Goal: Task Accomplishment & Management: Use online tool/utility

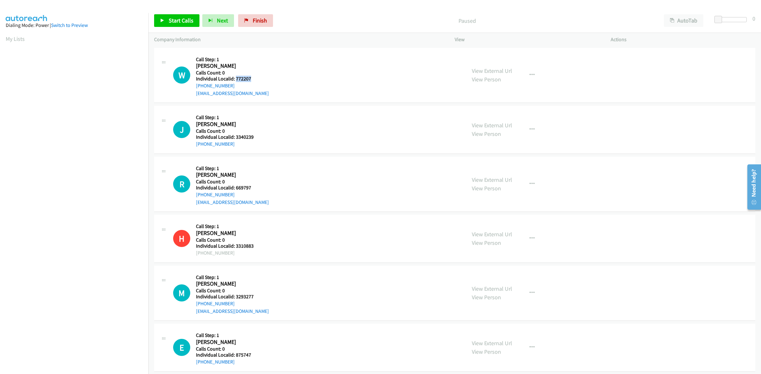
drag, startPoint x: 252, startPoint y: 78, endPoint x: 235, endPoint y: 78, distance: 17.4
click at [235, 78] on h5 "Individual Localid: 772207" at bounding box center [232, 79] width 73 height 6
copy h5 "772207"
click at [317, 72] on div "W Callback Scheduled Call Step: 1 Wendell Menard America/Chicago Calls Count: 0…" at bounding box center [316, 76] width 287 height 44
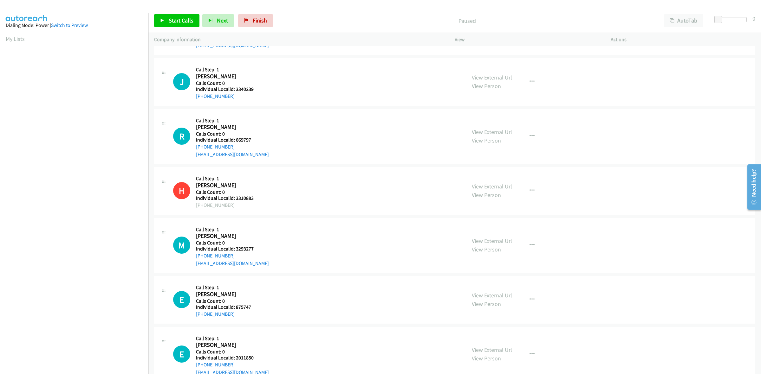
scroll to position [59, 0]
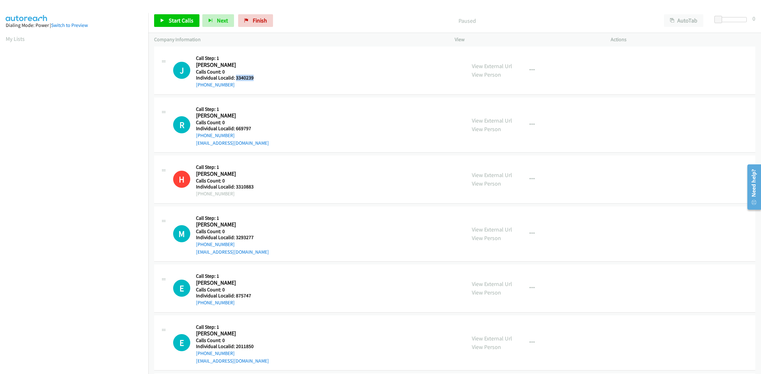
drag, startPoint x: 248, startPoint y: 79, endPoint x: 235, endPoint y: 78, distance: 13.3
click at [235, 78] on h5 "Individual Localid: 3340239" at bounding box center [230, 78] width 68 height 6
copy h5 "3340239"
click at [526, 63] on div "View External Url View Person View External Url Schedule/Manage Callback Skip C…" at bounding box center [547, 70] width 162 height 36
click at [530, 69] on icon "button" at bounding box center [531, 70] width 5 height 5
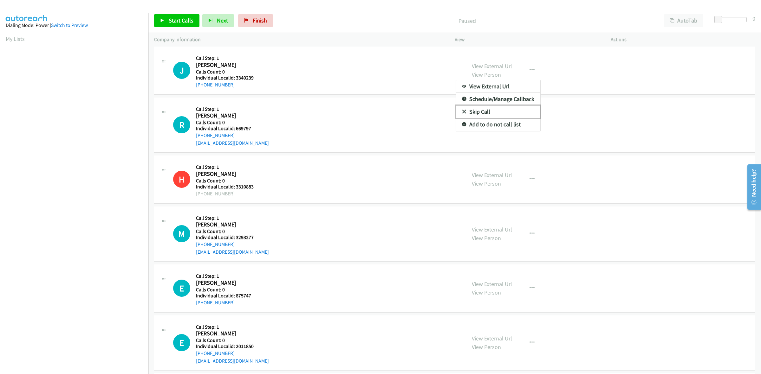
click at [501, 113] on link "Skip Call" at bounding box center [498, 112] width 84 height 13
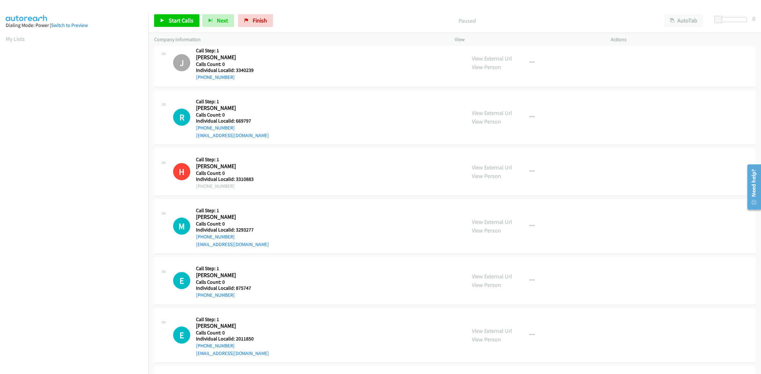
scroll to position [69, 0]
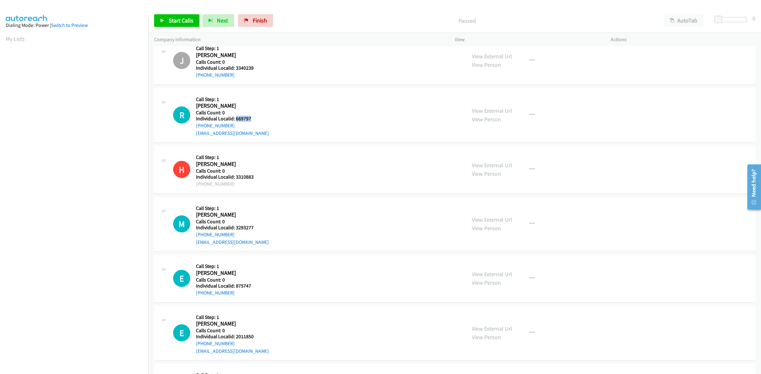
drag, startPoint x: 250, startPoint y: 119, endPoint x: 235, endPoint y: 119, distance: 14.6
click at [235, 119] on h5 "Individual Localid: 669797" at bounding box center [232, 119] width 73 height 6
copy h5 "669797"
click at [534, 116] on button "button" at bounding box center [531, 115] width 17 height 13
click at [484, 155] on link "Skip Call" at bounding box center [498, 156] width 84 height 13
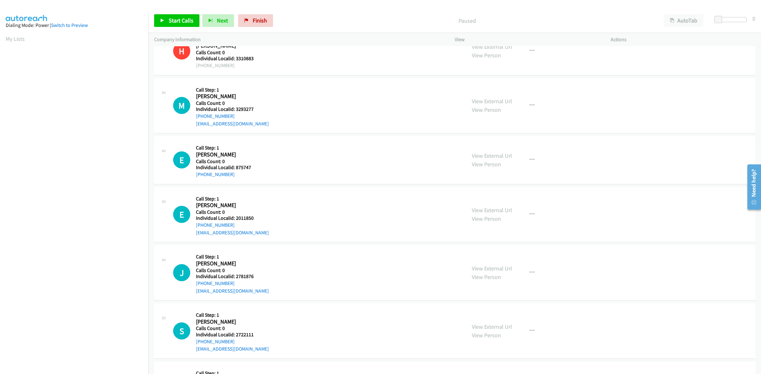
scroll to position [188, 0]
drag, startPoint x: 246, startPoint y: 107, endPoint x: 236, endPoint y: 109, distance: 9.8
click at [236, 109] on h5 "Individual Localid: 3293277" at bounding box center [232, 109] width 73 height 6
copy h5 "3293277"
click at [249, 93] on h2 "Matt Carlisle" at bounding box center [230, 96] width 68 height 7
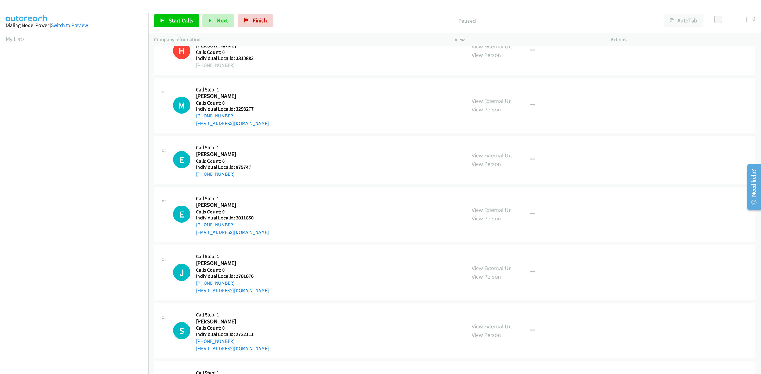
drag, startPoint x: 236, startPoint y: 115, endPoint x: 191, endPoint y: 119, distance: 45.5
click at [191, 119] on div "M Callback Scheduled Call Step: 1 Matt Carlisle America/New_York Calls Count: 0…" at bounding box center [316, 106] width 287 height 44
copy link "+1 614-361-3732"
drag, startPoint x: 256, startPoint y: 109, endPoint x: 236, endPoint y: 110, distance: 20.0
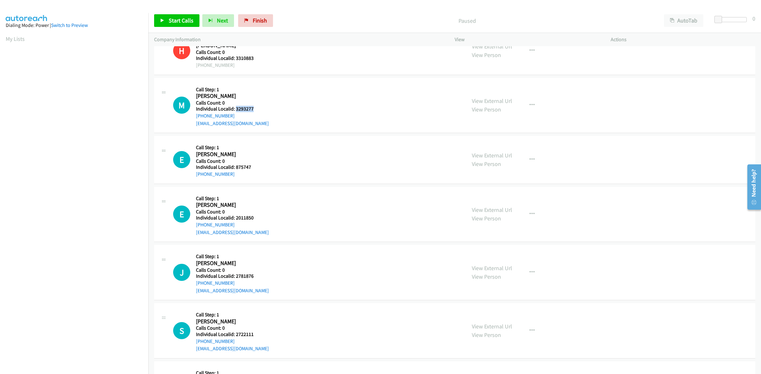
click at [236, 110] on h5 "Individual Localid: 3293277" at bounding box center [232, 109] width 73 height 6
copy h5 "3293277"
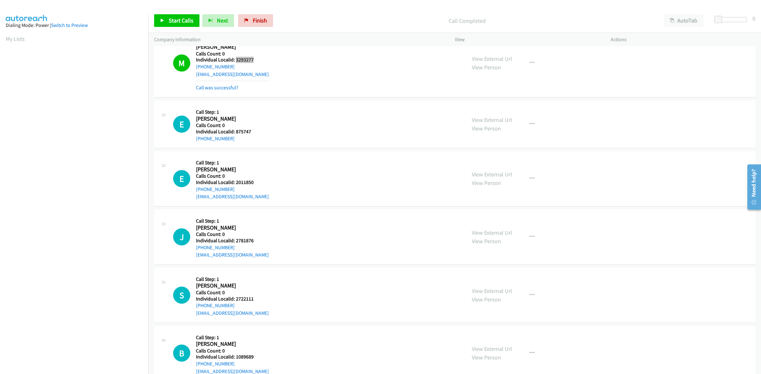
scroll to position [238, 0]
drag, startPoint x: 251, startPoint y: 131, endPoint x: 235, endPoint y: 133, distance: 16.4
click at [235, 133] on h5 "Individual Localid: 875747" at bounding box center [230, 131] width 68 height 6
copy h5 "875747"
click at [536, 126] on button "button" at bounding box center [531, 123] width 17 height 13
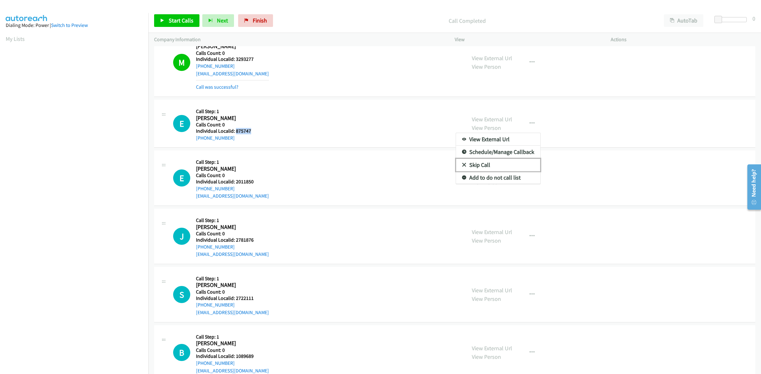
click at [480, 164] on link "Skip Call" at bounding box center [498, 165] width 84 height 13
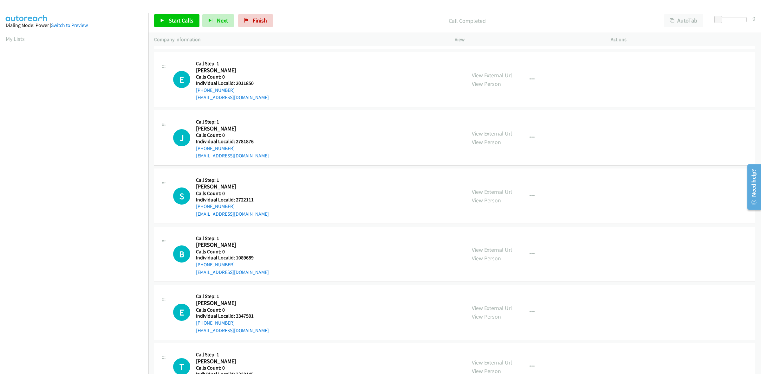
scroll to position [337, 0]
drag, startPoint x: 247, startPoint y: 83, endPoint x: 236, endPoint y: 83, distance: 10.5
click at [236, 83] on h5 "Individual Localid: 2011850" at bounding box center [232, 83] width 73 height 6
copy h5 "2011850"
click at [295, 60] on div "E Callback Scheduled Call Step: 1 Emma Hepler America/New_York Calls Count: 0 I…" at bounding box center [316, 79] width 287 height 44
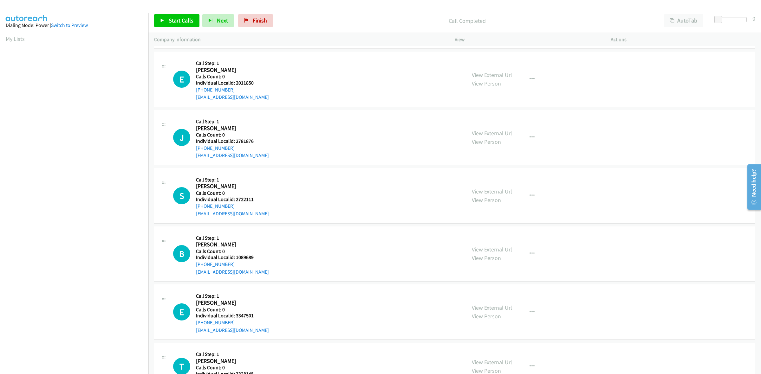
drag, startPoint x: 238, startPoint y: 90, endPoint x: 193, endPoint y: 92, distance: 45.7
click at [193, 92] on div "E Callback Scheduled Call Step: 1 Emma Hepler America/New_York Calls Count: 0 I…" at bounding box center [316, 79] width 287 height 44
copy link "+1 814-265-0027"
drag, startPoint x: 257, startPoint y: 83, endPoint x: 235, endPoint y: 82, distance: 21.9
click at [235, 82] on h5 "Individual Localid: 2011850" at bounding box center [232, 83] width 73 height 6
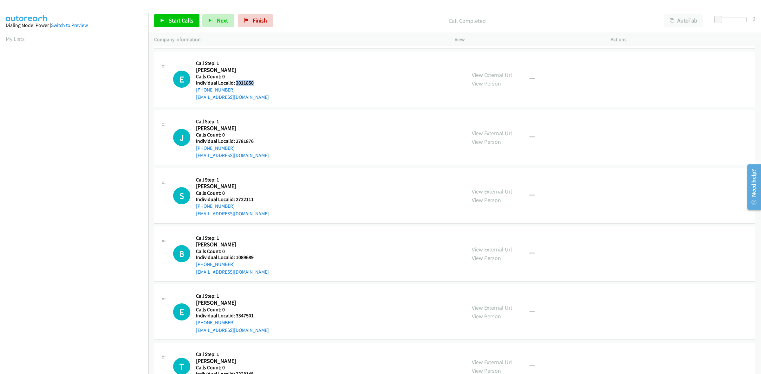
copy h5 "2011850"
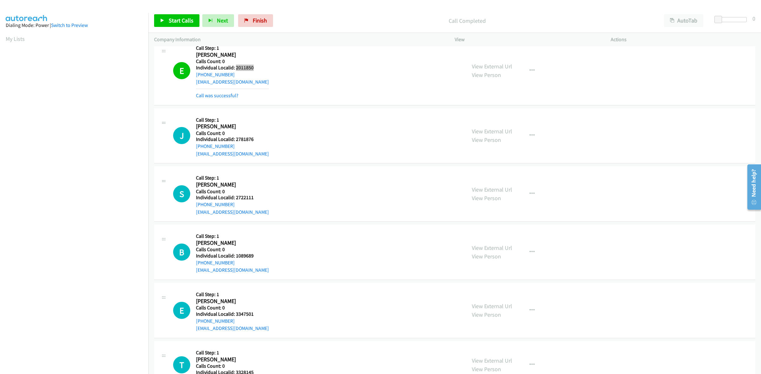
scroll to position [366, 0]
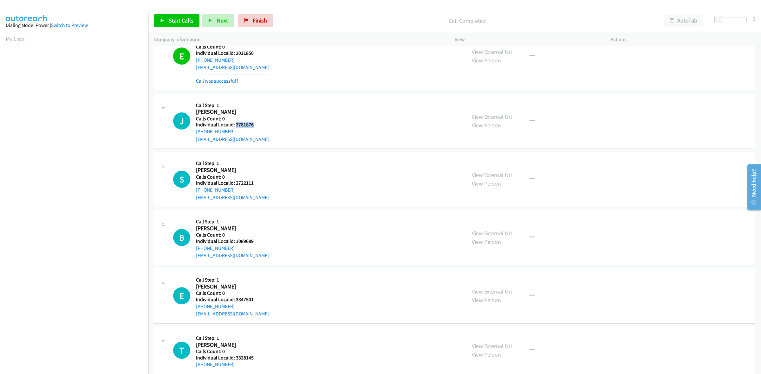
drag, startPoint x: 253, startPoint y: 125, endPoint x: 236, endPoint y: 125, distance: 16.8
click at [236, 125] on h5 "Individual Localid: 2781876" at bounding box center [232, 125] width 73 height 6
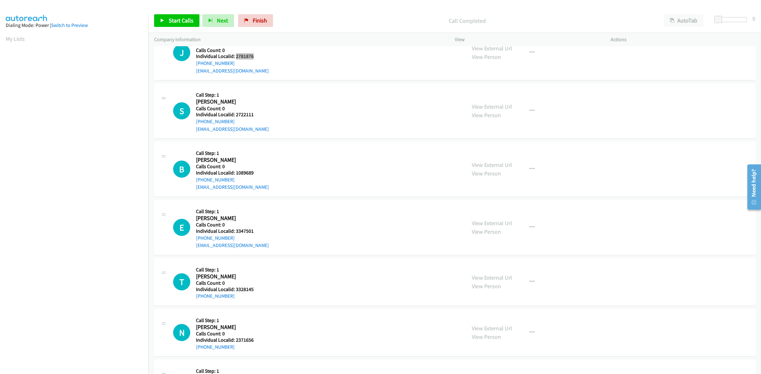
scroll to position [465, 0]
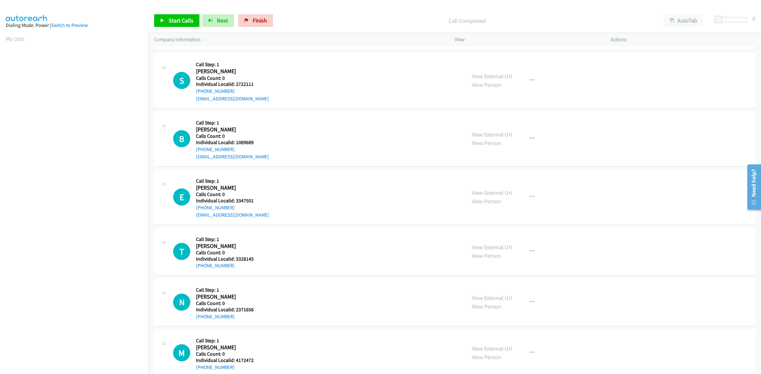
drag, startPoint x: 260, startPoint y: 88, endPoint x: 234, endPoint y: 85, distance: 26.8
click at [234, 85] on div "Callback Scheduled Call Step: 1 Stephen Ginter America/New_York Calls Count: 0 …" at bounding box center [232, 81] width 73 height 44
click at [267, 79] on div "S Callback Scheduled Call Step: 1 Stephen Ginter America/New_York Calls Count: …" at bounding box center [316, 81] width 287 height 44
drag, startPoint x: 239, startPoint y: 85, endPoint x: 234, endPoint y: 85, distance: 5.7
click at [234, 85] on h5 "Individual Localid: 2722111" at bounding box center [232, 84] width 73 height 6
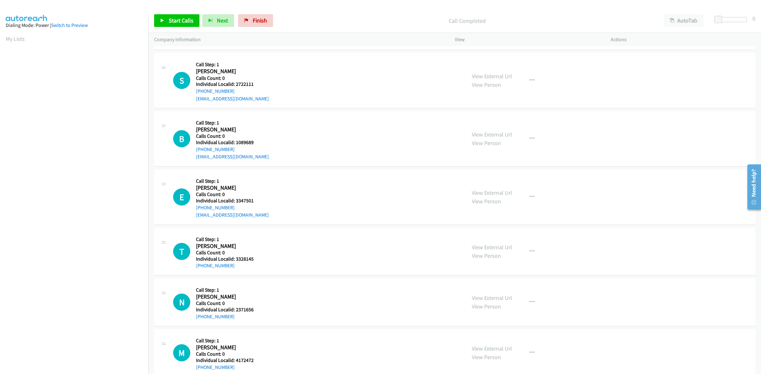
click at [285, 80] on div "S Callback Scheduled Call Step: 1 Stephen Ginter America/New_York Calls Count: …" at bounding box center [316, 81] width 287 height 44
drag, startPoint x: 227, startPoint y: 91, endPoint x: 191, endPoint y: 95, distance: 36.0
click at [191, 95] on div "S Callback Scheduled Call Step: 1 Stephen Ginter America/New_York Calls Count: …" at bounding box center [316, 81] width 287 height 44
drag, startPoint x: 258, startPoint y: 85, endPoint x: 234, endPoint y: 84, distance: 23.8
click at [234, 84] on h5 "Individual Localid: 2722111" at bounding box center [232, 84] width 73 height 6
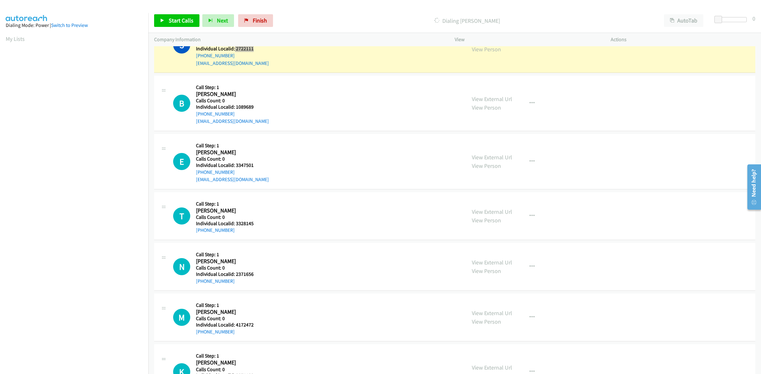
scroll to position [512, 0]
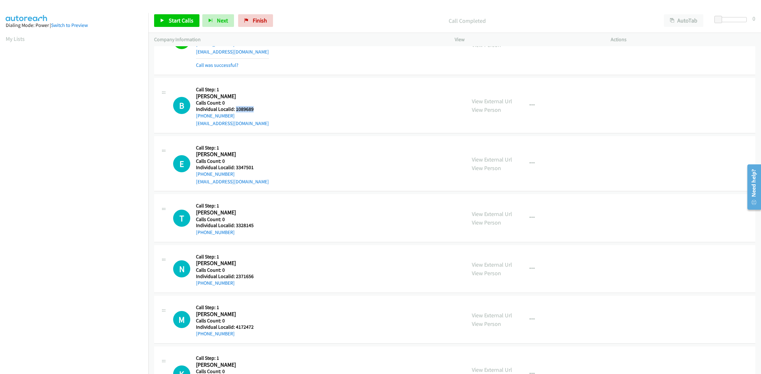
drag, startPoint x: 262, startPoint y: 110, endPoint x: 235, endPoint y: 110, distance: 26.9
click at [235, 110] on h5 "Individual Localid: 1089689" at bounding box center [232, 109] width 73 height 6
drag, startPoint x: 235, startPoint y: 115, endPoint x: 194, endPoint y: 118, distance: 41.6
click at [194, 118] on div "B Callback Scheduled Call Step: 1 Brian Hopkins America/New_York Calls Count: 0…" at bounding box center [316, 106] width 287 height 44
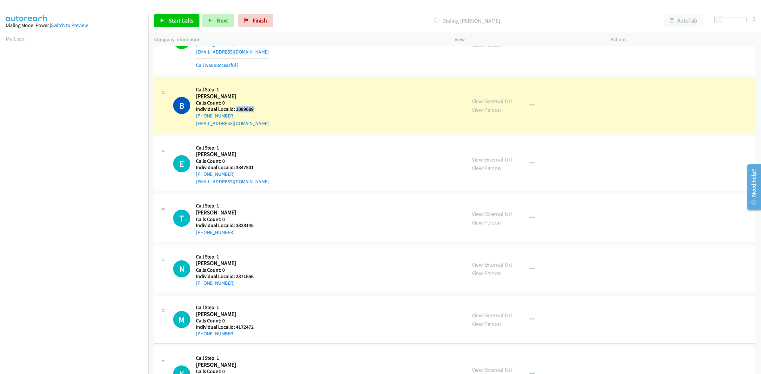
drag, startPoint x: 259, startPoint y: 109, endPoint x: 236, endPoint y: 106, distance: 22.7
click at [236, 106] on h5 "Individual Localid: 1089689" at bounding box center [232, 109] width 73 height 6
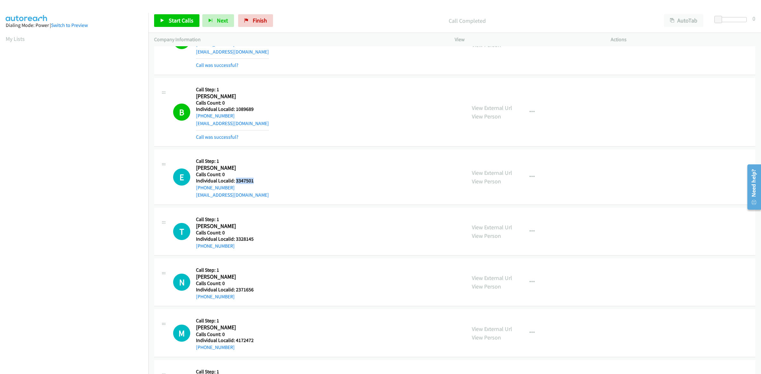
drag, startPoint x: 252, startPoint y: 180, endPoint x: 235, endPoint y: 181, distance: 17.2
click at [235, 181] on h5 "Individual Localid: 3347501" at bounding box center [232, 181] width 73 height 6
click at [353, 155] on div "E Callback Scheduled Call Step: 1 Evelyn Bristol America/Denver Calls Count: 0 …" at bounding box center [454, 177] width 601 height 55
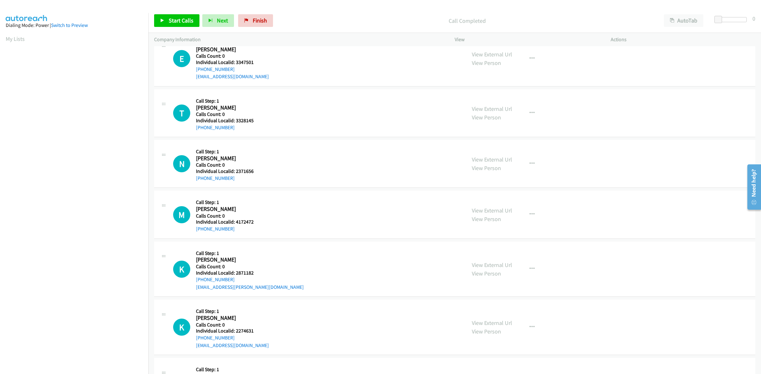
scroll to position [631, 0]
drag, startPoint x: 254, startPoint y: 119, endPoint x: 235, endPoint y: 120, distance: 19.0
click at [235, 120] on h5 "Individual Localid: 3328145" at bounding box center [230, 120] width 68 height 6
click at [524, 113] on button "button" at bounding box center [531, 112] width 17 height 13
click at [493, 152] on link "Skip Call" at bounding box center [498, 154] width 84 height 13
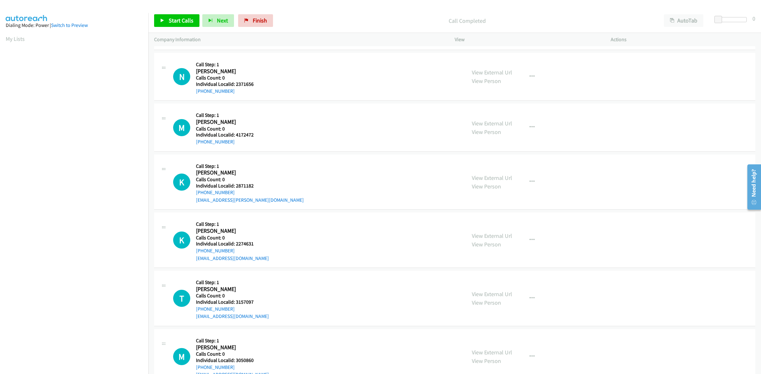
scroll to position [720, 0]
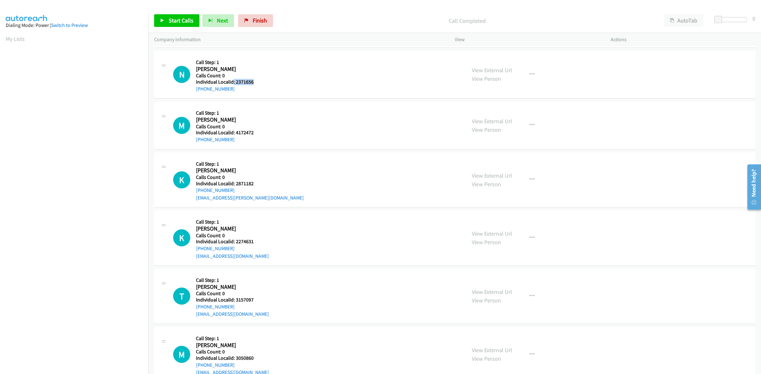
drag, startPoint x: 254, startPoint y: 81, endPoint x: 233, endPoint y: 81, distance: 21.2
click at [233, 81] on h5 "Individual Localid: 2371656" at bounding box center [230, 82] width 68 height 6
click at [256, 79] on h5 "Individual Localid: 2371656" at bounding box center [230, 82] width 68 height 6
drag, startPoint x: 253, startPoint y: 84, endPoint x: 235, endPoint y: 84, distance: 18.1
click at [235, 84] on h5 "Individual Localid: 2371656" at bounding box center [230, 82] width 68 height 6
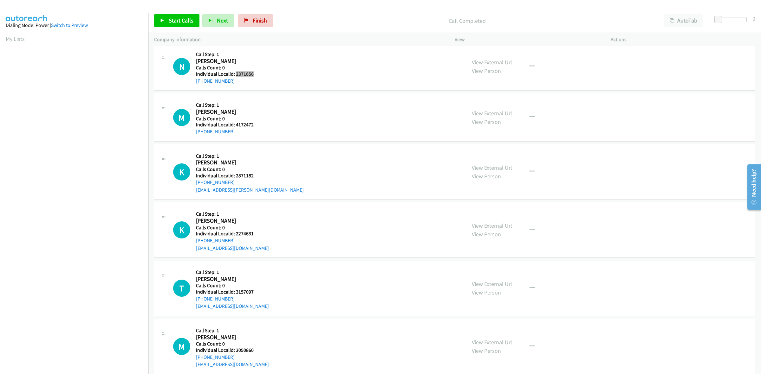
scroll to position [730, 0]
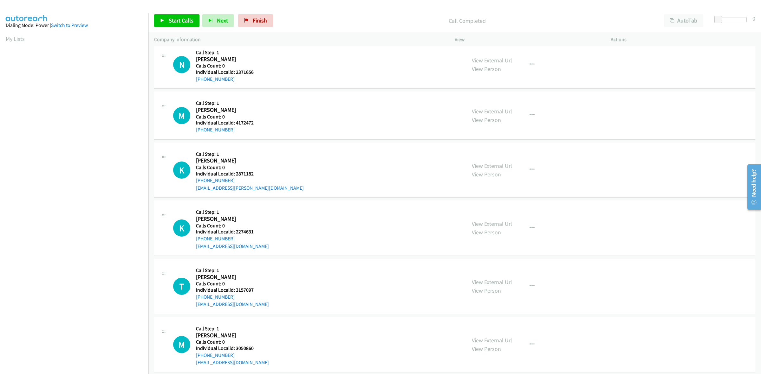
click at [257, 123] on h5 "Individual Localid: 4172472" at bounding box center [230, 123] width 68 height 6
drag, startPoint x: 256, startPoint y: 122, endPoint x: 235, endPoint y: 124, distance: 20.7
click at [235, 124] on h5 "Individual Localid: 4172472" at bounding box center [230, 123] width 68 height 6
click at [529, 116] on icon "button" at bounding box center [531, 115] width 5 height 5
click at [490, 158] on link "Skip Call" at bounding box center [498, 157] width 84 height 13
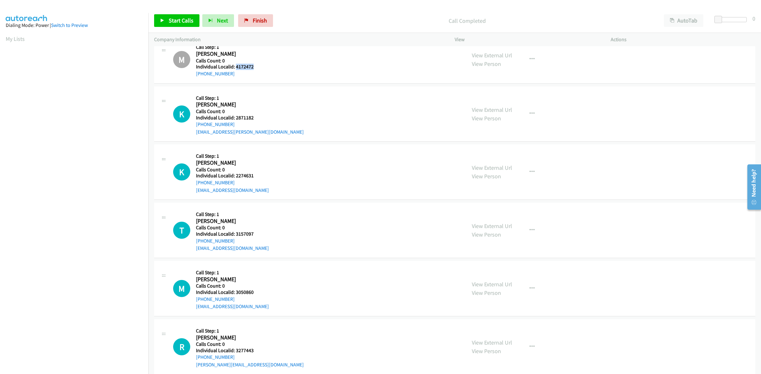
scroll to position [789, 0]
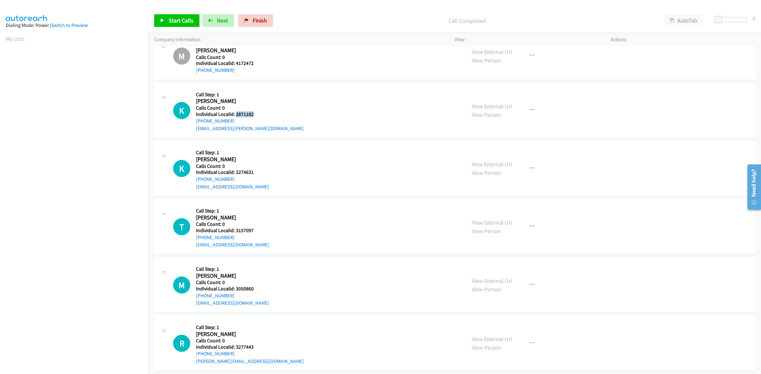
drag, startPoint x: 256, startPoint y: 114, endPoint x: 235, endPoint y: 116, distance: 20.4
click at [235, 116] on h5 "Individual Localid: 2871182" at bounding box center [250, 114] width 108 height 6
click at [529, 107] on button "button" at bounding box center [531, 110] width 17 height 13
click at [495, 165] on link "Add to do not call list" at bounding box center [498, 164] width 84 height 13
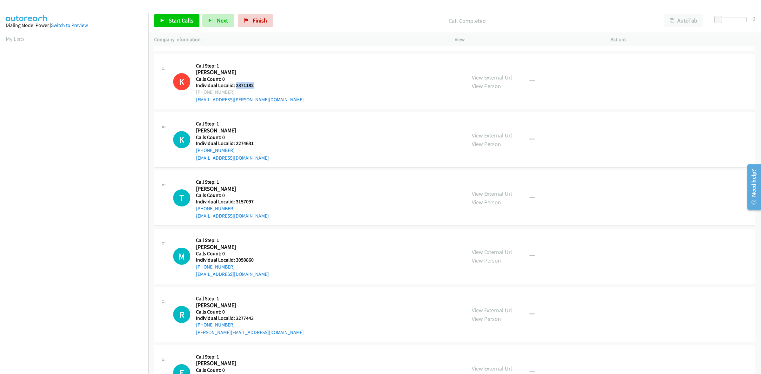
scroll to position [809, 0]
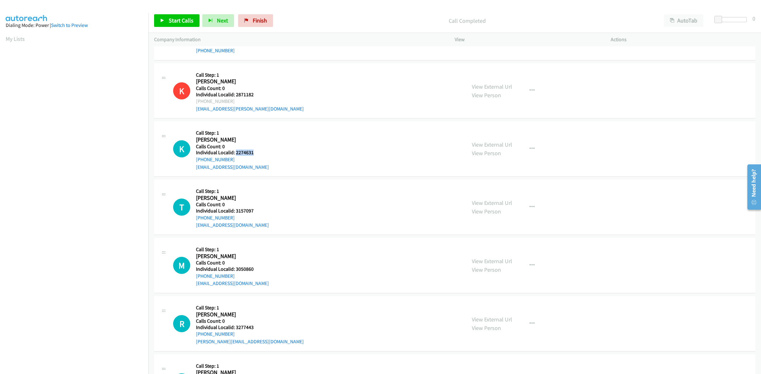
drag, startPoint x: 252, startPoint y: 154, endPoint x: 235, endPoint y: 154, distance: 17.8
click at [235, 154] on h5 "Individual Localid: 2274631" at bounding box center [232, 153] width 73 height 6
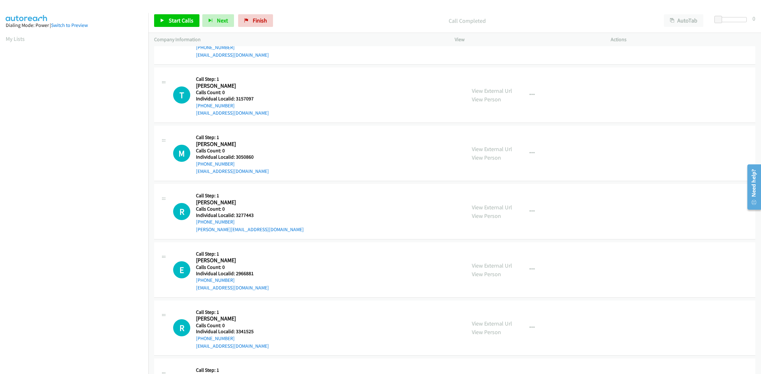
scroll to position [928, 0]
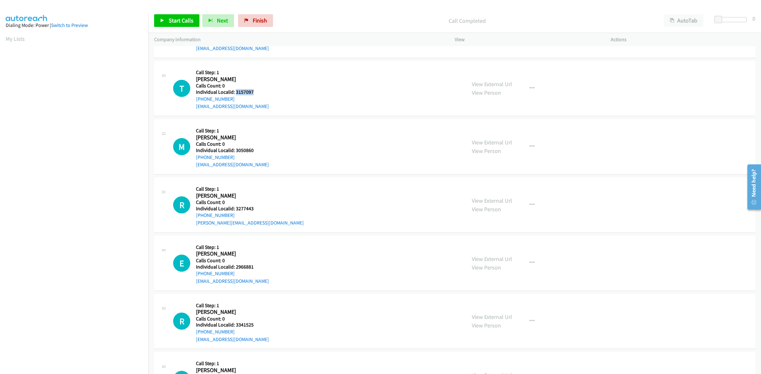
drag, startPoint x: 254, startPoint y: 92, endPoint x: 235, endPoint y: 91, distance: 19.7
click at [235, 91] on h5 "Individual Localid: 3157097" at bounding box center [232, 92] width 73 height 6
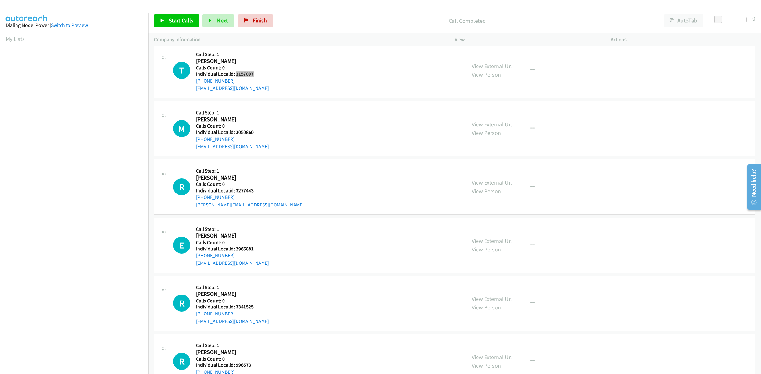
scroll to position [997, 0]
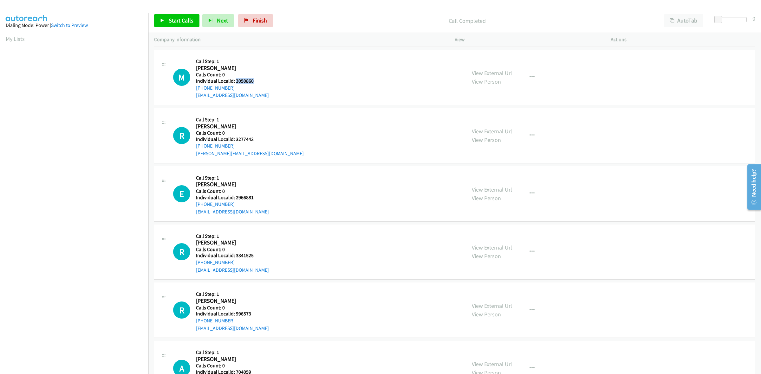
drag, startPoint x: 246, startPoint y: 81, endPoint x: 236, endPoint y: 81, distance: 10.2
click at [236, 81] on h5 "Individual Localid: 3050860" at bounding box center [232, 81] width 73 height 6
click at [535, 79] on button "button" at bounding box center [531, 77] width 17 height 13
click at [496, 133] on link "Add to do not call list" at bounding box center [498, 131] width 84 height 13
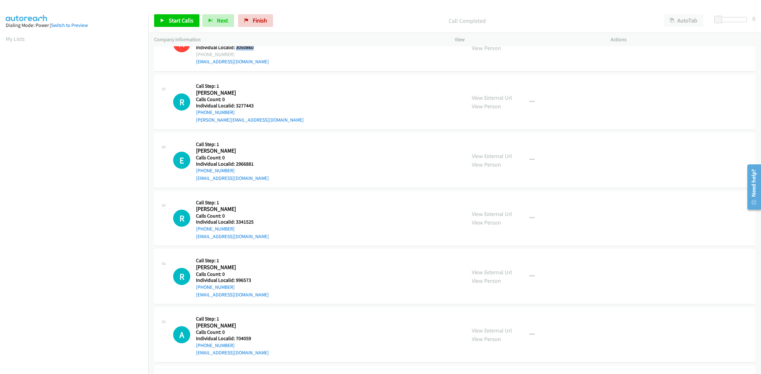
scroll to position [1037, 0]
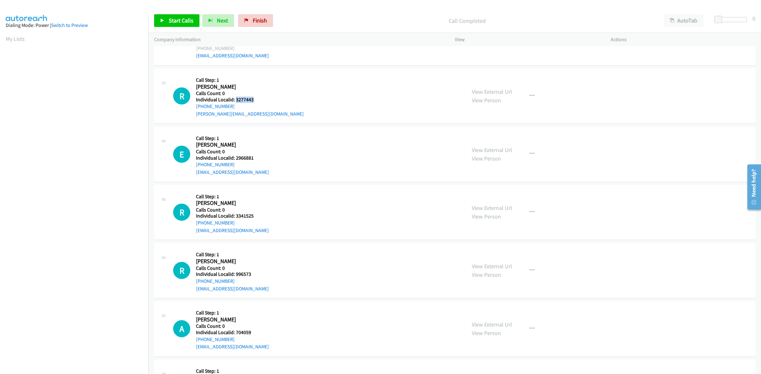
drag, startPoint x: 260, startPoint y: 100, endPoint x: 235, endPoint y: 99, distance: 25.4
click at [235, 99] on h5 "Individual Localid: 3277443" at bounding box center [250, 100] width 108 height 6
click at [256, 79] on h5 "Call Step: 1" at bounding box center [250, 80] width 108 height 6
drag, startPoint x: 234, startPoint y: 108, endPoint x: 194, endPoint y: 107, distance: 39.9
click at [194, 107] on div "R Callback Scheduled Call Step: 1 Richard Heighway America/New_York Calls Count…" at bounding box center [316, 96] width 287 height 44
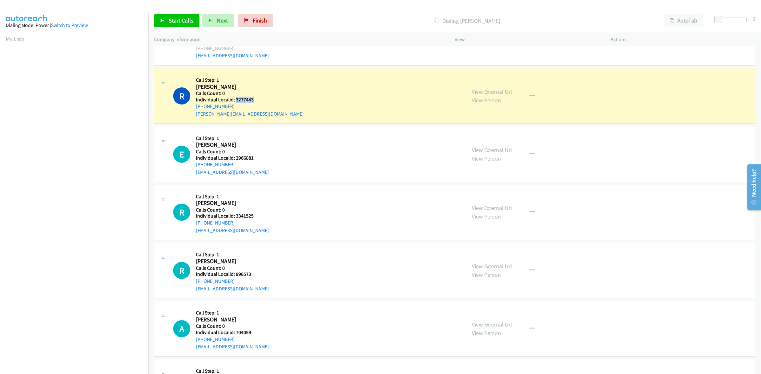
drag, startPoint x: 257, startPoint y: 101, endPoint x: 235, endPoint y: 100, distance: 22.2
click at [235, 100] on h5 "Individual Localid: 3277443" at bounding box center [250, 100] width 108 height 6
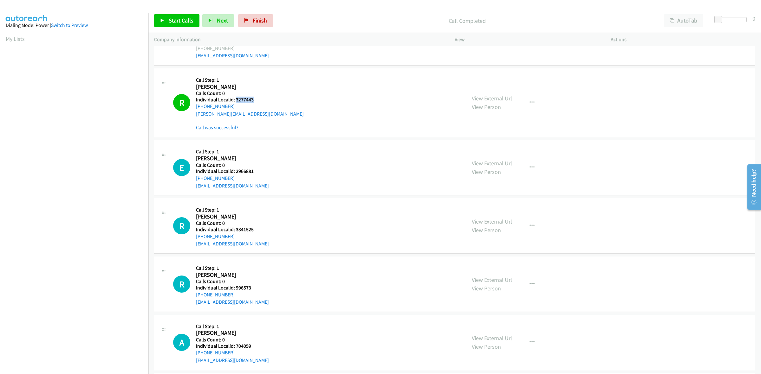
click at [247, 86] on h2 "Richard Heighway" at bounding box center [230, 86] width 68 height 7
drag, startPoint x: 234, startPoint y: 107, endPoint x: 196, endPoint y: 110, distance: 37.8
click at [196, 110] on div "+1 574-674-6719" at bounding box center [250, 107] width 108 height 8
click at [529, 101] on icon "button" at bounding box center [531, 102] width 5 height 5
click at [495, 160] on link "Add to do not call list" at bounding box center [498, 157] width 84 height 13
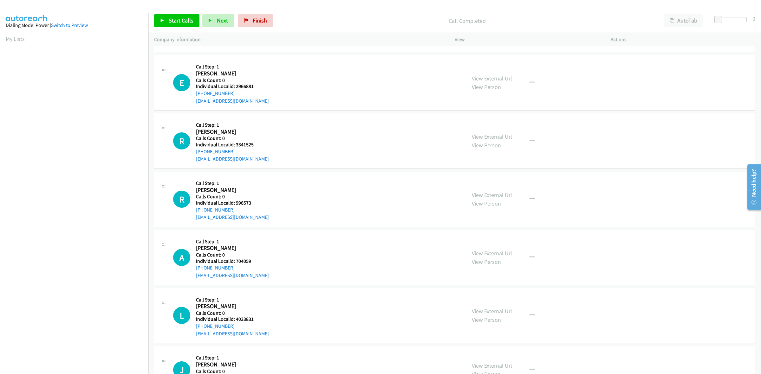
scroll to position [1126, 0]
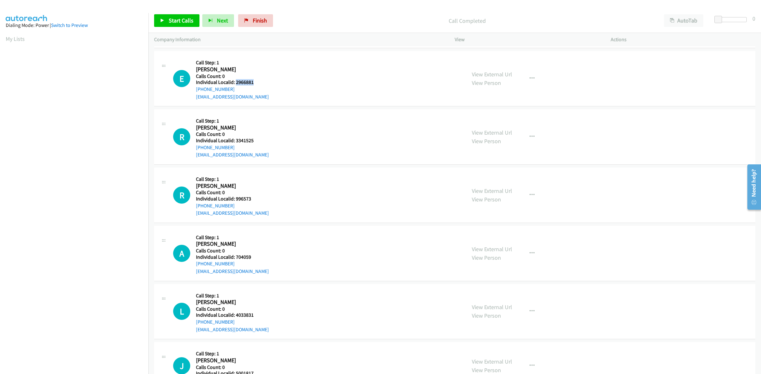
drag, startPoint x: 253, startPoint y: 82, endPoint x: 235, endPoint y: 83, distance: 17.1
click at [235, 83] on h5 "Individual Localid: 2966881" at bounding box center [232, 82] width 73 height 6
click at [532, 76] on button "button" at bounding box center [531, 78] width 17 height 13
drag, startPoint x: 491, startPoint y: 121, endPoint x: 479, endPoint y: 122, distance: 12.1
click at [491, 121] on link "Skip Call" at bounding box center [498, 120] width 84 height 13
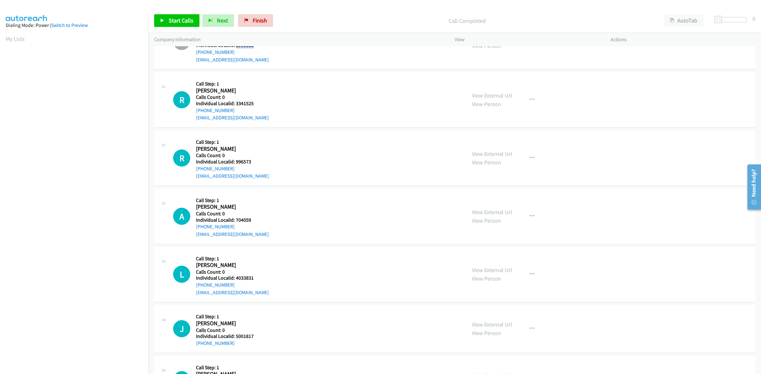
scroll to position [1195, 0]
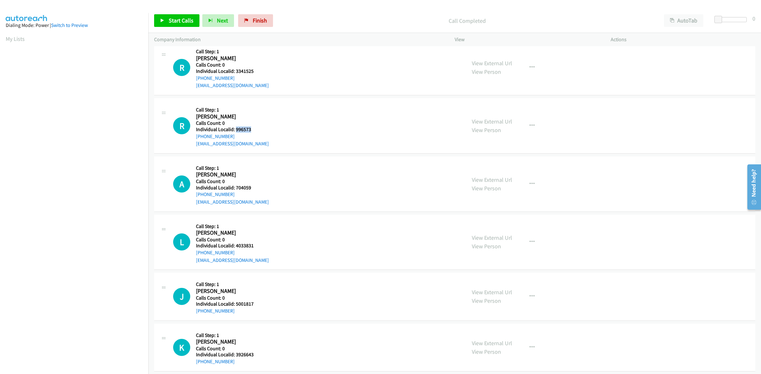
drag, startPoint x: 251, startPoint y: 128, endPoint x: 235, endPoint y: 131, distance: 16.5
click at [235, 131] on h5 "Individual Localid: 996573" at bounding box center [232, 129] width 73 height 6
click at [18, 38] on link "My Lists" at bounding box center [15, 38] width 19 height 7
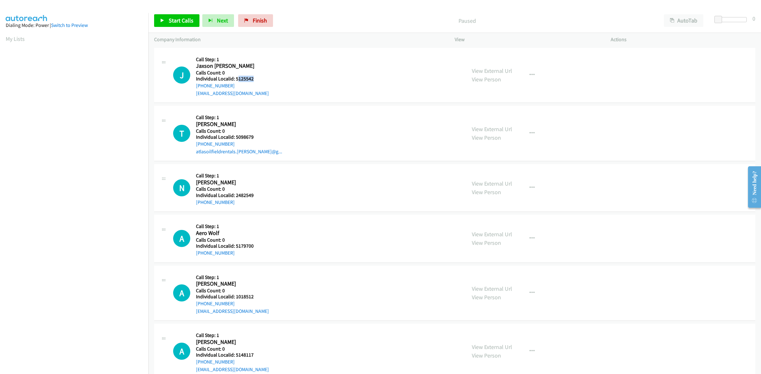
drag, startPoint x: 255, startPoint y: 76, endPoint x: 237, endPoint y: 78, distance: 18.5
click at [237, 78] on h5 "Individual Localid: 5125542" at bounding box center [232, 79] width 73 height 6
click at [263, 76] on h5 "Individual Localid: 5125542" at bounding box center [232, 79] width 73 height 6
drag, startPoint x: 259, startPoint y: 78, endPoint x: 235, endPoint y: 78, distance: 24.4
click at [235, 78] on h5 "Individual Localid: 5125542" at bounding box center [232, 79] width 73 height 6
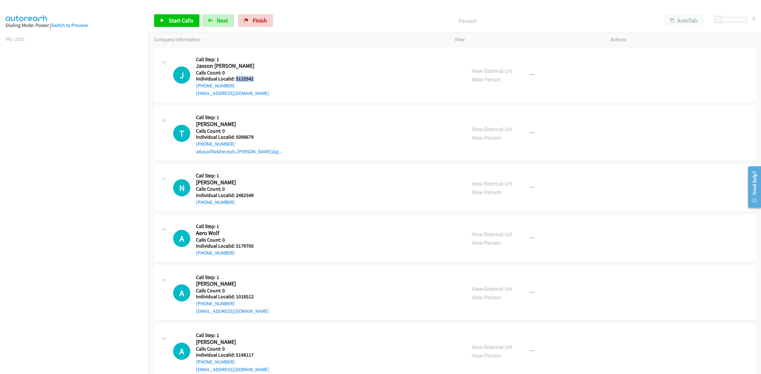
copy h5 "5125542"
click at [276, 58] on div "J Callback Scheduled Call Step: 1 Jaxson Compton America/New_York Calls Count: …" at bounding box center [316, 76] width 287 height 44
drag, startPoint x: 236, startPoint y: 85, endPoint x: 192, endPoint y: 88, distance: 43.8
click at [192, 88] on div "J Callback Scheduled Call Step: 1 Jaxson Compton America/New_York Calls Count: …" at bounding box center [316, 76] width 287 height 44
copy link "+1 919-723-0078"
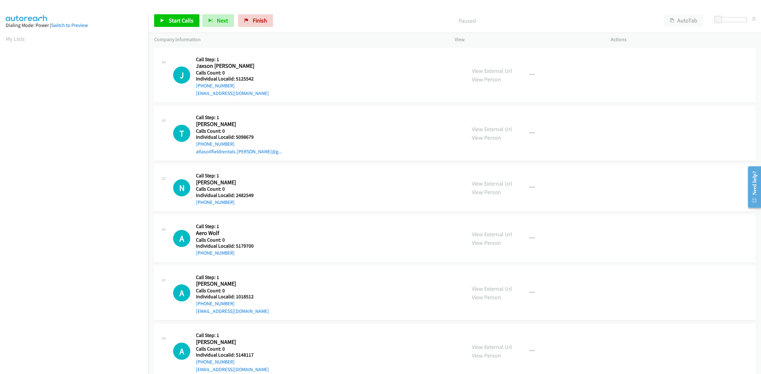
scroll to position [0, 1]
drag, startPoint x: 254, startPoint y: 77, endPoint x: 235, endPoint y: 78, distance: 18.1
click at [235, 78] on h5 "Individual Localid: 5125542" at bounding box center [232, 79] width 73 height 6
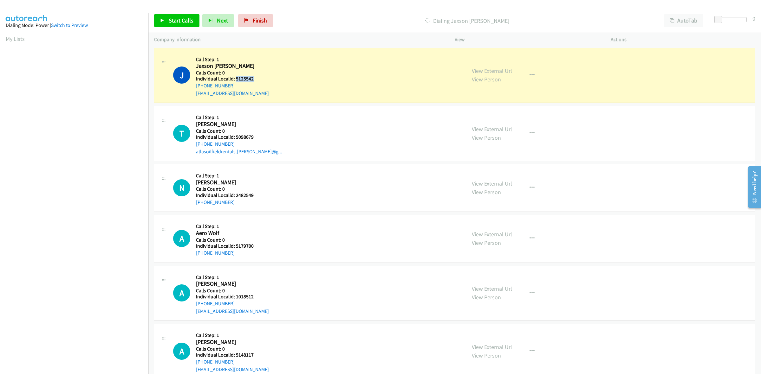
copy h5 "5125542"
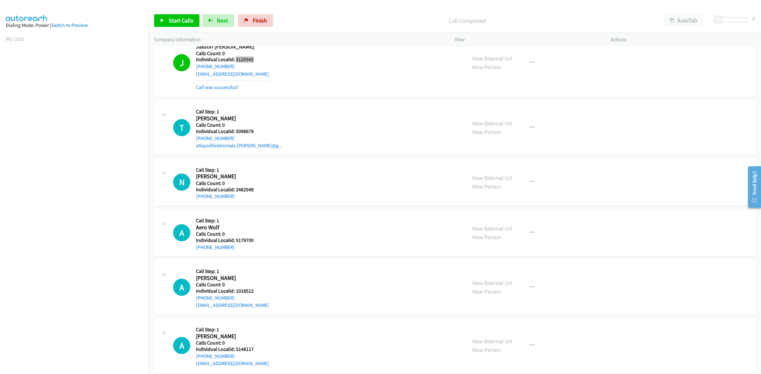
scroll to position [89, 0]
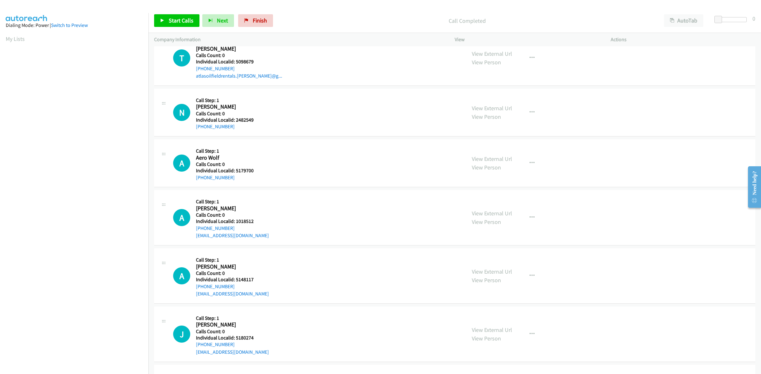
drag, startPoint x: 249, startPoint y: 63, endPoint x: 238, endPoint y: 63, distance: 11.1
click at [238, 63] on div "Callback Scheduled Call Step: 1 Todd R Toland America/New_York Calls Count: 0 I…" at bounding box center [239, 58] width 86 height 44
click at [267, 59] on div "T Callback Scheduled Call Step: 1 Todd R Toland America/New_York Calls Count: 0…" at bounding box center [316, 58] width 287 height 44
drag, startPoint x: 260, startPoint y: 62, endPoint x: 236, endPoint y: 61, distance: 24.1
click at [236, 61] on h5 "Individual Localid: 5098679" at bounding box center [239, 62] width 86 height 6
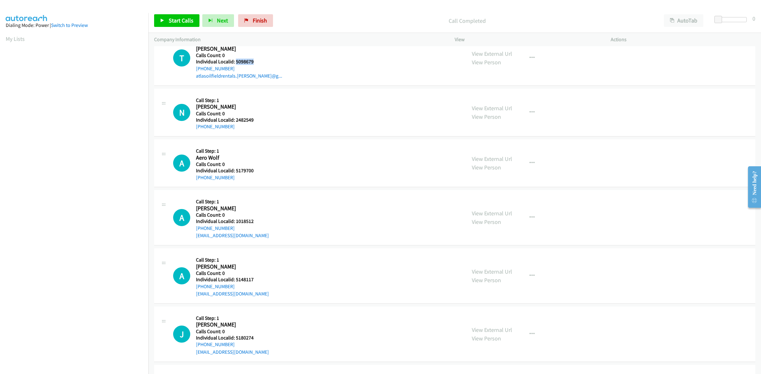
copy h5 "5098679"
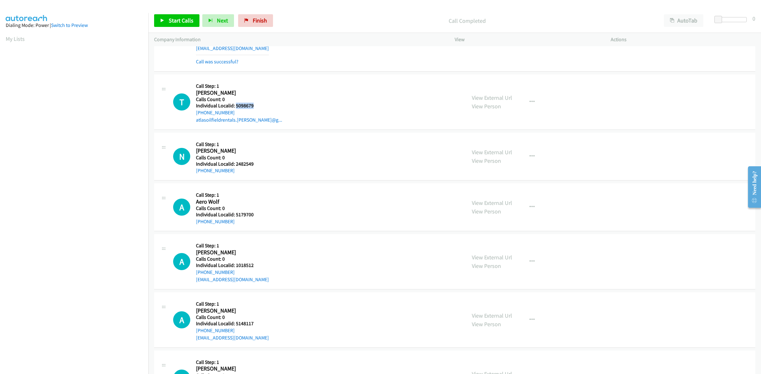
scroll to position [40, 0]
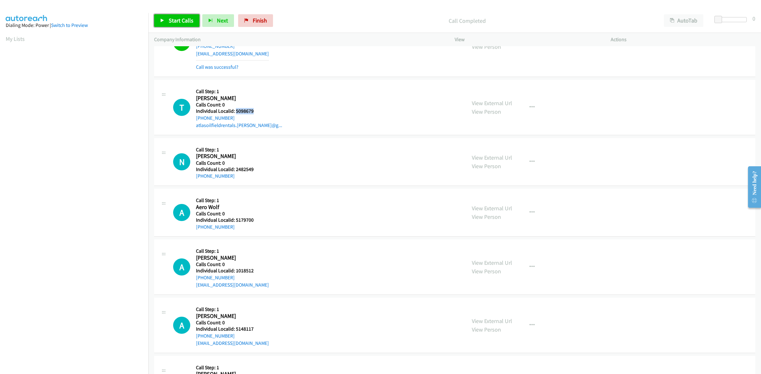
click at [174, 21] on span "Start Calls" at bounding box center [181, 20] width 25 height 7
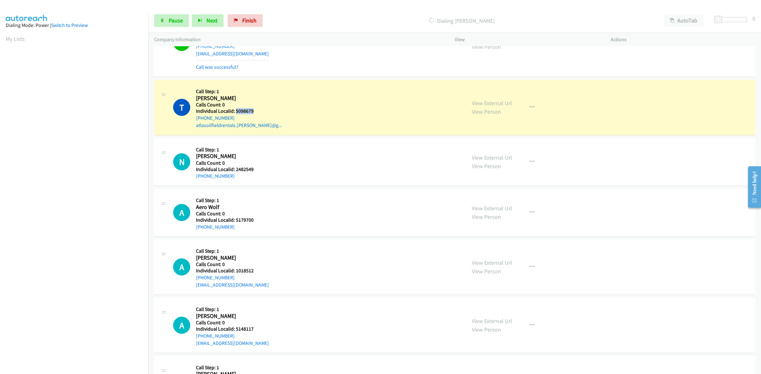
copy h5 "5098679"
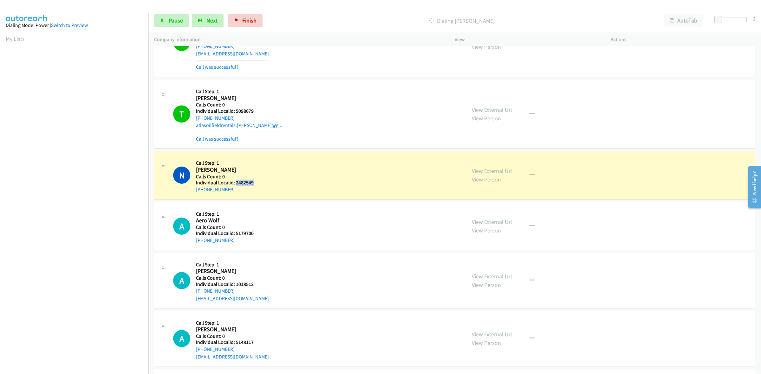
drag, startPoint x: 256, startPoint y: 181, endPoint x: 235, endPoint y: 183, distance: 21.0
click at [235, 183] on h5 "Individual Localid: 2482549" at bounding box center [230, 183] width 69 height 6
copy h5 "2482549"
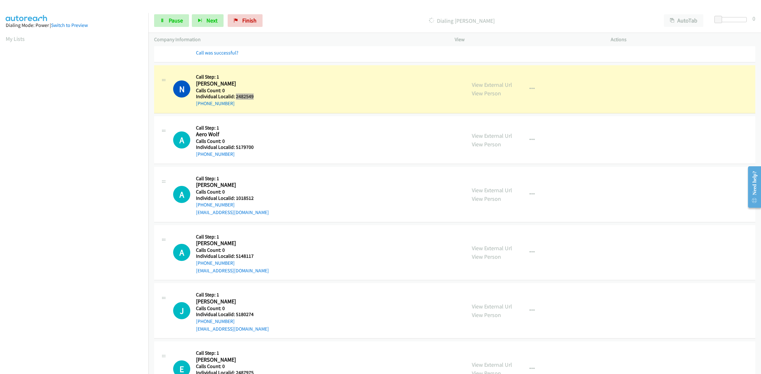
scroll to position [138, 0]
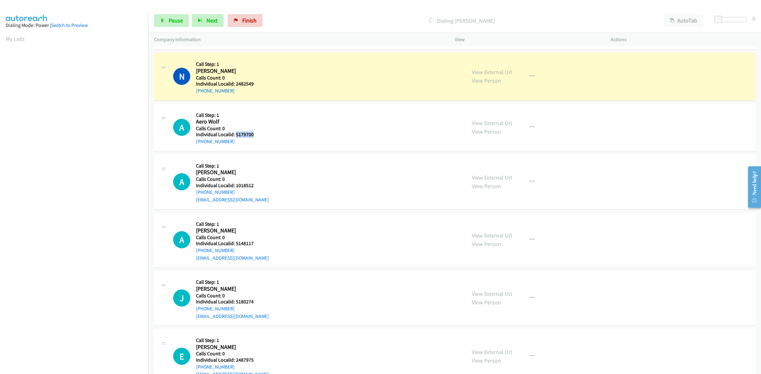
drag, startPoint x: 255, startPoint y: 135, endPoint x: 235, endPoint y: 135, distance: 20.6
click at [235, 135] on h5 "Individual Localid: 5179700" at bounding box center [230, 135] width 69 height 6
copy h5 "5179700"
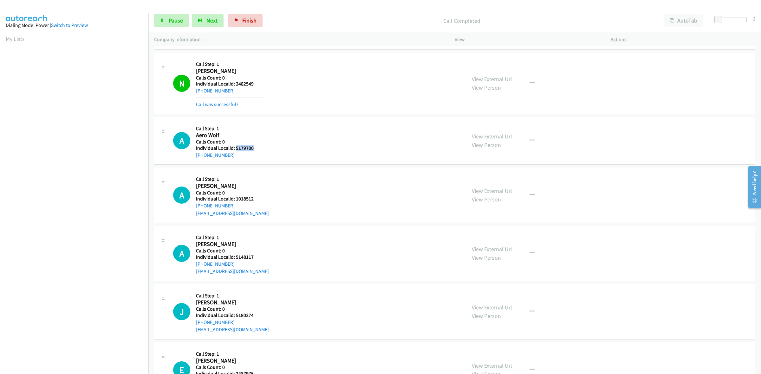
copy h5 "5179700"
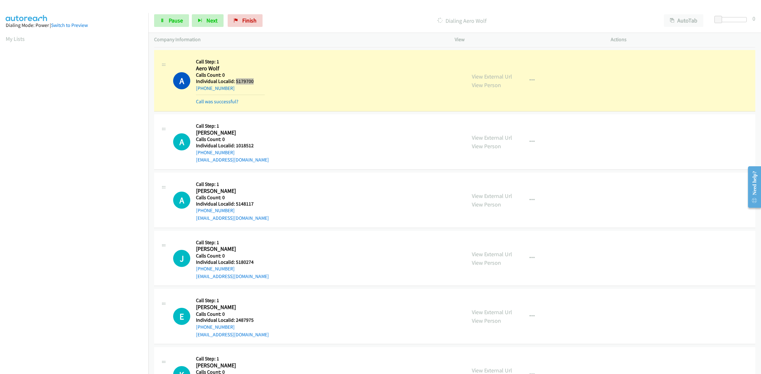
scroll to position [208, 0]
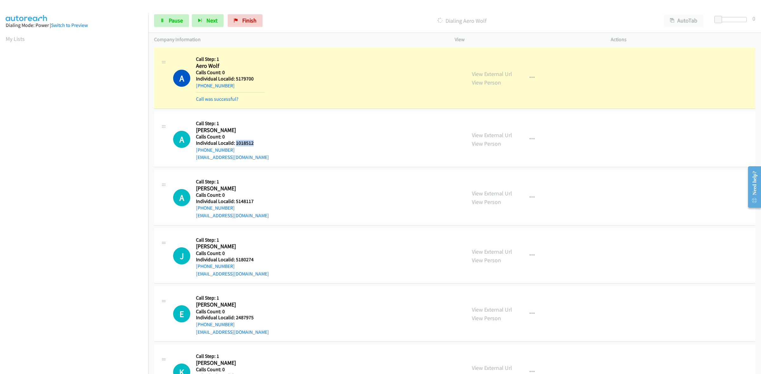
drag, startPoint x: 246, startPoint y: 142, endPoint x: 236, endPoint y: 143, distance: 9.6
click at [236, 143] on h5 "Individual Localid: 1018512" at bounding box center [232, 143] width 73 height 6
copy h5 "1018512"
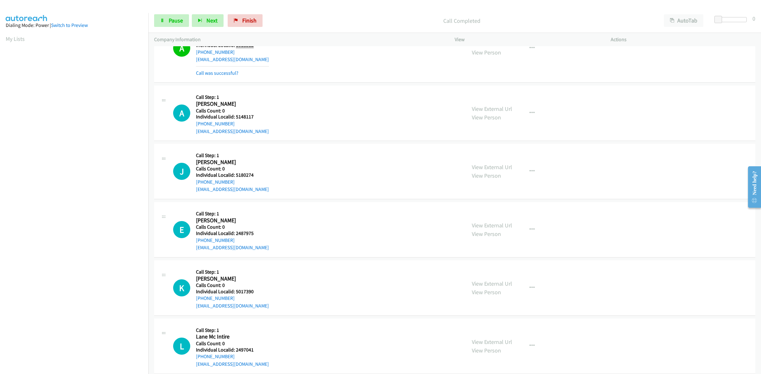
scroll to position [307, 0]
drag, startPoint x: 255, startPoint y: 117, endPoint x: 235, endPoint y: 117, distance: 20.0
click at [235, 117] on h5 "Individual Localid: 5148117" at bounding box center [232, 116] width 73 height 6
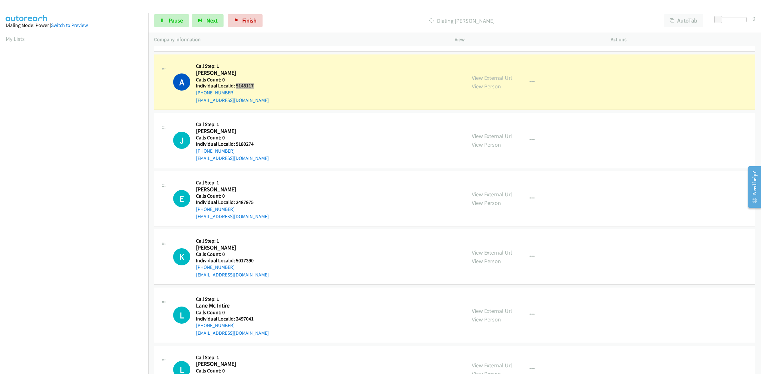
scroll to position [337, 0]
click at [170, 25] on link "Pause" at bounding box center [171, 20] width 35 height 13
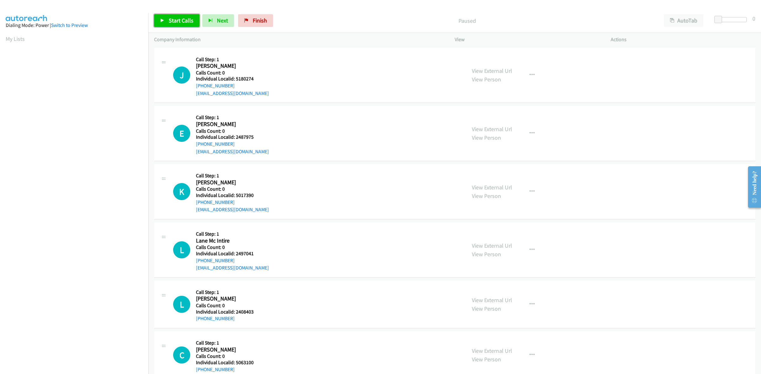
click at [184, 22] on span "Start Calls" at bounding box center [181, 20] width 25 height 7
drag, startPoint x: 246, startPoint y: 78, endPoint x: 236, endPoint y: 79, distance: 10.3
click at [236, 79] on h5 "Individual Localid: 5180274" at bounding box center [232, 79] width 73 height 6
copy h5 "5180274"
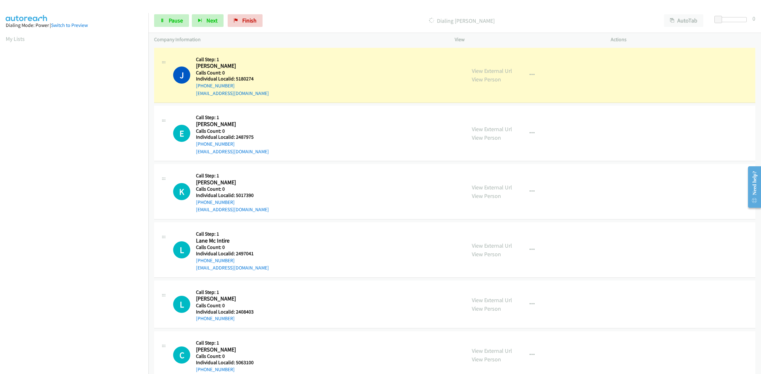
click at [312, 90] on div "J Callback Scheduled Call Step: 1 Jordan Conlay America/New_York Calls Count: 0…" at bounding box center [316, 76] width 287 height 44
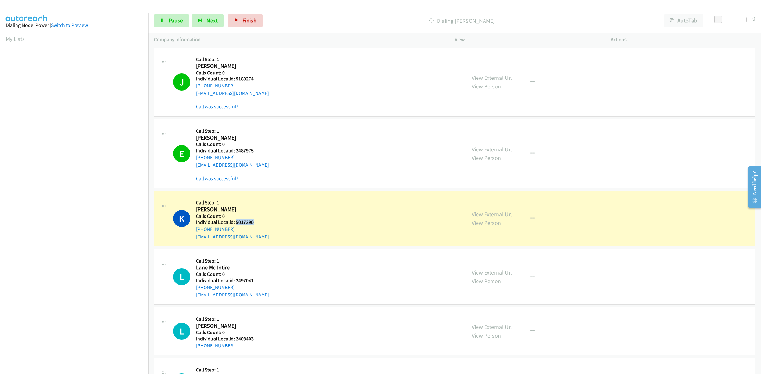
drag, startPoint x: 252, startPoint y: 221, endPoint x: 235, endPoint y: 221, distance: 16.8
click at [235, 221] on h5 "Individual Localid: 5017390" at bounding box center [232, 222] width 73 height 6
copy h5 "5017390"
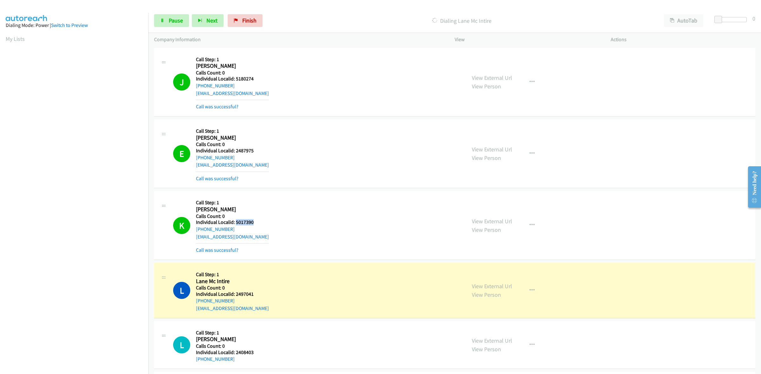
copy h5 "5017390"
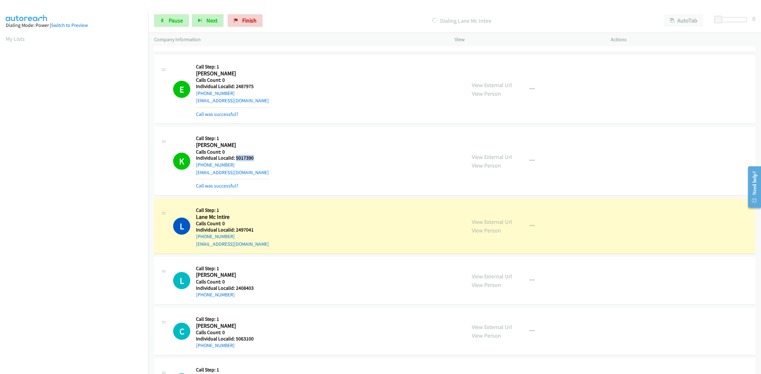
scroll to position [69, 0]
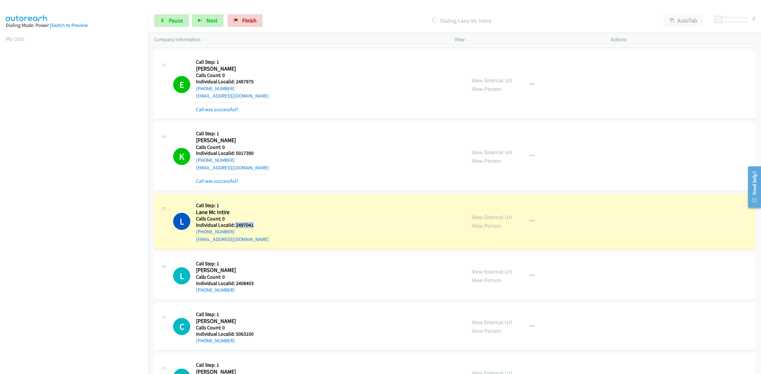
drag, startPoint x: 258, startPoint y: 224, endPoint x: 234, endPoint y: 225, distance: 23.8
click at [234, 225] on h5 "Individual Localid: 2497041" at bounding box center [232, 225] width 73 height 6
copy h5 "2497041"
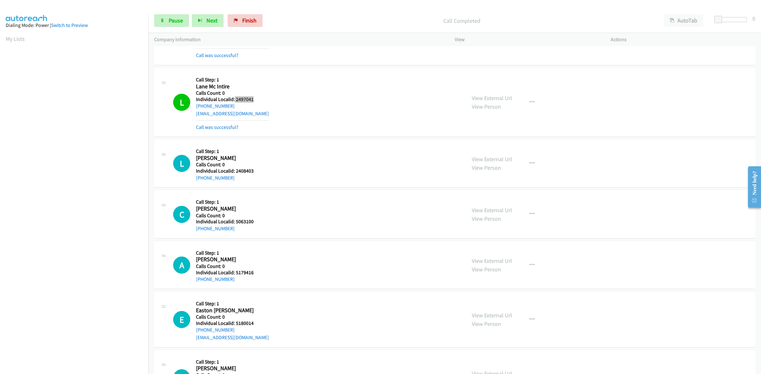
scroll to position [198, 0]
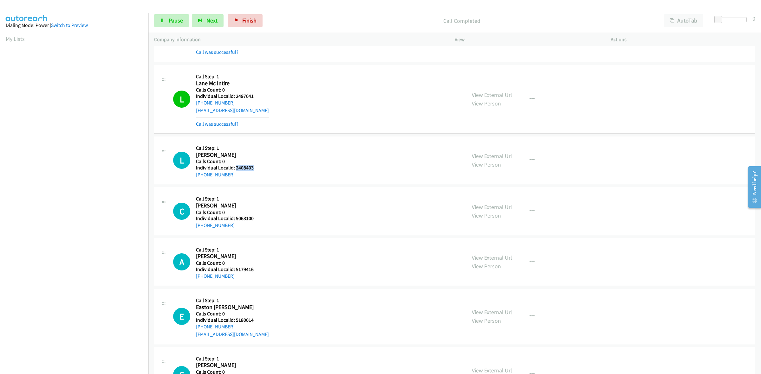
drag, startPoint x: 252, startPoint y: 165, endPoint x: 235, endPoint y: 166, distance: 16.8
click at [235, 166] on h5 "Individual Localid: 2408403" at bounding box center [229, 168] width 67 height 6
copy h5 "2408403"
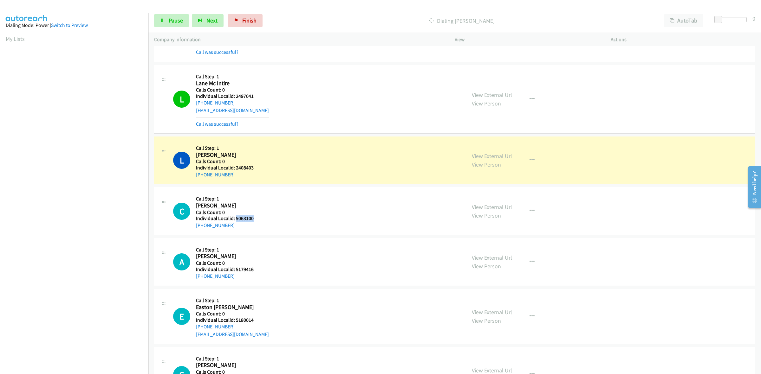
drag, startPoint x: 259, startPoint y: 220, endPoint x: 236, endPoint y: 220, distance: 22.5
click at [236, 220] on h5 "Individual Localid: 5063100" at bounding box center [229, 219] width 67 height 6
copy h5 "5063100"
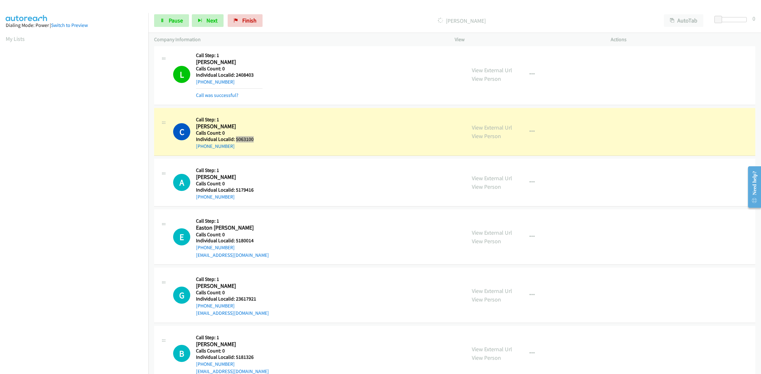
scroll to position [317, 0]
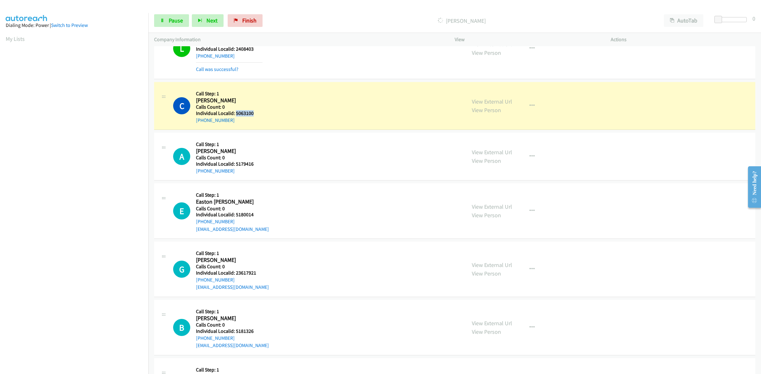
copy h5 "5063100"
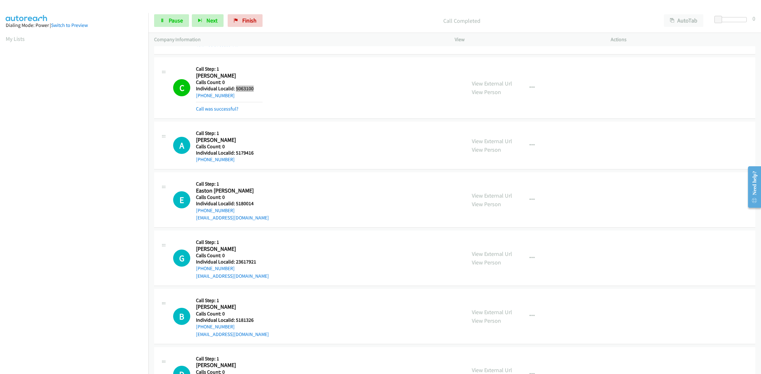
scroll to position [346, 0]
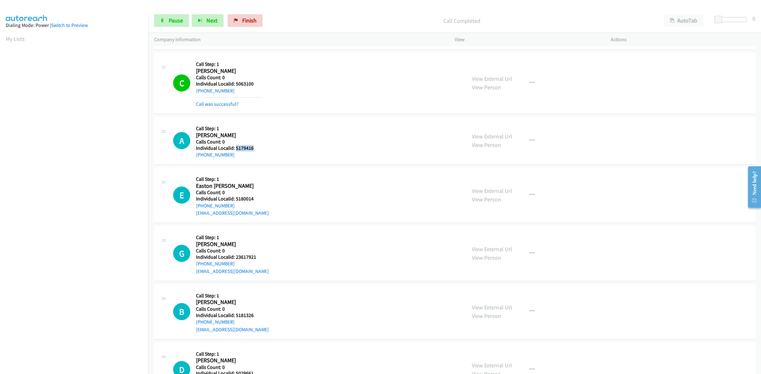
drag, startPoint x: 254, startPoint y: 149, endPoint x: 235, endPoint y: 149, distance: 19.6
click at [235, 149] on h5 "Individual Localid: 5179416" at bounding box center [229, 148] width 67 height 6
copy h5 "5179416"
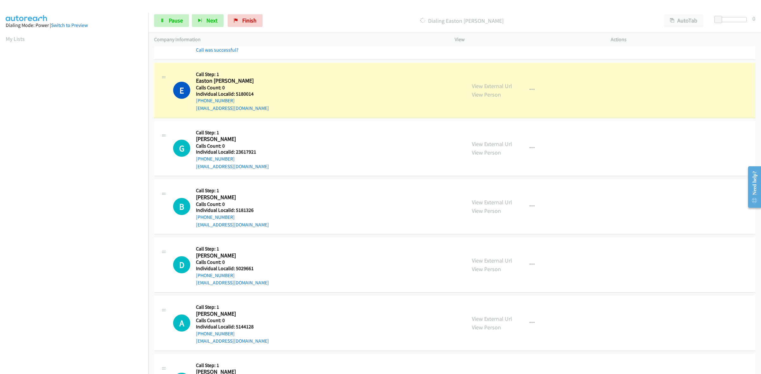
scroll to position [465, 0]
drag, startPoint x: 245, startPoint y: 94, endPoint x: 235, endPoint y: 95, distance: 10.3
click at [235, 95] on h5 "Individual Localid: 5180014" at bounding box center [232, 94] width 73 height 6
copy h5 "5180014"
drag, startPoint x: 262, startPoint y: 153, endPoint x: 235, endPoint y: 151, distance: 27.3
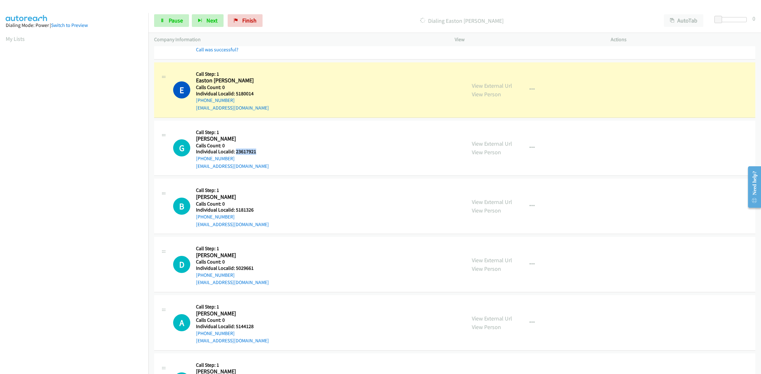
click at [235, 151] on div "G Callback Scheduled Call Step: 1 Grace Sporing America/New_York Calls Count: 0…" at bounding box center [316, 148] width 287 height 44
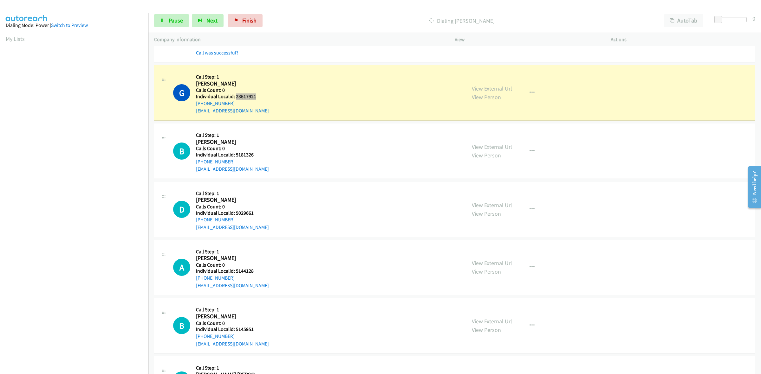
scroll to position [535, 0]
drag, startPoint x: 258, startPoint y: 155, endPoint x: 238, endPoint y: 154, distance: 20.0
click at [235, 154] on h5 "Individual Localid: 5181326" at bounding box center [232, 154] width 73 height 6
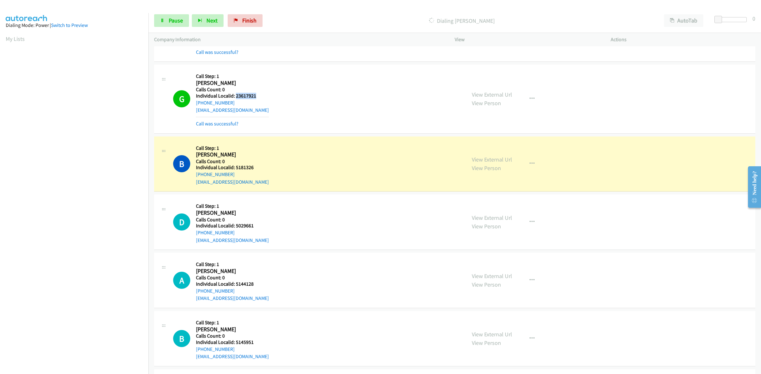
drag, startPoint x: 257, startPoint y: 97, endPoint x: 235, endPoint y: 95, distance: 21.6
click at [235, 95] on h5 "Individual Localid: 23617921" at bounding box center [232, 96] width 73 height 6
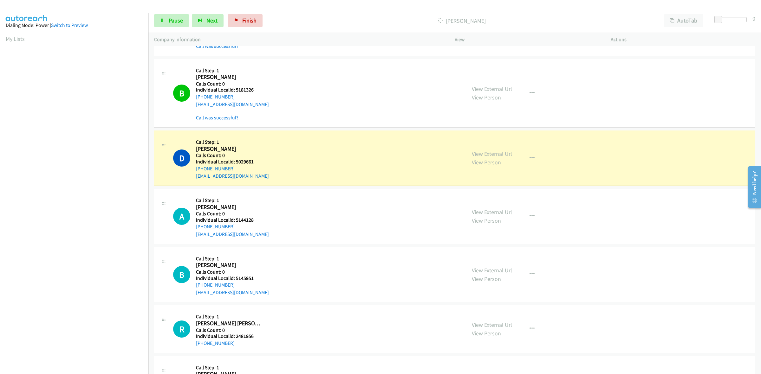
scroll to position [614, 0]
drag, startPoint x: 256, startPoint y: 160, endPoint x: 236, endPoint y: 160, distance: 19.3
click at [236, 160] on h5 "Individual Localid: 5029661" at bounding box center [232, 160] width 73 height 6
click at [259, 161] on h5 "Individual Localid: 5029661" at bounding box center [232, 160] width 73 height 6
drag, startPoint x: 256, startPoint y: 161, endPoint x: 235, endPoint y: 162, distance: 20.9
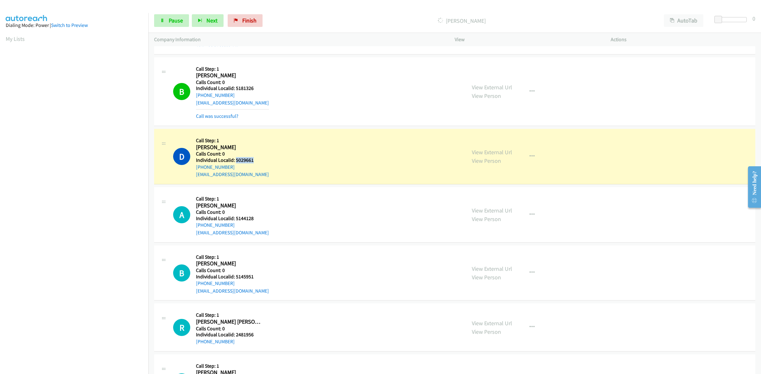
click at [235, 162] on h5 "Individual Localid: 5029661" at bounding box center [232, 160] width 73 height 6
drag, startPoint x: 254, startPoint y: 220, endPoint x: 241, endPoint y: 219, distance: 12.7
click at [235, 219] on h5 "Individual Localid: 5144128" at bounding box center [232, 219] width 73 height 6
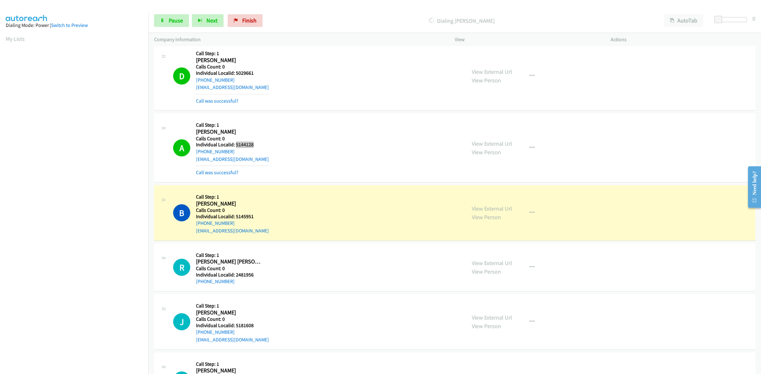
scroll to position [703, 0]
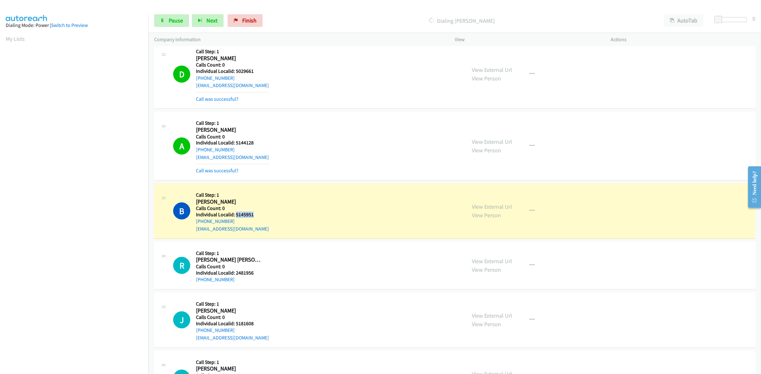
drag, startPoint x: 259, startPoint y: 215, endPoint x: 235, endPoint y: 215, distance: 23.8
click at [235, 215] on h5 "Individual Localid: 5145951" at bounding box center [232, 215] width 73 height 6
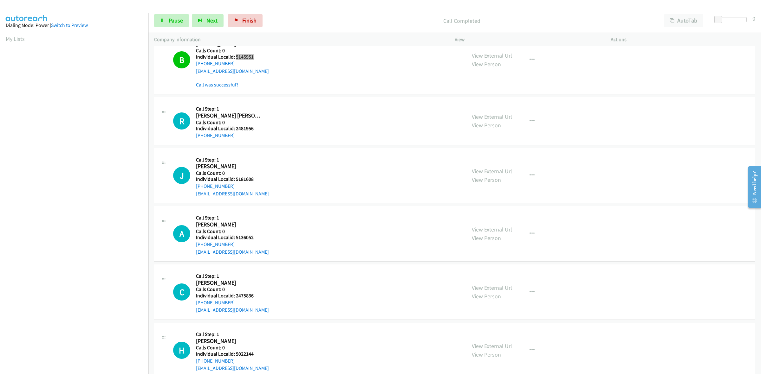
scroll to position [872, 0]
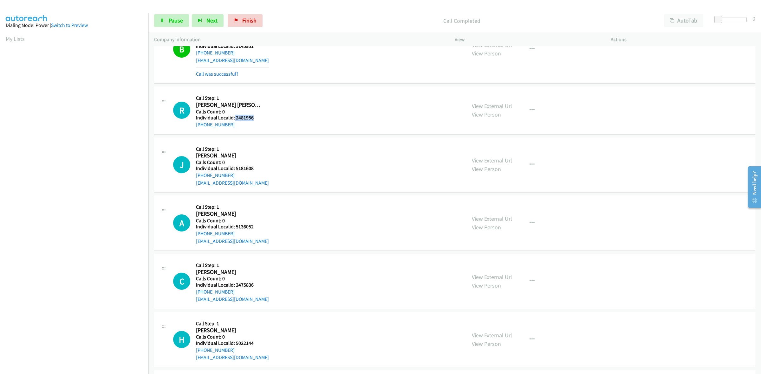
drag, startPoint x: 256, startPoint y: 119, endPoint x: 234, endPoint y: 121, distance: 22.3
click at [234, 121] on h5 "Individual Localid: 2481956" at bounding box center [229, 118] width 67 height 6
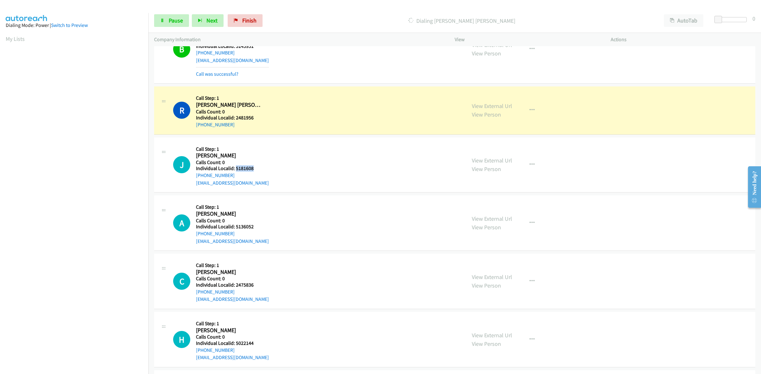
drag, startPoint x: 240, startPoint y: 169, endPoint x: 235, endPoint y: 168, distance: 4.4
click at [235, 168] on h5 "Individual Localid: 5181608" at bounding box center [232, 168] width 73 height 6
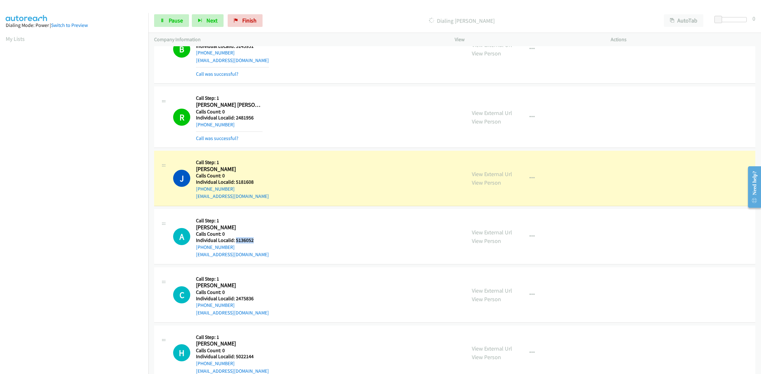
drag, startPoint x: 254, startPoint y: 241, endPoint x: 235, endPoint y: 242, distance: 18.7
click at [235, 242] on h5 "Individual Localid: 5136052" at bounding box center [232, 240] width 73 height 6
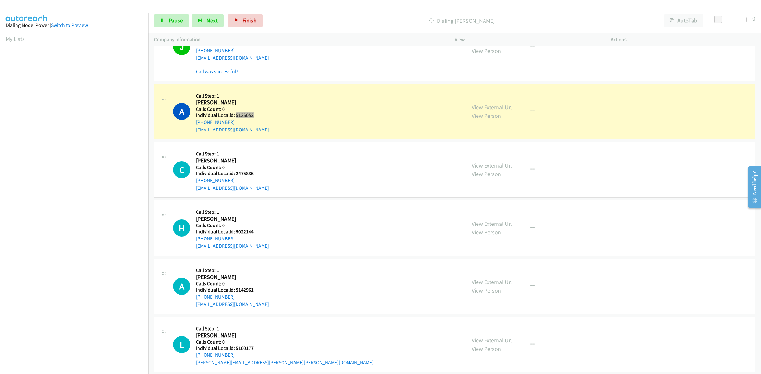
scroll to position [1020, 0]
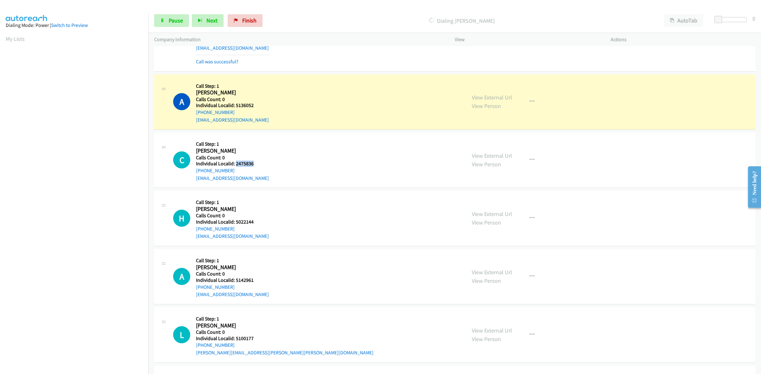
drag, startPoint x: 257, startPoint y: 164, endPoint x: 235, endPoint y: 167, distance: 21.4
click at [235, 167] on h5 "Individual Localid: 2475836" at bounding box center [232, 164] width 73 height 6
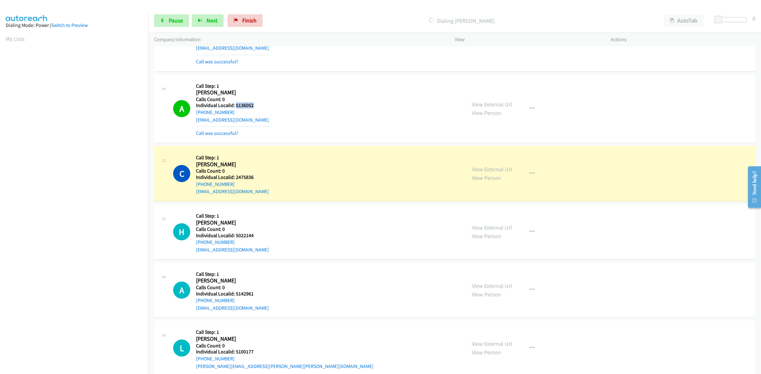
drag, startPoint x: 254, startPoint y: 107, endPoint x: 235, endPoint y: 108, distance: 20.0
click at [235, 108] on h5 "Individual Localid: 5136052" at bounding box center [232, 105] width 73 height 6
drag, startPoint x: 257, startPoint y: 178, endPoint x: 235, endPoint y: 179, distance: 21.6
click at [235, 179] on h5 "Individual Localid: 2475836" at bounding box center [232, 177] width 73 height 6
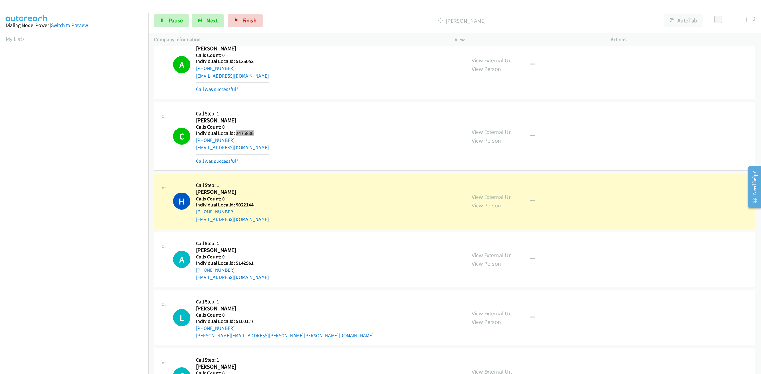
scroll to position [1089, 0]
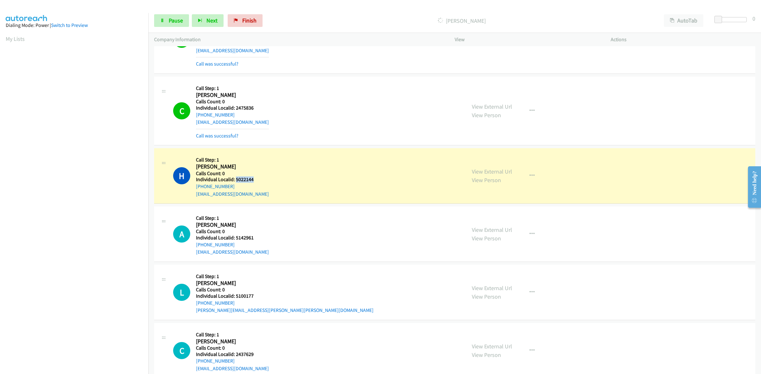
drag, startPoint x: 253, startPoint y: 182, endPoint x: 236, endPoint y: 182, distance: 16.8
click at [236, 182] on h5 "Individual Localid: 5022144" at bounding box center [232, 180] width 73 height 6
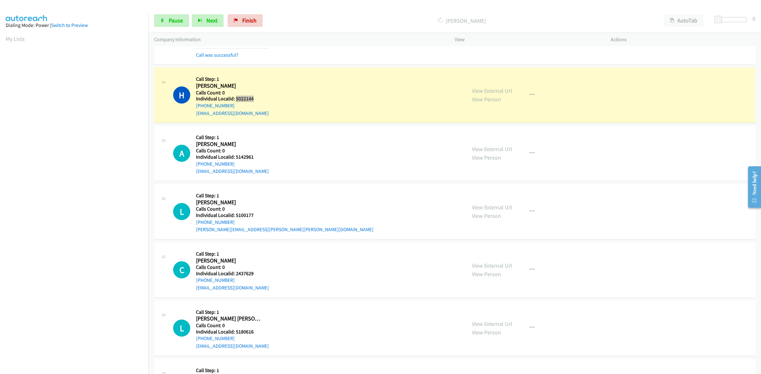
scroll to position [1198, 0]
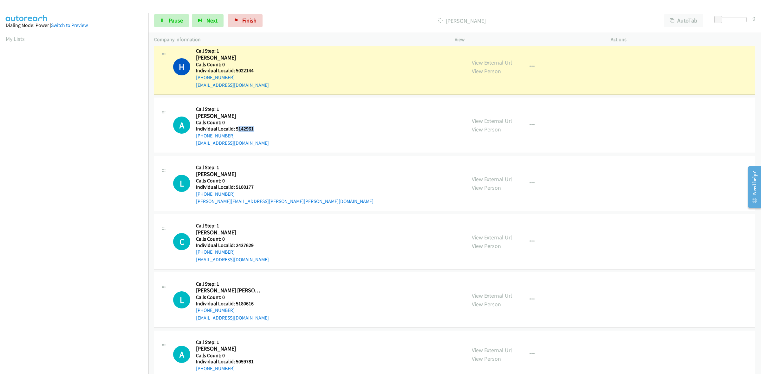
drag, startPoint x: 258, startPoint y: 129, endPoint x: 236, endPoint y: 132, distance: 22.1
click at [236, 132] on h5 "Individual Localid: 5142961" at bounding box center [232, 129] width 73 height 6
click at [263, 129] on div "A Callback Scheduled Call Step: 1 Abigail Meyers America/New_York Calls Count: …" at bounding box center [316, 125] width 287 height 44
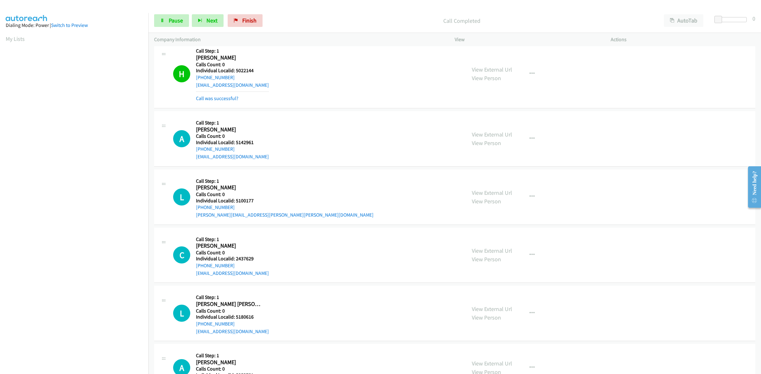
drag, startPoint x: 257, startPoint y: 130, endPoint x: 240, endPoint y: 132, distance: 17.5
click at [240, 132] on div "Callback Scheduled Call Step: 1 Abigail Meyers America/New_York Calls Count: 0 …" at bounding box center [232, 139] width 73 height 44
click at [260, 142] on h5 "Individual Localid: 5142961" at bounding box center [232, 142] width 73 height 6
drag, startPoint x: 254, startPoint y: 144, endPoint x: 235, endPoint y: 145, distance: 19.7
click at [235, 145] on h5 "Individual Localid: 5142961" at bounding box center [232, 142] width 73 height 6
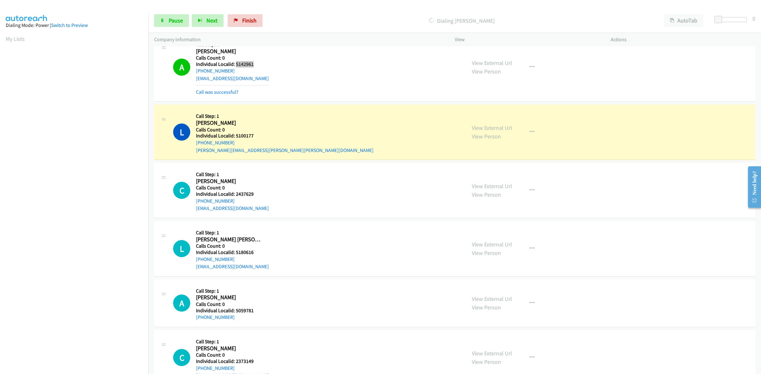
scroll to position [1278, 0]
drag, startPoint x: 258, startPoint y: 138, endPoint x: 234, endPoint y: 138, distance: 24.4
click at [234, 138] on h5 "Individual Localid: 5100177" at bounding box center [284, 135] width 177 height 6
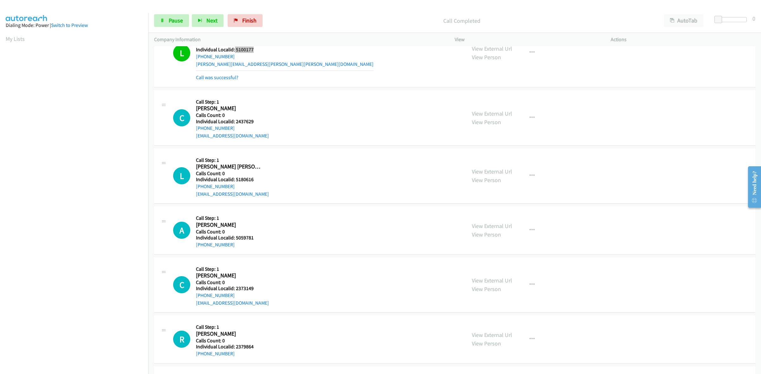
scroll to position [1367, 0]
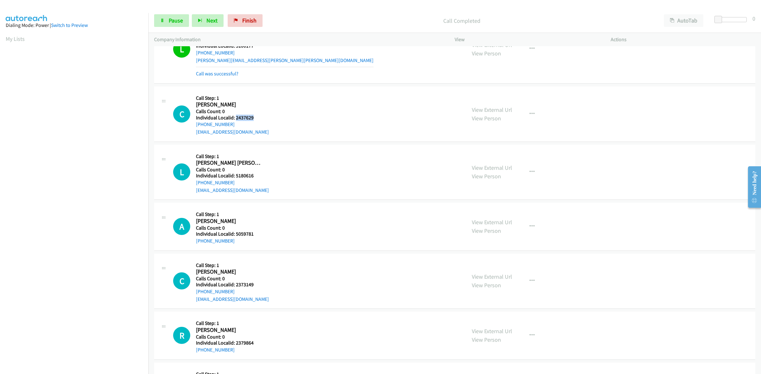
drag, startPoint x: 249, startPoint y: 118, endPoint x: 235, endPoint y: 119, distance: 14.0
click at [235, 119] on h5 "Individual Localid: 2437629" at bounding box center [232, 118] width 73 height 6
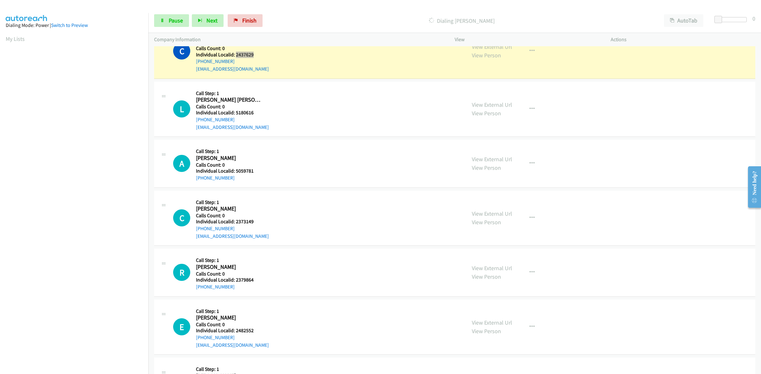
scroll to position [1446, 0]
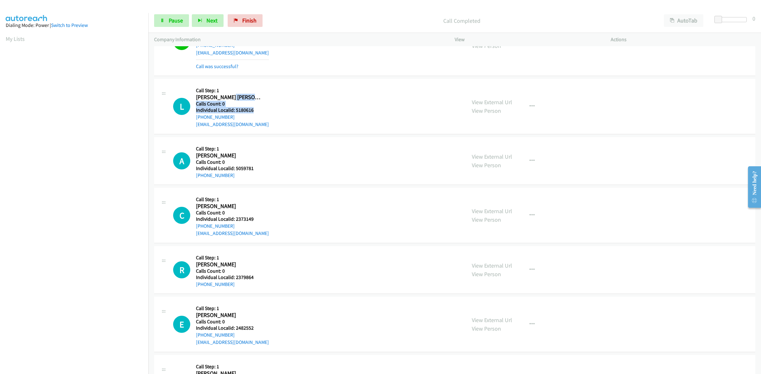
drag, startPoint x: 255, startPoint y: 95, endPoint x: 239, endPoint y: 100, distance: 17.5
click at [239, 100] on div "Callback Scheduled Call Step: 1 Lennon Miller America/New_York Calls Count: 0 I…" at bounding box center [232, 107] width 73 height 44
click at [261, 112] on h5 "Individual Localid: 5180616" at bounding box center [232, 110] width 73 height 6
drag, startPoint x: 258, startPoint y: 111, endPoint x: 235, endPoint y: 113, distance: 23.6
click at [235, 113] on h5 "Individual Localid: 5180616" at bounding box center [232, 110] width 73 height 6
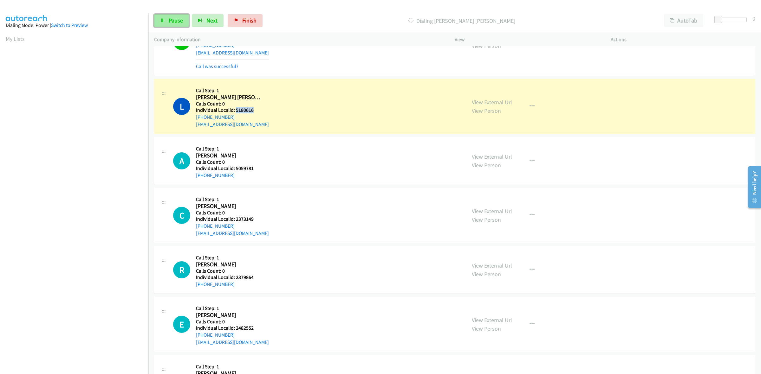
click at [167, 26] on link "Pause" at bounding box center [171, 20] width 35 height 13
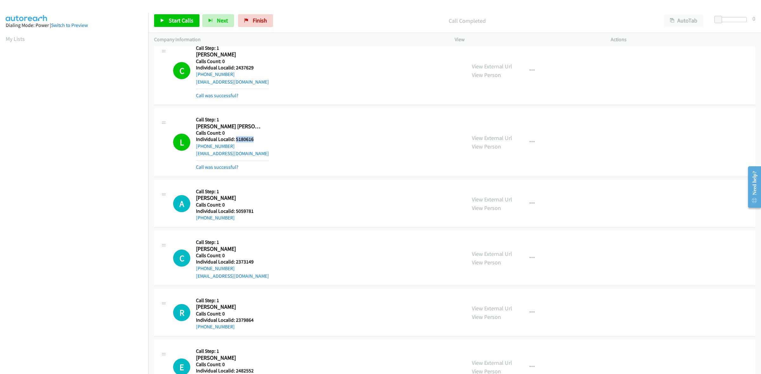
scroll to position [1416, 0]
click at [175, 18] on span "Start Calls" at bounding box center [181, 20] width 25 height 7
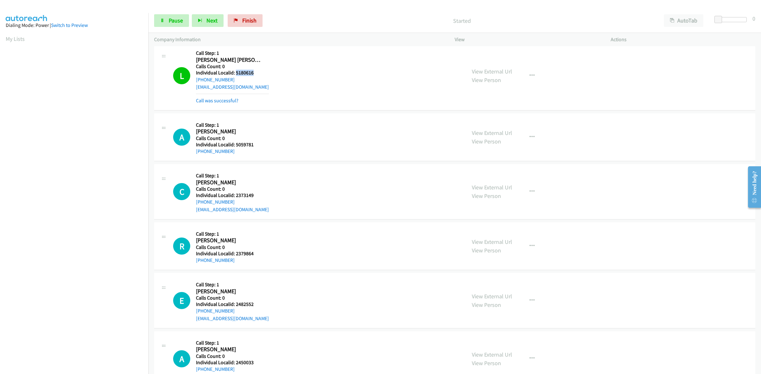
scroll to position [1485, 0]
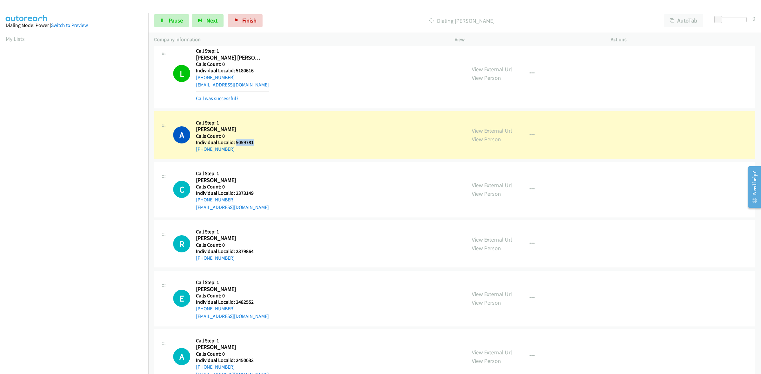
drag, startPoint x: 253, startPoint y: 143, endPoint x: 235, endPoint y: 144, distance: 18.1
click at [235, 144] on h5 "Individual Localid: 5059781" at bounding box center [229, 142] width 67 height 6
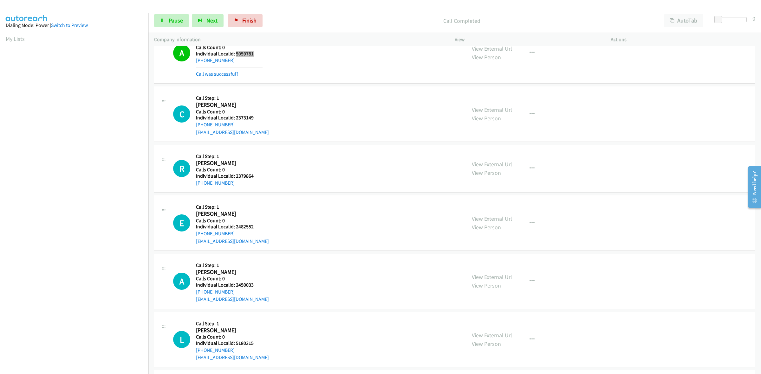
scroll to position [1575, 0]
drag, startPoint x: 259, startPoint y: 119, endPoint x: 235, endPoint y: 119, distance: 23.8
click at [235, 119] on h5 "Individual Localid: 2373149" at bounding box center [232, 117] width 73 height 6
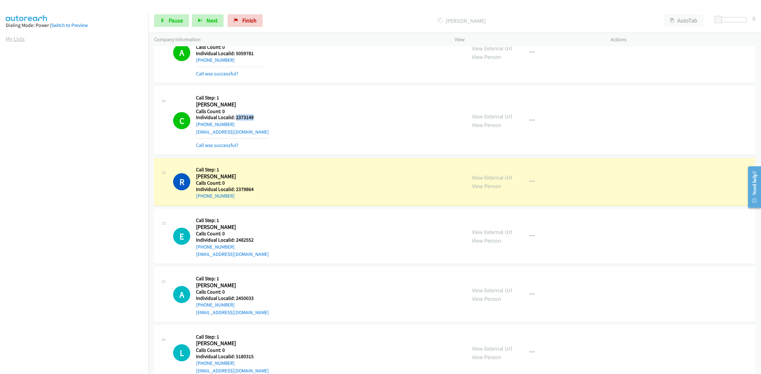
click at [13, 40] on link "My Lists" at bounding box center [15, 38] width 19 height 7
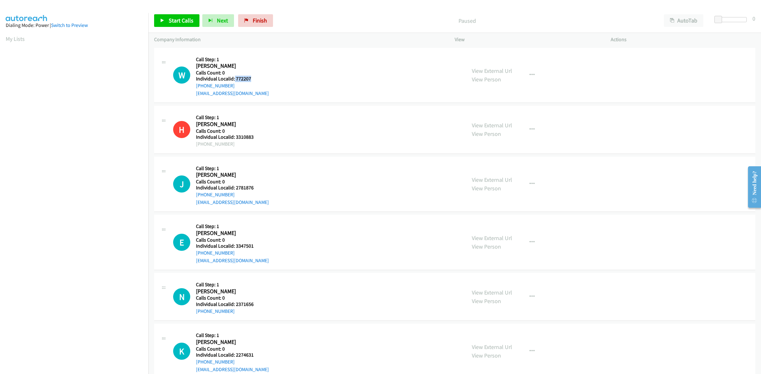
drag, startPoint x: 253, startPoint y: 78, endPoint x: 234, endPoint y: 79, distance: 19.4
click at [234, 79] on h5 "Individual Localid: 772207" at bounding box center [232, 79] width 73 height 6
copy h5 "772207"
click at [670, 21] on icon "button" at bounding box center [672, 21] width 4 height 4
click at [669, 21] on icon "button" at bounding box center [671, 20] width 5 height 5
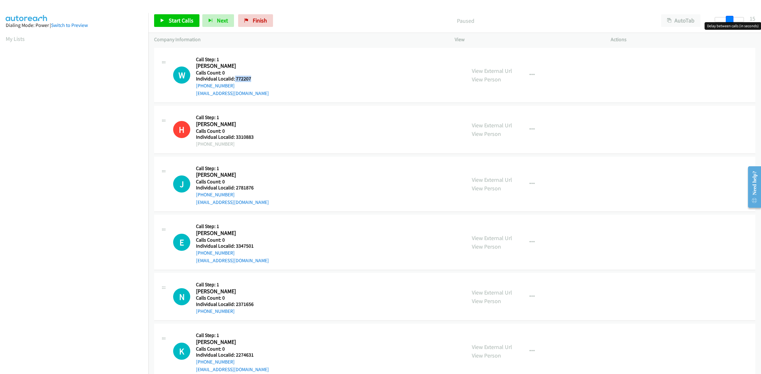
drag, startPoint x: 718, startPoint y: 21, endPoint x: 732, endPoint y: 17, distance: 14.7
click at [732, 17] on span at bounding box center [729, 20] width 8 height 8
click at [175, 22] on span "Start Calls" at bounding box center [181, 20] width 25 height 7
copy h5 "772207"
click at [170, 21] on span "Pause" at bounding box center [176, 20] width 14 height 7
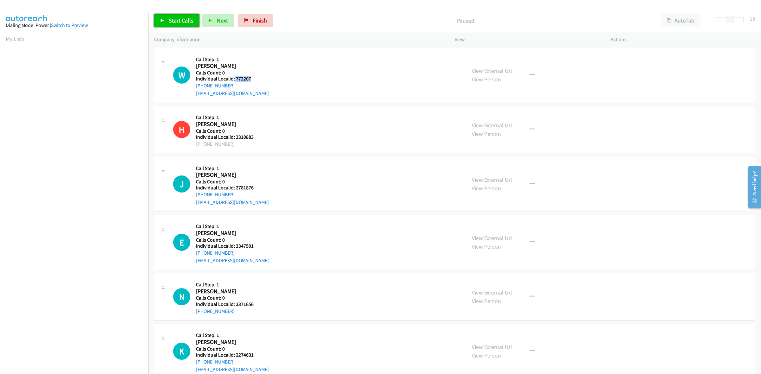
click at [172, 19] on span "Start Calls" at bounding box center [181, 20] width 25 height 7
drag, startPoint x: 728, startPoint y: 21, endPoint x: 719, endPoint y: 20, distance: 9.6
click at [719, 20] on span at bounding box center [723, 20] width 8 height 8
click at [514, 23] on p "Started" at bounding box center [461, 20] width 381 height 9
click at [164, 21] on icon at bounding box center [162, 21] width 4 height 4
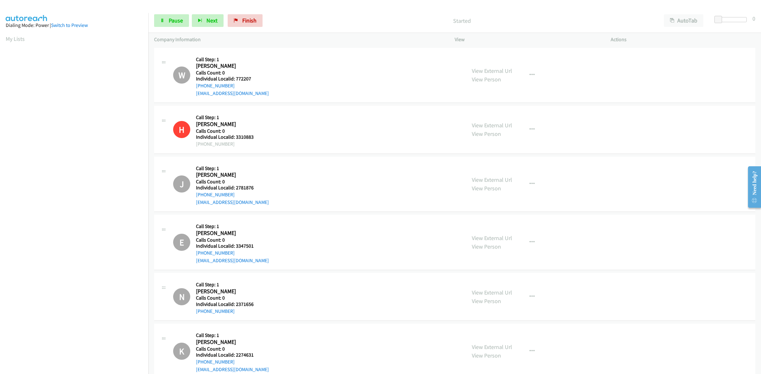
click at [286, 74] on div "W Callback Scheduled Call Step: 1 [PERSON_NAME] America/[GEOGRAPHIC_DATA] Calls…" at bounding box center [316, 76] width 287 height 44
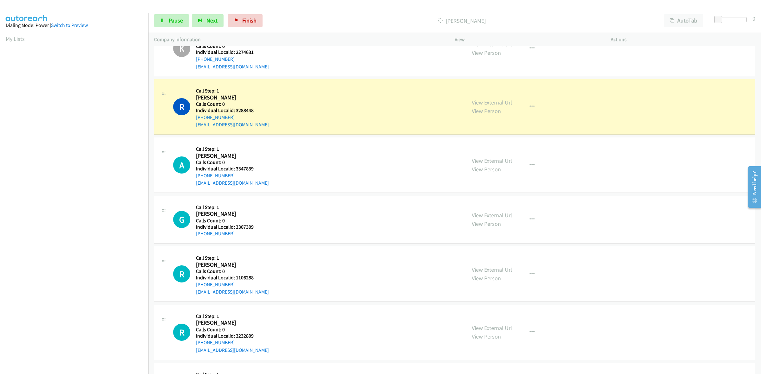
scroll to position [307, 0]
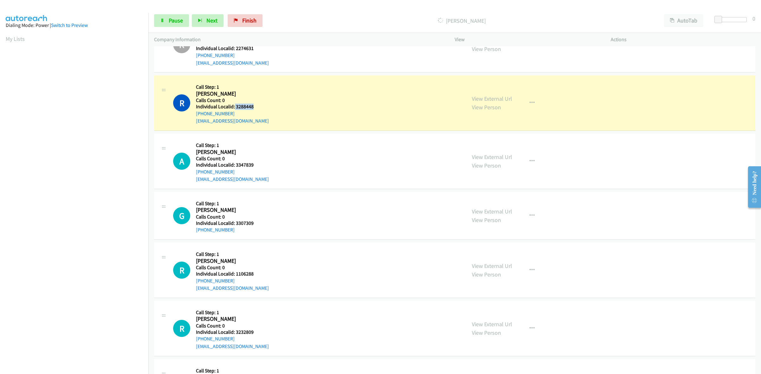
drag, startPoint x: 253, startPoint y: 106, endPoint x: 234, endPoint y: 107, distance: 19.3
click at [234, 107] on h5 "Individual Localid: 3288448" at bounding box center [232, 107] width 73 height 6
copy h5 "3288448"
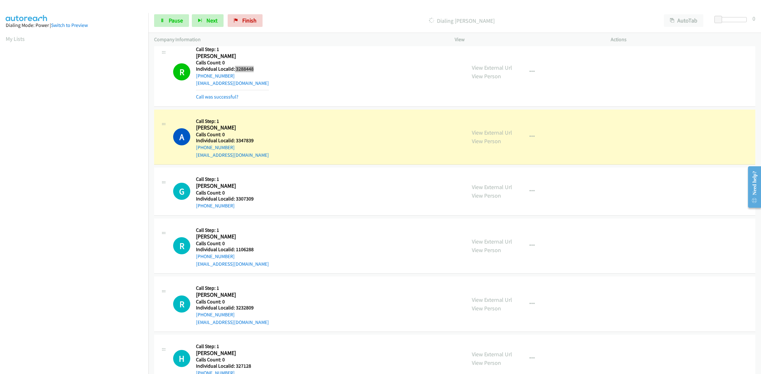
scroll to position [357, 0]
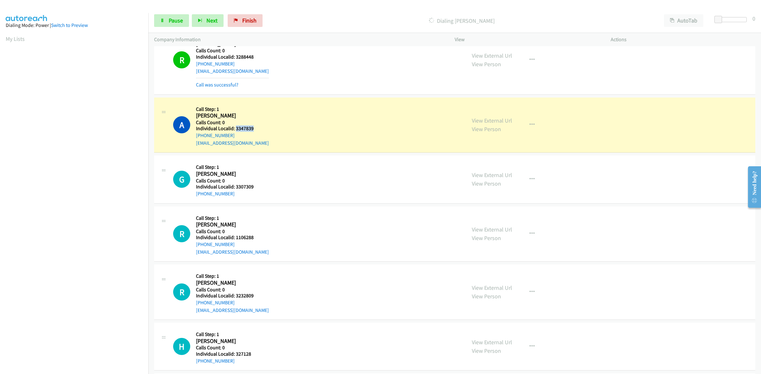
drag, startPoint x: 258, startPoint y: 131, endPoint x: 236, endPoint y: 129, distance: 21.6
click at [236, 129] on h5 "Individual Localid: 3347839" at bounding box center [232, 129] width 73 height 6
copy h5 "3347839"
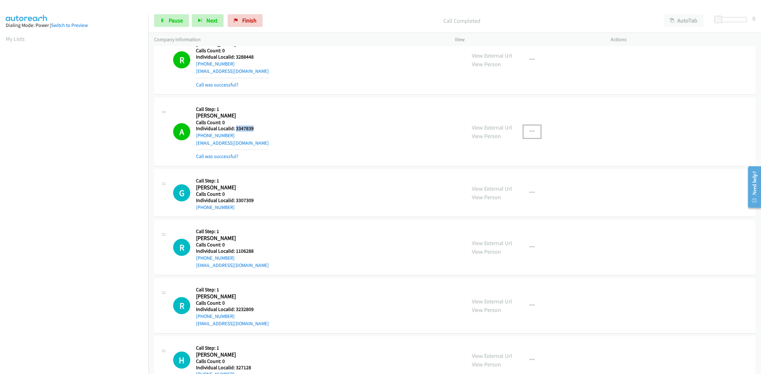
click at [533, 133] on button "button" at bounding box center [531, 132] width 17 height 13
click at [495, 186] on link "Add to do not call list" at bounding box center [498, 186] width 84 height 13
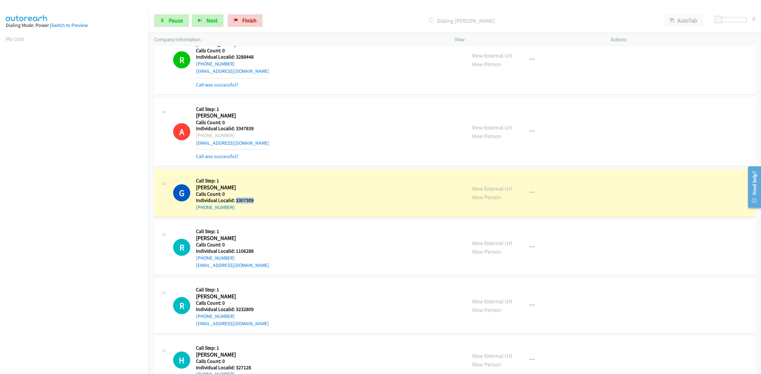
drag, startPoint x: 254, startPoint y: 200, endPoint x: 235, endPoint y: 202, distance: 19.1
click at [235, 202] on h5 "Individual Localid: 3307309" at bounding box center [231, 200] width 71 height 6
copy h5 "3307309"
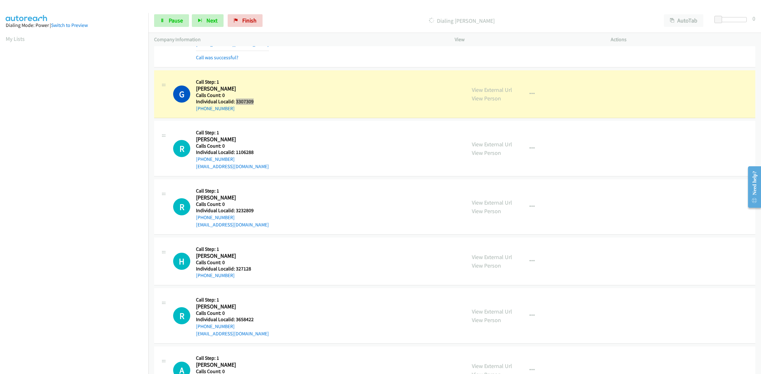
scroll to position [485, 0]
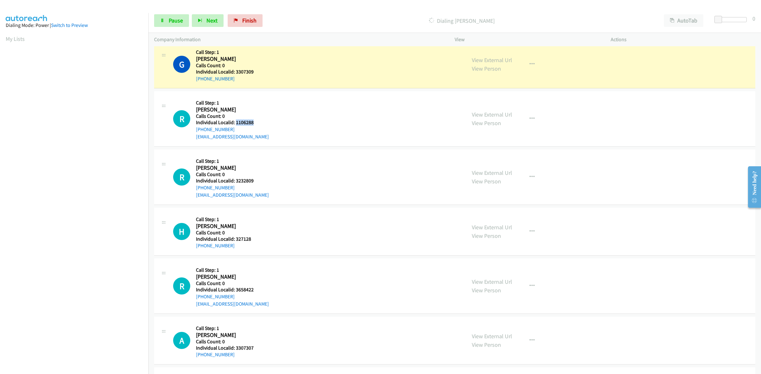
drag, startPoint x: 255, startPoint y: 121, endPoint x: 236, endPoint y: 123, distance: 19.1
click at [236, 123] on h5 "Individual Localid: 1106288" at bounding box center [232, 122] width 73 height 6
copy h5 "1106288"
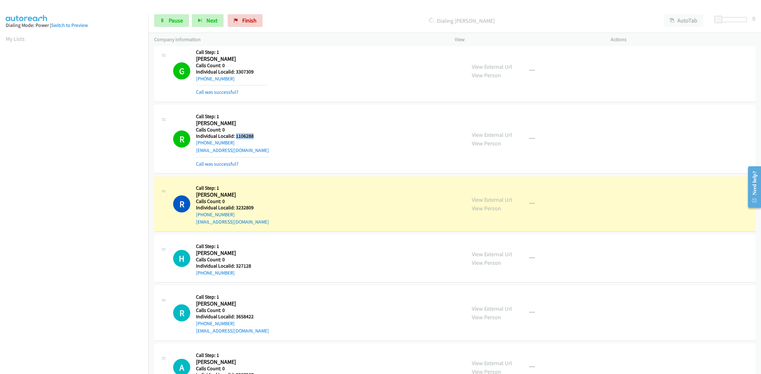
copy h5 "1106288"
drag, startPoint x: 533, startPoint y: 73, endPoint x: 523, endPoint y: 100, distance: 28.8
click at [533, 73] on button "button" at bounding box center [531, 71] width 17 height 13
click at [509, 127] on link "Add to do not call list" at bounding box center [498, 125] width 84 height 13
click at [533, 141] on button "button" at bounding box center [531, 139] width 17 height 13
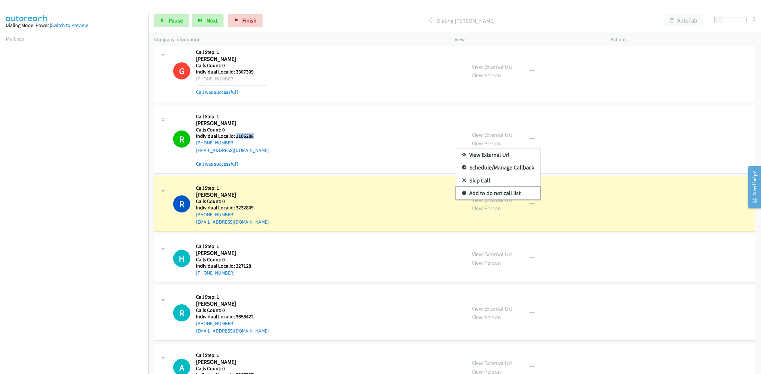
click at [510, 195] on link "Add to do not call list" at bounding box center [498, 193] width 84 height 13
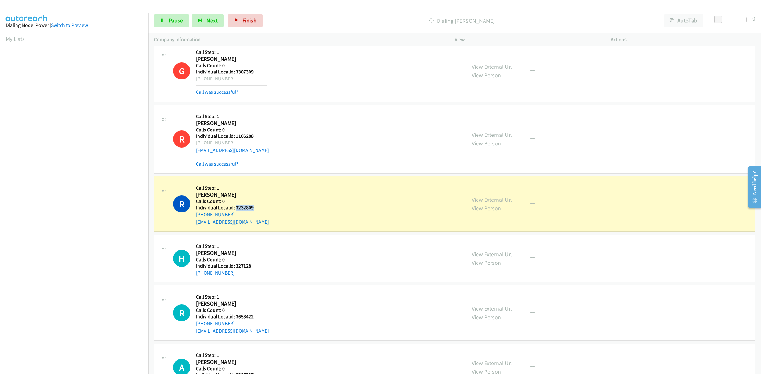
drag, startPoint x: 258, startPoint y: 208, endPoint x: 236, endPoint y: 208, distance: 21.6
click at [236, 208] on h5 "Individual Localid: 3232809" at bounding box center [232, 208] width 73 height 6
copy h5 "3232809"
click at [170, 19] on span "Pause" at bounding box center [176, 20] width 14 height 7
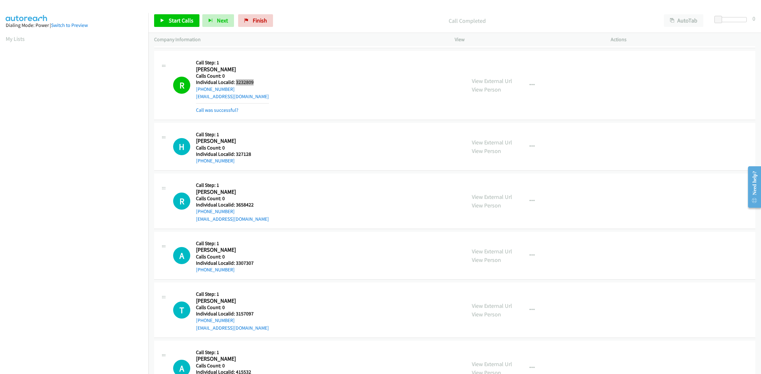
scroll to position [604, 0]
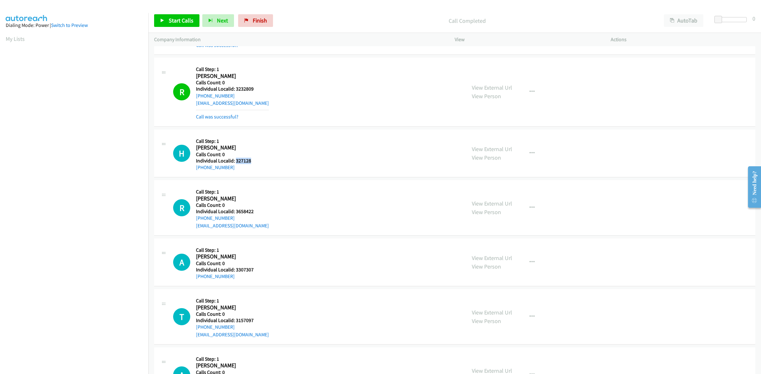
drag, startPoint x: 254, startPoint y: 160, endPoint x: 235, endPoint y: 162, distance: 19.5
click at [235, 162] on h5 "Individual Localid: 327128" at bounding box center [231, 161] width 71 height 6
drag, startPoint x: 241, startPoint y: 165, endPoint x: 257, endPoint y: 161, distance: 16.3
click at [258, 162] on h5 "Individual Localid: 327128" at bounding box center [231, 161] width 71 height 6
drag, startPoint x: 252, startPoint y: 161, endPoint x: 235, endPoint y: 162, distance: 17.8
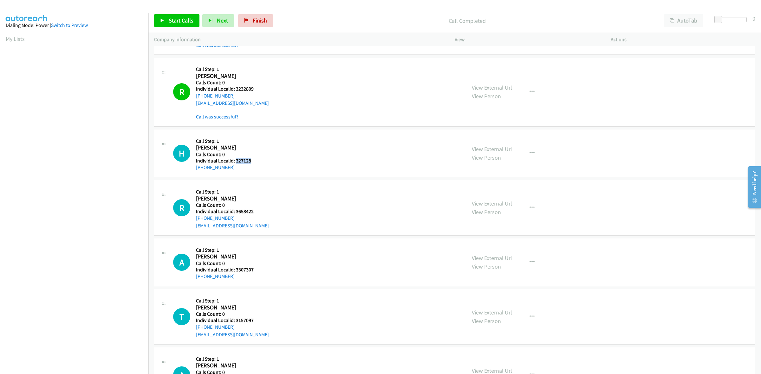
click at [235, 162] on h5 "Individual Localid: 327128" at bounding box center [231, 161] width 71 height 6
copy h5 "327128"
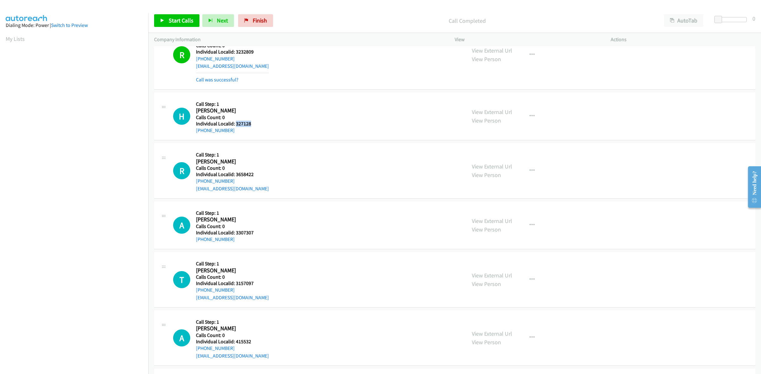
scroll to position [644, 0]
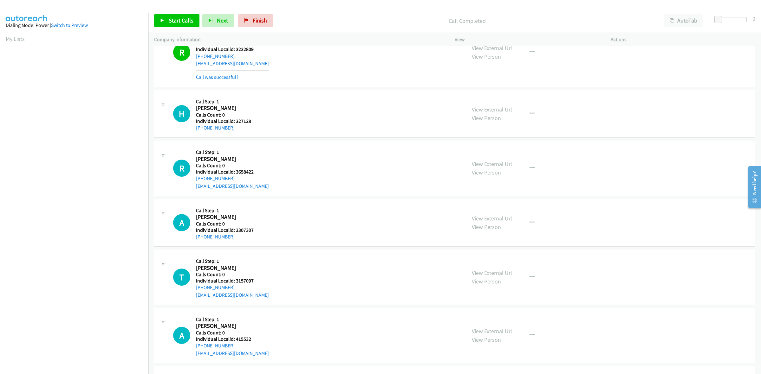
click at [299, 111] on div "H Callback Scheduled Call Step: 1 Harry Marien America/New_York Calls Count: 0 …" at bounding box center [316, 114] width 287 height 36
click at [533, 114] on button "button" at bounding box center [531, 113] width 17 height 13
click at [478, 157] on link "Skip Call" at bounding box center [498, 155] width 84 height 13
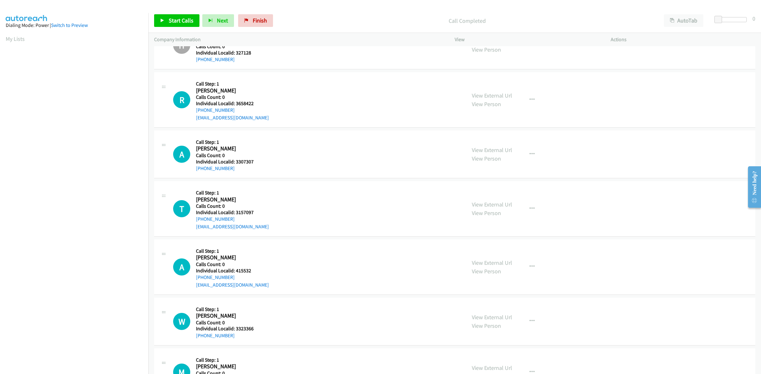
scroll to position [733, 0]
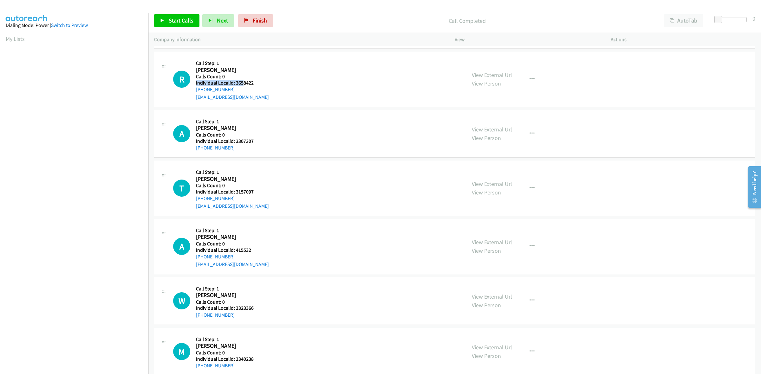
drag, startPoint x: 254, startPoint y: 80, endPoint x: 243, endPoint y: 82, distance: 11.3
click at [243, 82] on div "Callback Scheduled Call Step: 1 Robert Poquechoque America/New_York Calls Count…" at bounding box center [232, 79] width 73 height 44
click at [253, 81] on h5 "Individual Localid: 3658422" at bounding box center [232, 83] width 73 height 6
drag, startPoint x: 256, startPoint y: 83, endPoint x: 235, endPoint y: 84, distance: 20.6
click at [235, 84] on h5 "Individual Localid: 3658422" at bounding box center [232, 83] width 73 height 6
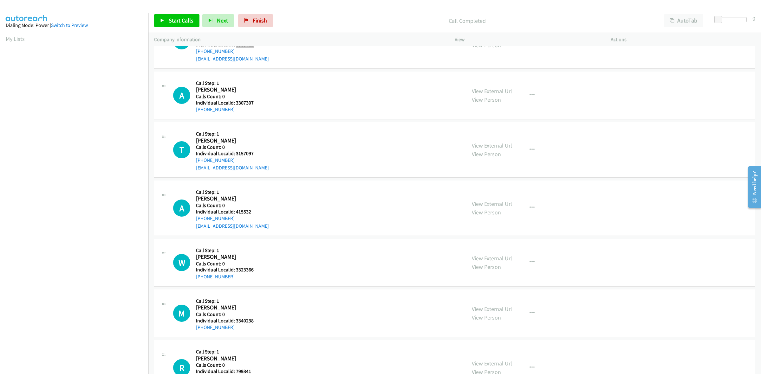
scroll to position [772, 0]
drag, startPoint x: 252, startPoint y: 101, endPoint x: 236, endPoint y: 102, distance: 15.9
click at [236, 102] on h5 "Individual Localid: 3307307" at bounding box center [231, 102] width 71 height 6
click at [273, 89] on div "A Callback Scheduled Call Step: 1 Allison Voltaire America/New_York Calls Count…" at bounding box center [316, 94] width 287 height 36
drag, startPoint x: 235, startPoint y: 110, endPoint x: 193, endPoint y: 110, distance: 41.5
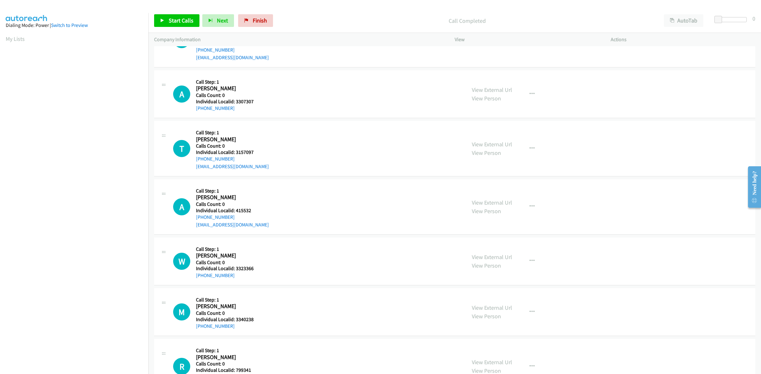
click at [193, 110] on div "A Callback Scheduled Call Step: 1 Allison Voltaire America/New_York Calls Count…" at bounding box center [316, 94] width 287 height 36
drag, startPoint x: 253, startPoint y: 102, endPoint x: 235, endPoint y: 102, distance: 17.7
click at [235, 102] on h5 "Individual Localid: 3307307" at bounding box center [231, 102] width 71 height 6
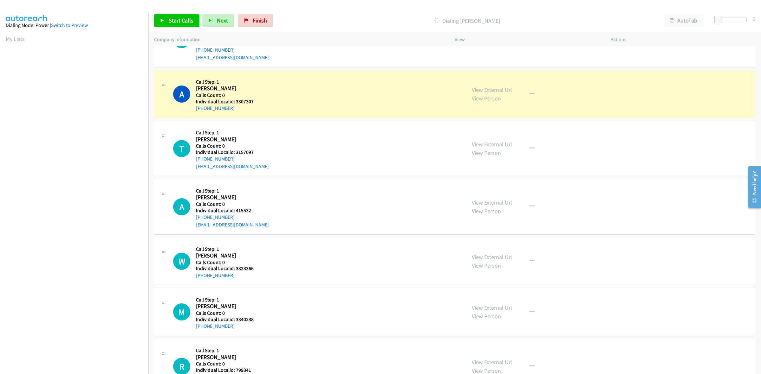
click at [532, 93] on div "View External Url View Person View External Url Schedule/Manage Callback Skip C…" at bounding box center [547, 94] width 162 height 36
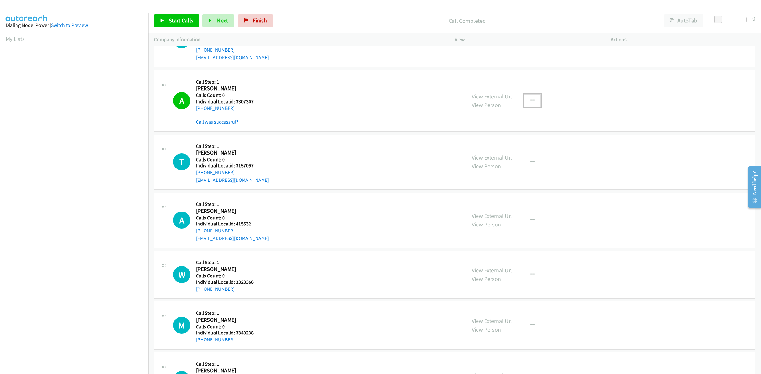
click at [525, 105] on button "button" at bounding box center [531, 100] width 17 height 13
click at [499, 157] on link "Add to do not call list" at bounding box center [498, 155] width 84 height 13
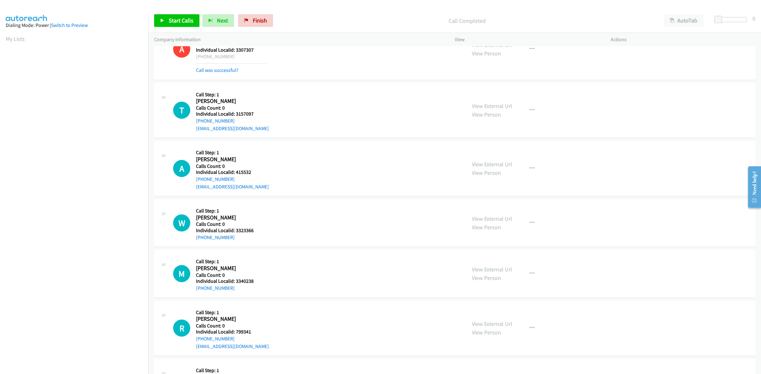
scroll to position [832, 0]
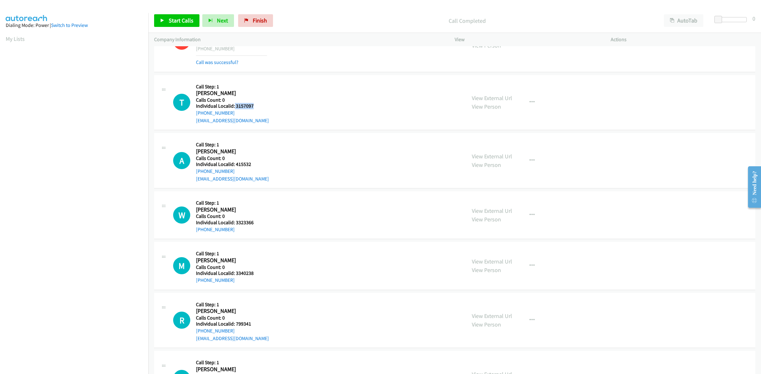
drag, startPoint x: 259, startPoint y: 105, endPoint x: 240, endPoint y: 106, distance: 18.7
click at [234, 106] on h5 "Individual Localid: 3157097" at bounding box center [232, 106] width 73 height 6
click at [243, 106] on h5 "Individual Localid: 3157097" at bounding box center [232, 106] width 73 height 6
drag, startPoint x: 243, startPoint y: 106, endPoint x: 263, endPoint y: 105, distance: 20.6
click at [263, 105] on h5 "Individual Localid: 3157097" at bounding box center [232, 106] width 73 height 6
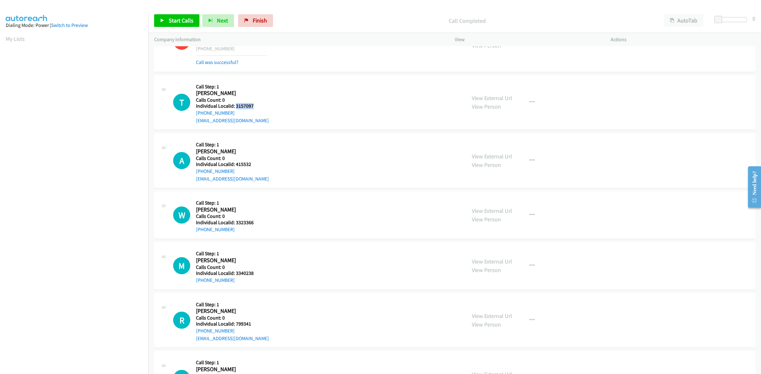
drag, startPoint x: 261, startPoint y: 105, endPoint x: 236, endPoint y: 107, distance: 24.5
click at [236, 107] on h5 "Individual Localid: 3157097" at bounding box center [232, 106] width 73 height 6
drag, startPoint x: 236, startPoint y: 71, endPoint x: 239, endPoint y: 97, distance: 26.1
click at [236, 71] on div "A Callback Scheduled Call Step: 1 Allison Voltaire America/New_York Calls Count…" at bounding box center [454, 41] width 601 height 61
drag, startPoint x: 241, startPoint y: 116, endPoint x: 196, endPoint y: 116, distance: 45.0
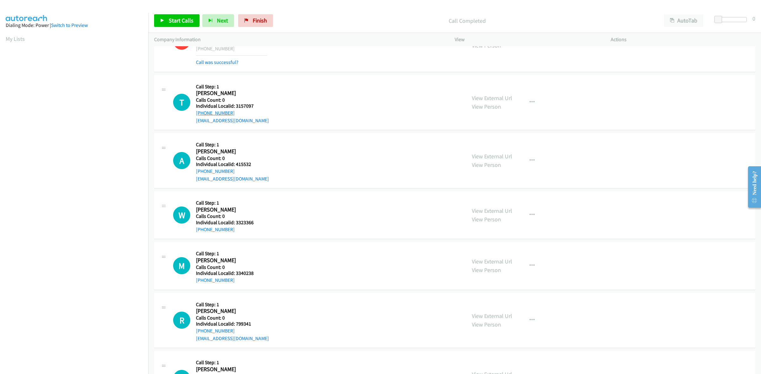
click at [196, 116] on div "+1 985-790-3984" at bounding box center [232, 113] width 73 height 8
drag, startPoint x: 264, startPoint y: 107, endPoint x: 236, endPoint y: 107, distance: 27.6
click at [236, 107] on h5 "Individual Localid: 3157097" at bounding box center [232, 106] width 73 height 6
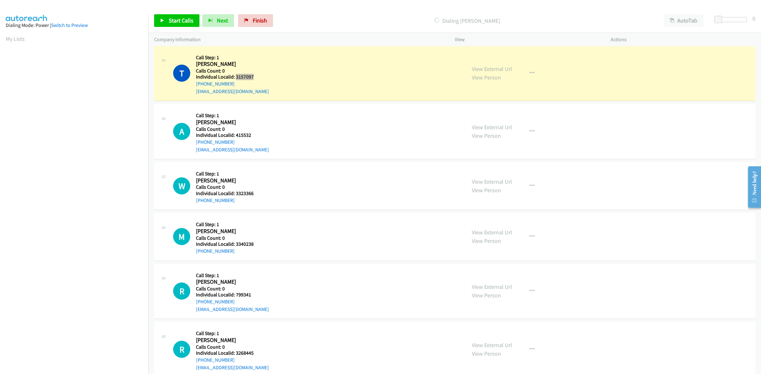
scroll to position [861, 0]
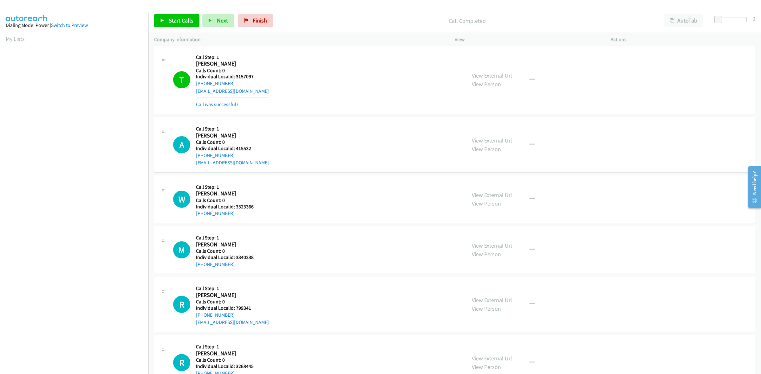
drag, startPoint x: 252, startPoint y: 135, endPoint x: 241, endPoint y: 139, distance: 12.1
click at [240, 136] on div "Callback Scheduled Call Step: 1 Andrew Searle America/New_York Calls Count: 0 I…" at bounding box center [232, 145] width 73 height 44
drag, startPoint x: 253, startPoint y: 148, endPoint x: 236, endPoint y: 150, distance: 16.2
click at [236, 150] on h5 "Individual Localid: 415532" at bounding box center [232, 148] width 73 height 6
click at [259, 150] on h5 "Individual Localid: 415532" at bounding box center [232, 148] width 73 height 6
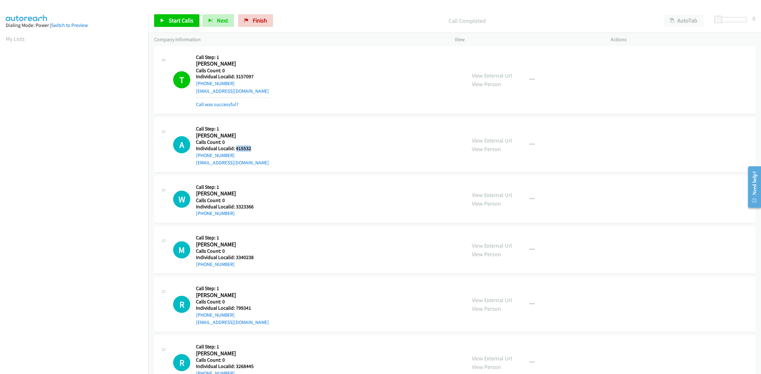
drag, startPoint x: 254, startPoint y: 151, endPoint x: 236, endPoint y: 147, distance: 18.2
click at [236, 147] on h5 "Individual Localid: 415532" at bounding box center [232, 148] width 73 height 6
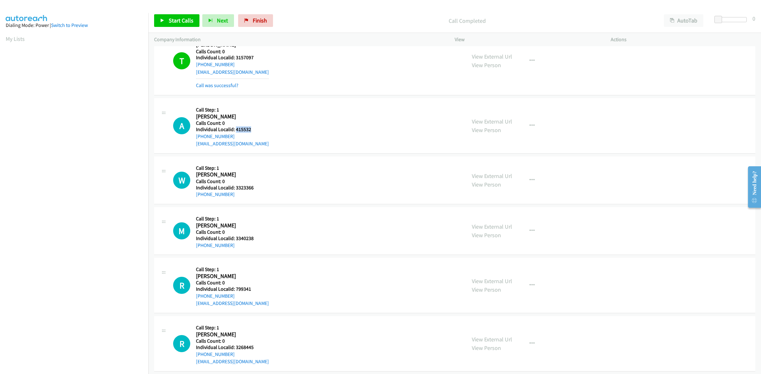
scroll to position [881, 0]
click at [343, 114] on div "A Callback Scheduled Call Step: 1 Andrew Searle America/New_York Calls Count: 0…" at bounding box center [316, 125] width 287 height 44
click at [529, 125] on icon "button" at bounding box center [531, 124] width 5 height 5
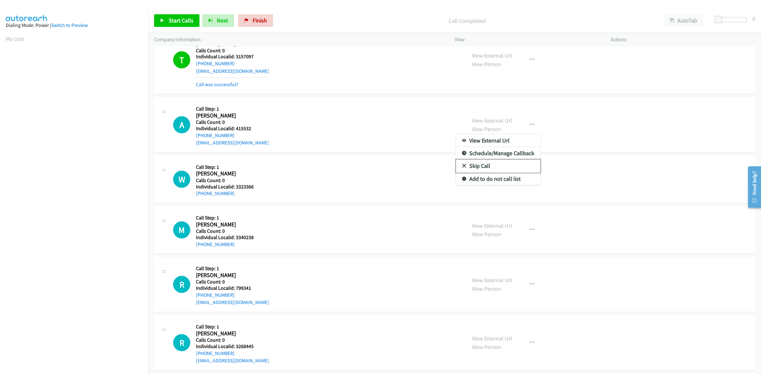
click at [498, 166] on link "Skip Call" at bounding box center [498, 166] width 84 height 13
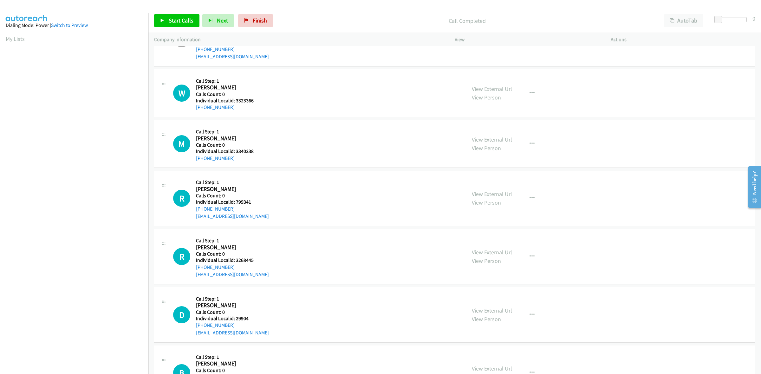
scroll to position [1000, 0]
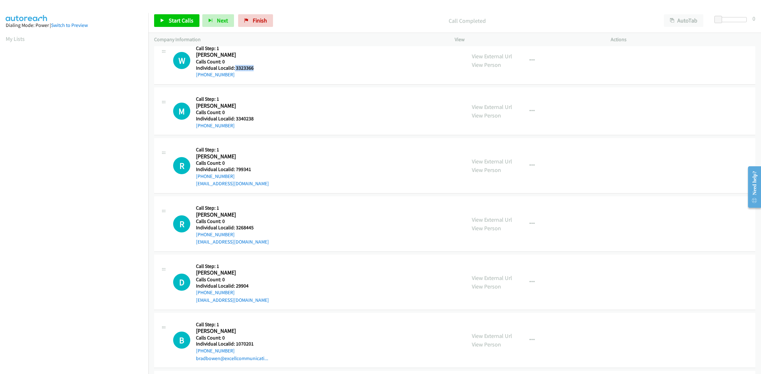
drag, startPoint x: 251, startPoint y: 68, endPoint x: 234, endPoint y: 68, distance: 17.4
click at [234, 68] on h5 "Individual Localid: 3323366" at bounding box center [231, 68] width 71 height 6
click at [295, 89] on div "M Callback Scheduled Call Step: 1 Matthew Stecher America/New_York Calls Count:…" at bounding box center [454, 111] width 601 height 48
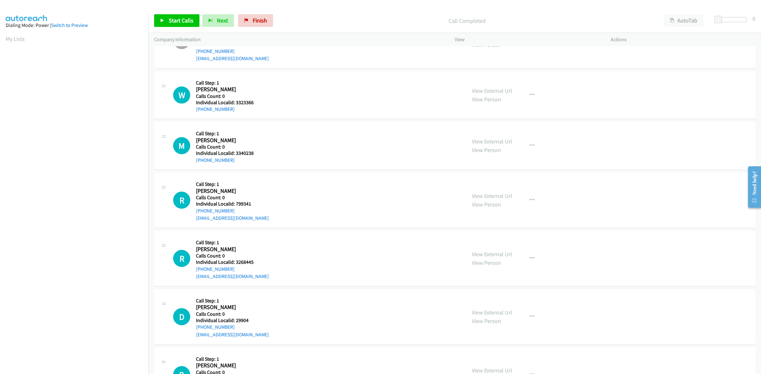
scroll to position [951, 0]
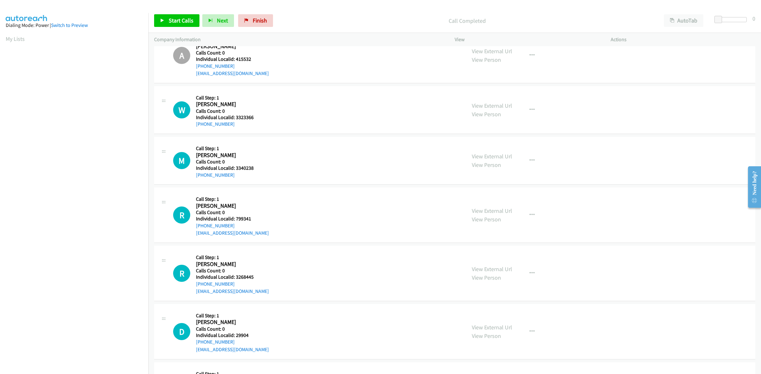
drag, startPoint x: 218, startPoint y: 125, endPoint x: 190, endPoint y: 125, distance: 28.5
click at [190, 125] on div "W Callback Scheduled Call Step: 1 Wade Miller America/New_York Calls Count: 0 I…" at bounding box center [316, 110] width 287 height 36
drag, startPoint x: 255, startPoint y: 117, endPoint x: 235, endPoint y: 118, distance: 20.0
click at [235, 118] on h5 "Individual Localid: 3323366" at bounding box center [231, 117] width 71 height 6
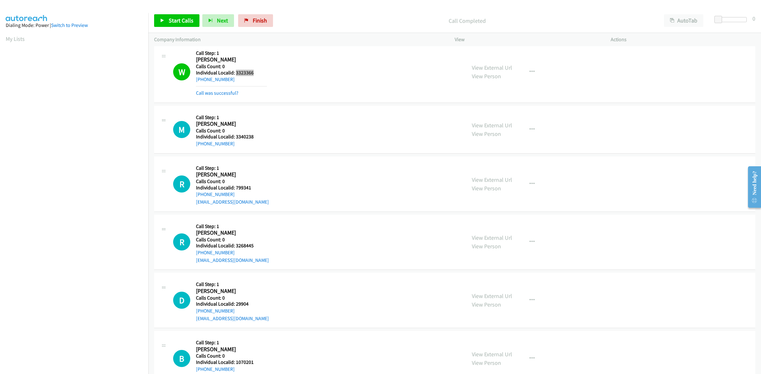
scroll to position [1020, 0]
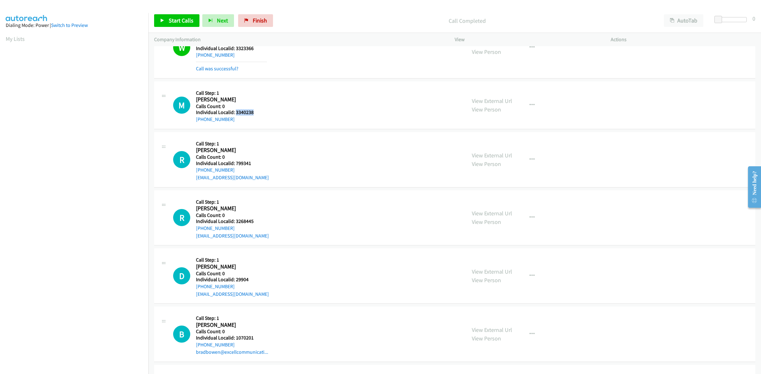
drag, startPoint x: 257, startPoint y: 113, endPoint x: 235, endPoint y: 112, distance: 21.2
click at [235, 112] on h5 "Individual Localid: 3340238" at bounding box center [231, 112] width 71 height 6
click at [534, 104] on button "button" at bounding box center [531, 105] width 17 height 13
click at [491, 148] on link "Skip Call" at bounding box center [498, 146] width 84 height 13
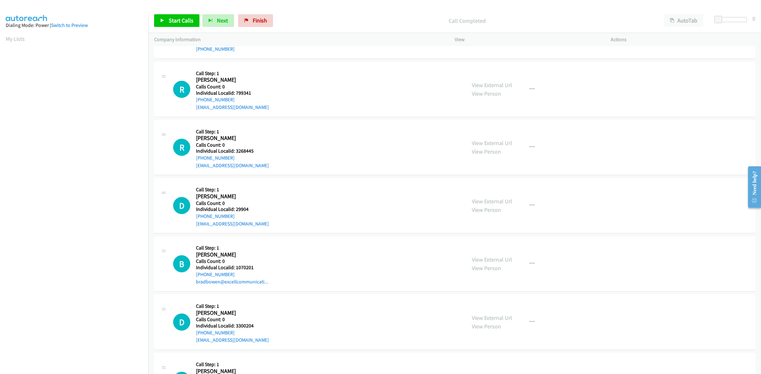
scroll to position [1089, 0]
drag, startPoint x: 251, startPoint y: 93, endPoint x: 235, endPoint y: 94, distance: 16.5
click at [235, 94] on h5 "Individual Localid: 799341" at bounding box center [232, 94] width 73 height 6
click at [529, 89] on icon "button" at bounding box center [531, 90] width 5 height 5
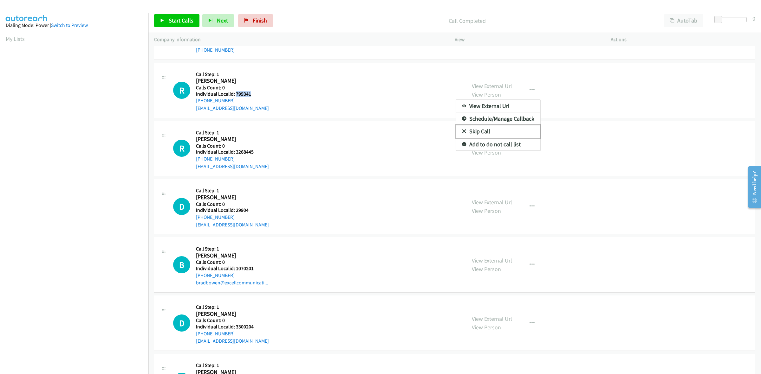
click at [473, 134] on link "Skip Call" at bounding box center [498, 131] width 84 height 13
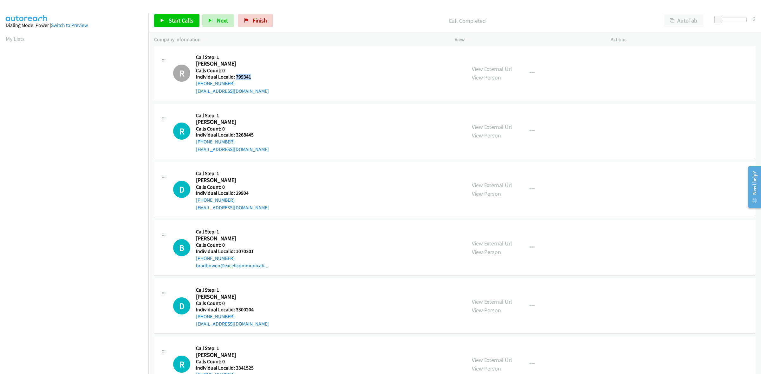
scroll to position [1149, 0]
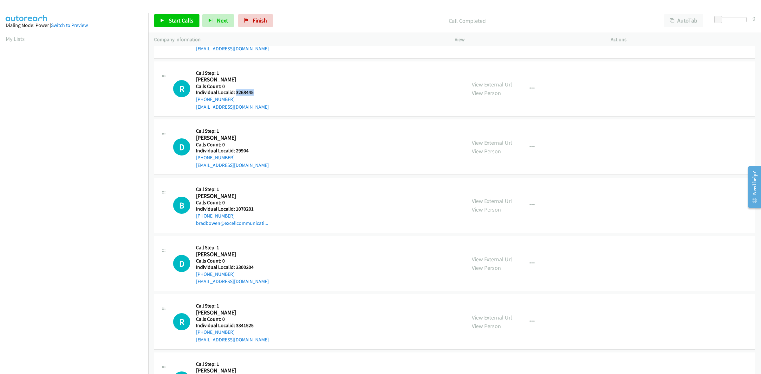
drag, startPoint x: 260, startPoint y: 91, endPoint x: 235, endPoint y: 92, distance: 25.4
click at [235, 92] on h5 "Individual Localid: 3268445" at bounding box center [232, 92] width 73 height 6
click at [534, 87] on button "button" at bounding box center [531, 88] width 17 height 13
click at [490, 129] on link "Skip Call" at bounding box center [498, 130] width 84 height 13
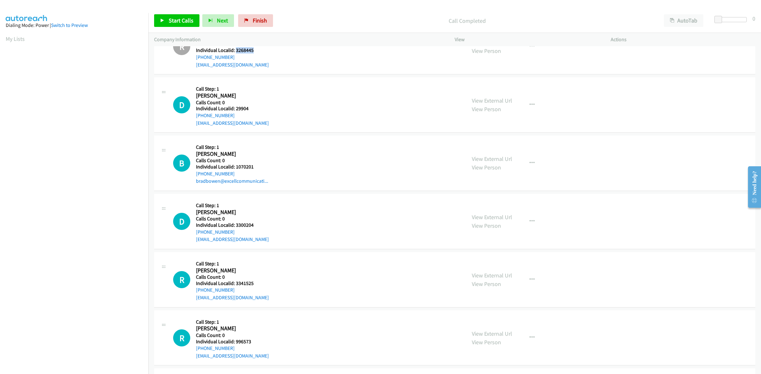
scroll to position [1208, 0]
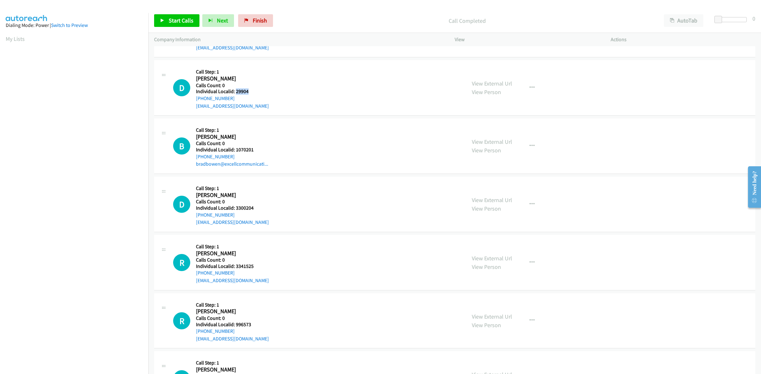
drag, startPoint x: 253, startPoint y: 93, endPoint x: 235, endPoint y: 93, distance: 18.1
click at [235, 93] on h5 "Individual Localid: 29904" at bounding box center [232, 91] width 73 height 6
click at [523, 85] on button "button" at bounding box center [531, 87] width 17 height 13
click at [506, 129] on link "Skip Call" at bounding box center [498, 129] width 84 height 13
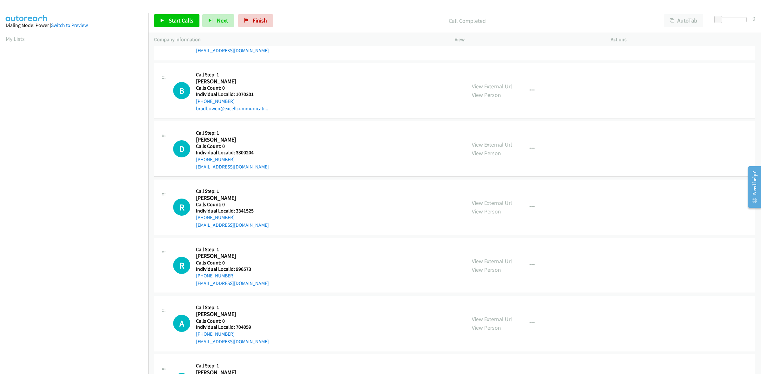
scroll to position [1278, 0]
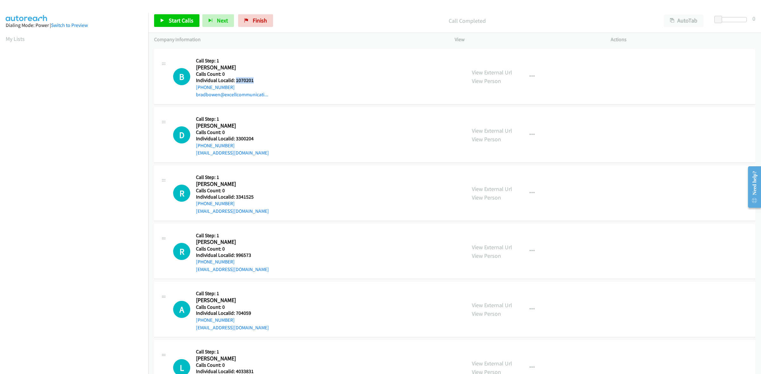
drag, startPoint x: 245, startPoint y: 81, endPoint x: 235, endPoint y: 82, distance: 9.5
click at [235, 82] on h5 "Individual Localid: 1070201" at bounding box center [232, 80] width 72 height 6
click at [262, 66] on h2 "Bradford Bowen" at bounding box center [231, 67] width 71 height 7
drag, startPoint x: 228, startPoint y: 86, endPoint x: 195, endPoint y: 89, distance: 33.1
click at [195, 89] on div "B Callback Scheduled Call Step: 1 Bradford Bowen America/New_York Calls Count: …" at bounding box center [316, 77] width 287 height 44
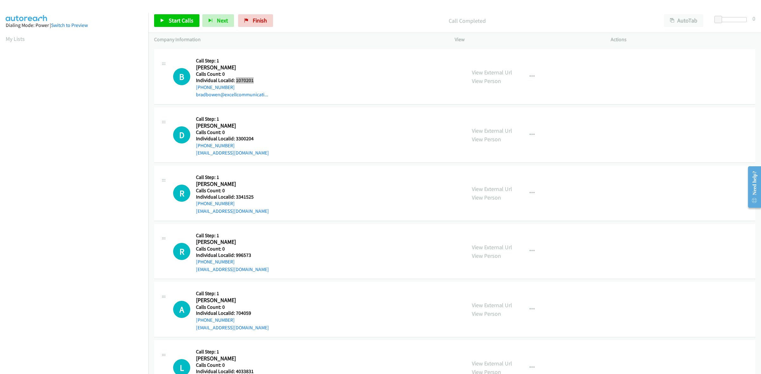
drag, startPoint x: 256, startPoint y: 81, endPoint x: 235, endPoint y: 81, distance: 21.2
click at [235, 81] on h5 "Individual Localid: 1070201" at bounding box center [232, 80] width 72 height 6
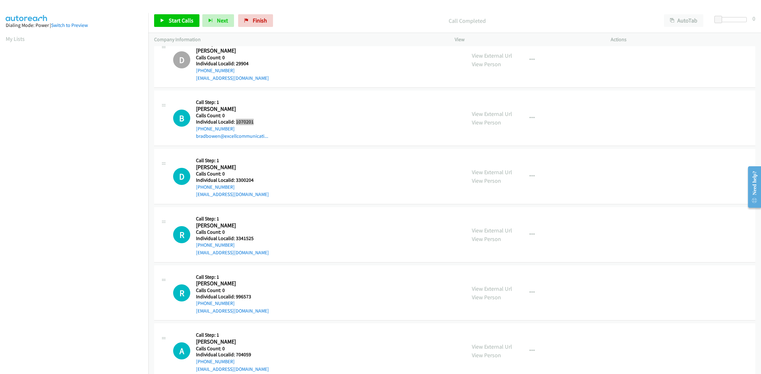
scroll to position [1238, 0]
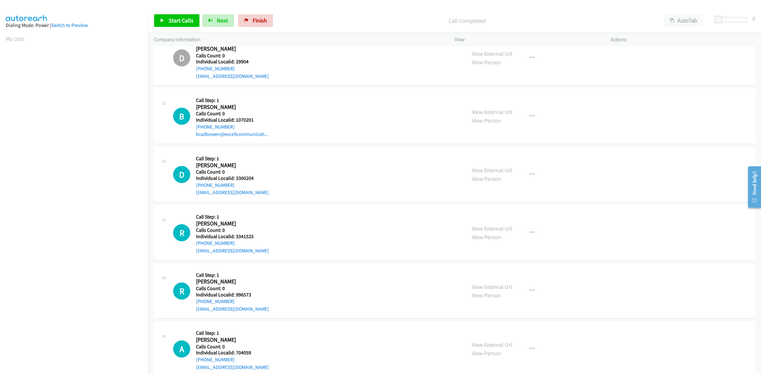
click at [326, 113] on div "B Callback Scheduled Call Step: 1 Bradford Bowen America/New_York Calls Count: …" at bounding box center [316, 116] width 287 height 44
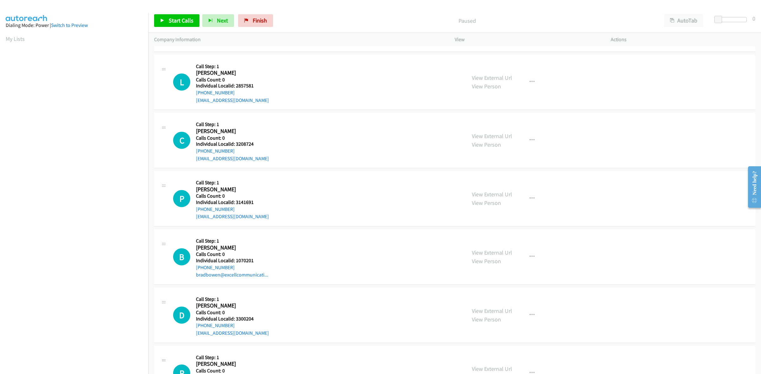
scroll to position [119, 0]
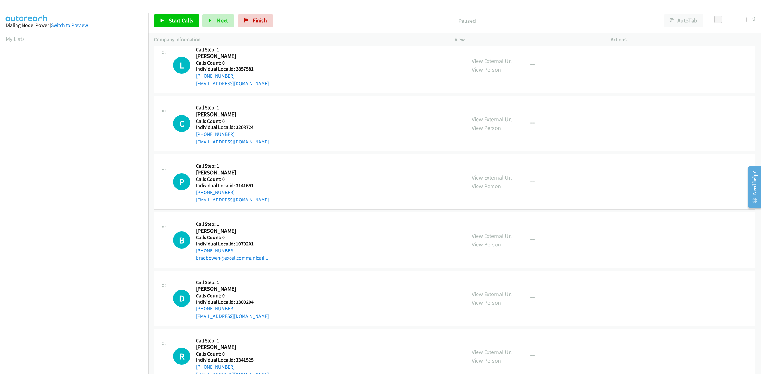
drag, startPoint x: 232, startPoint y: 249, endPoint x: 195, endPoint y: 252, distance: 37.5
click at [195, 252] on div "B Callback Scheduled Call Step: 1 [PERSON_NAME] America/New_York Calls Count: 0…" at bounding box center [316, 240] width 287 height 44
copy link "[PHONE_NUMBER]"
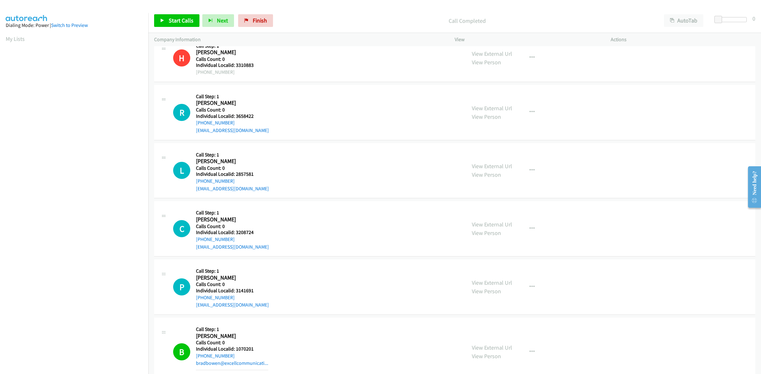
scroll to position [29, 0]
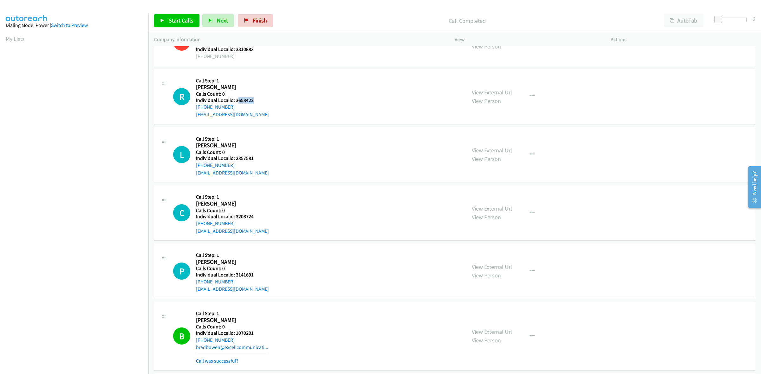
drag, startPoint x: 257, startPoint y: 98, endPoint x: 236, endPoint y: 101, distance: 20.4
click at [236, 101] on h5 "Individual Localid: 3658422" at bounding box center [232, 100] width 73 height 6
click at [254, 100] on h5 "Individual Localid: 3658422" at bounding box center [232, 100] width 73 height 6
click at [245, 100] on h5 "Individual Localid: 3658422" at bounding box center [232, 100] width 73 height 6
click at [257, 101] on h5 "Individual Localid: 3658422" at bounding box center [232, 100] width 73 height 6
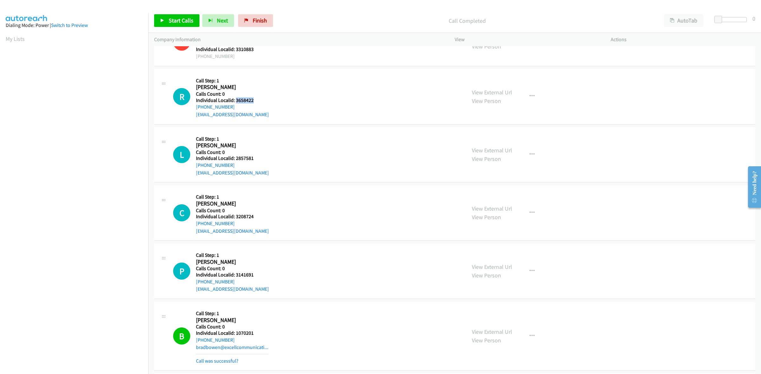
drag, startPoint x: 246, startPoint y: 99, endPoint x: 238, endPoint y: 99, distance: 7.6
click at [238, 99] on h5 "Individual Localid: 3658422" at bounding box center [232, 100] width 73 height 6
copy h5 "3658422"
click at [324, 66] on td "H Callback Scheduled Call Step: 1 [PERSON_NAME] America/[GEOGRAPHIC_DATA] Calls…" at bounding box center [454, 42] width 612 height 51
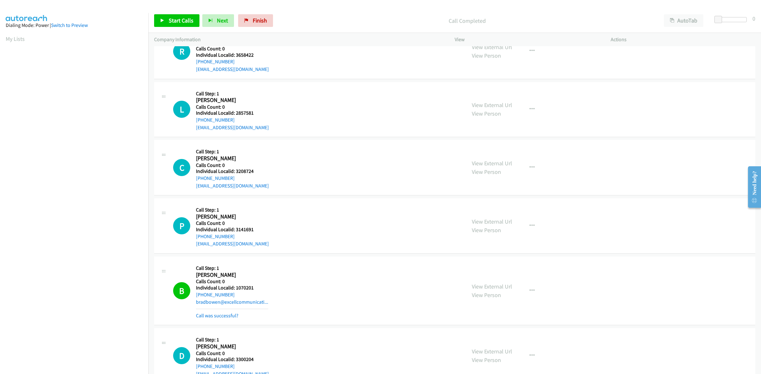
scroll to position [79, 0]
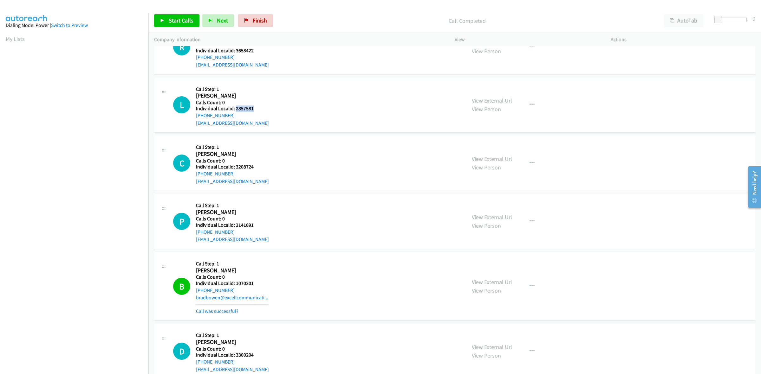
drag, startPoint x: 254, startPoint y: 107, endPoint x: 235, endPoint y: 109, distance: 19.4
click at [235, 109] on h5 "Individual Localid: 2857581" at bounding box center [232, 109] width 73 height 6
copy h5 "2857581"
click at [529, 102] on icon "button" at bounding box center [531, 104] width 5 height 5
click at [495, 161] on link "Add to do not call list" at bounding box center [498, 159] width 84 height 13
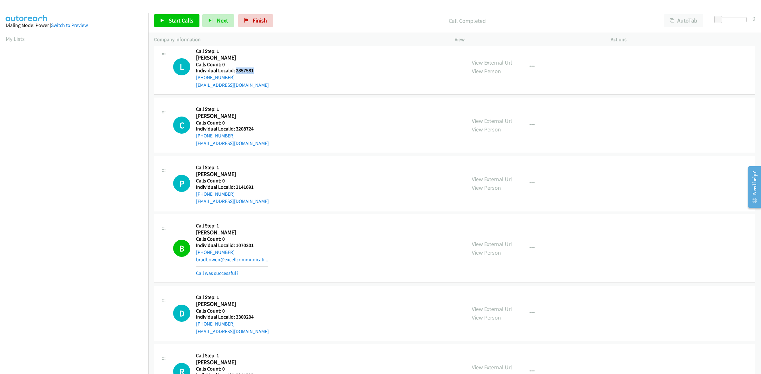
scroll to position [129, 0]
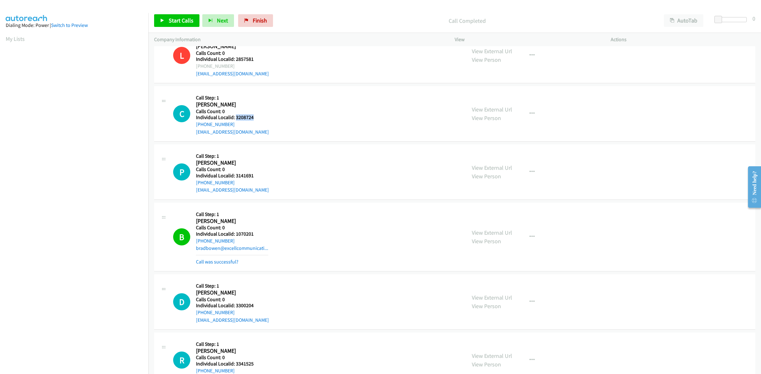
drag, startPoint x: 256, startPoint y: 118, endPoint x: 236, endPoint y: 117, distance: 20.0
click at [236, 117] on h5 "Individual Localid: 3208724" at bounding box center [232, 117] width 73 height 6
copy h5 "3208724"
click at [523, 112] on button "button" at bounding box center [531, 113] width 17 height 13
click at [474, 158] on link "Skip Call" at bounding box center [498, 155] width 84 height 13
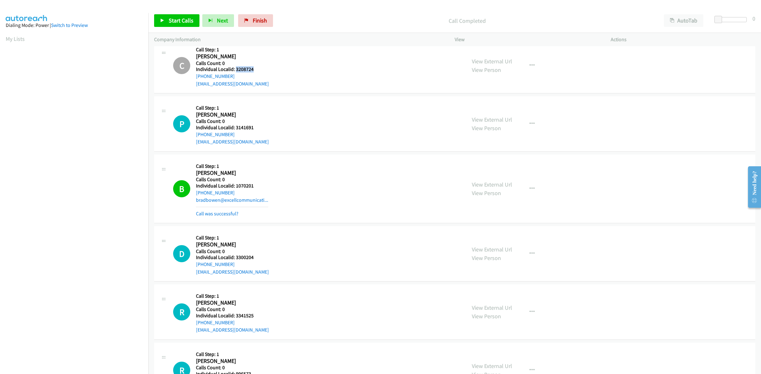
scroll to position [188, 0]
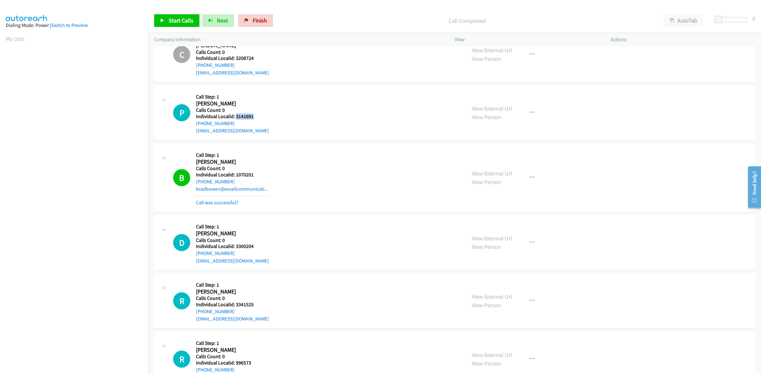
drag, startPoint x: 257, startPoint y: 116, endPoint x: 235, endPoint y: 116, distance: 21.9
click at [235, 116] on h5 "Individual Localid: 3141691" at bounding box center [232, 116] width 73 height 6
copy h5 "3141691"
click at [523, 108] on button "button" at bounding box center [531, 112] width 17 height 13
click at [487, 157] on link "Skip Call" at bounding box center [498, 154] width 84 height 13
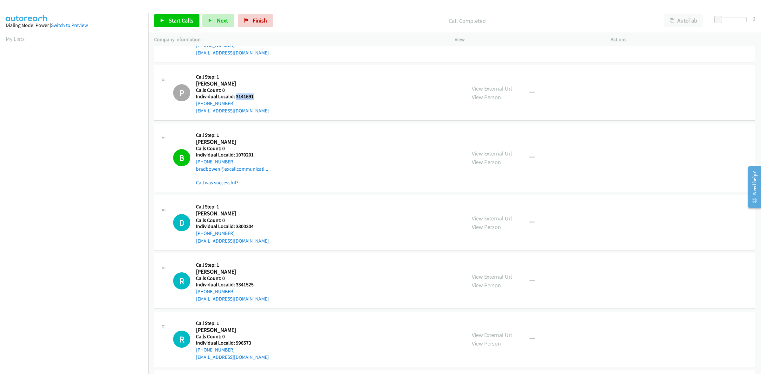
scroll to position [287, 0]
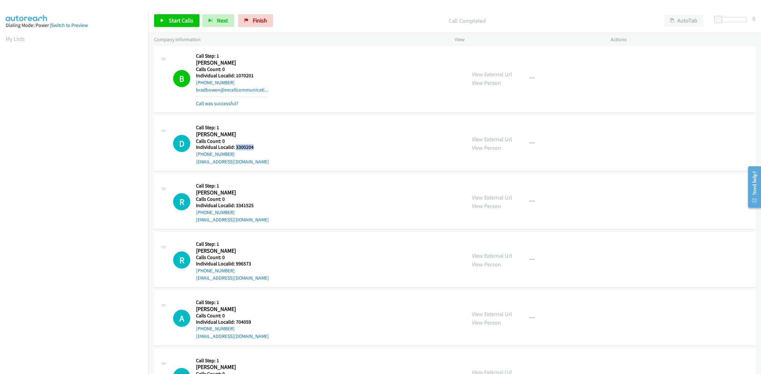
drag, startPoint x: 257, startPoint y: 147, endPoint x: 235, endPoint y: 149, distance: 22.3
click at [235, 149] on h5 "Individual Localid: 3300204" at bounding box center [232, 147] width 73 height 6
copy h5 "3300204"
click at [533, 142] on button "button" at bounding box center [531, 143] width 17 height 13
click at [497, 183] on link "Skip Call" at bounding box center [498, 185] width 84 height 13
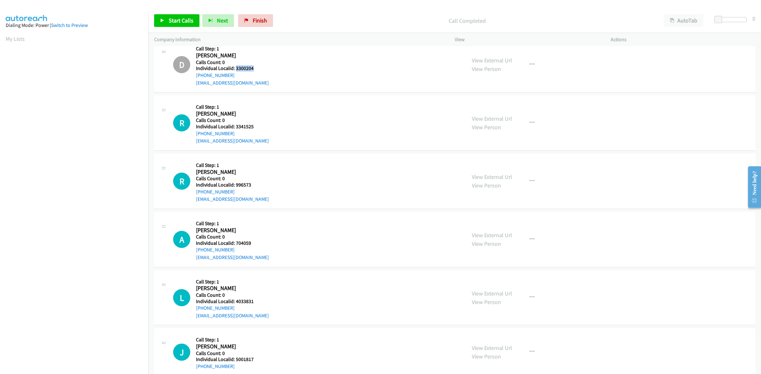
scroll to position [396, 0]
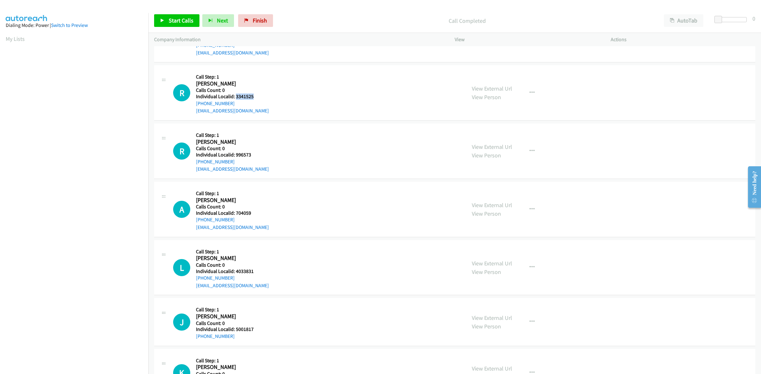
drag, startPoint x: 258, startPoint y: 95, endPoint x: 235, endPoint y: 97, distance: 22.5
click at [235, 97] on h5 "Individual Localid: 3341525" at bounding box center [232, 96] width 73 height 6
copy h5 "3341525"
drag, startPoint x: 524, startPoint y: 91, endPoint x: 507, endPoint y: 116, distance: 29.5
click at [524, 91] on button "button" at bounding box center [531, 93] width 17 height 13
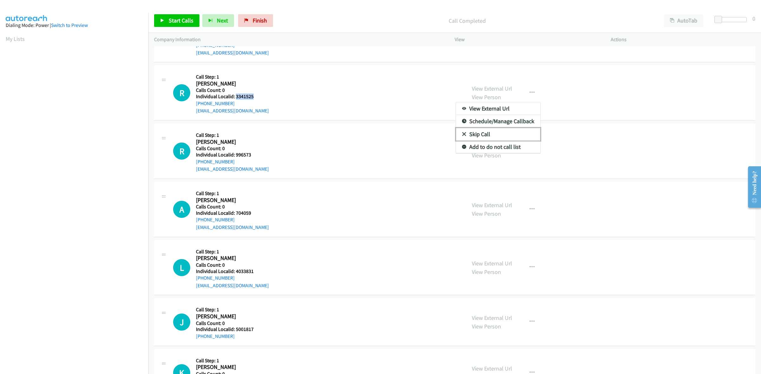
click at [484, 135] on link "Skip Call" at bounding box center [498, 134] width 84 height 13
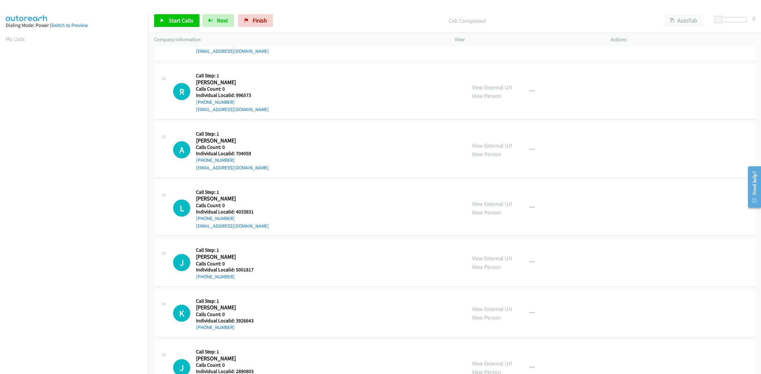
scroll to position [475, 0]
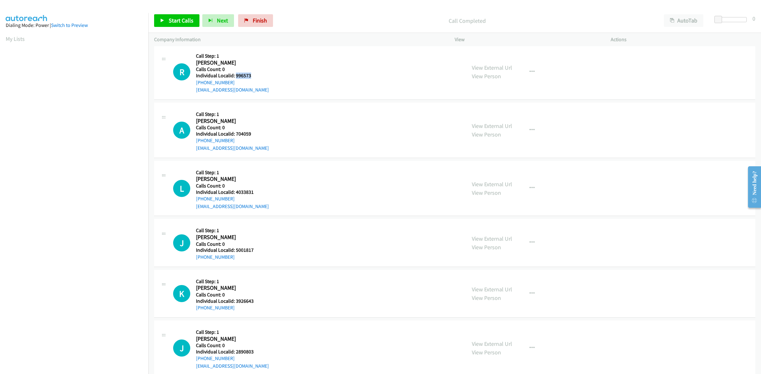
drag, startPoint x: 254, startPoint y: 77, endPoint x: 236, endPoint y: 76, distance: 18.1
click at [236, 76] on h5 "Individual Localid: 996573" at bounding box center [232, 76] width 73 height 6
copy h5 "996573"
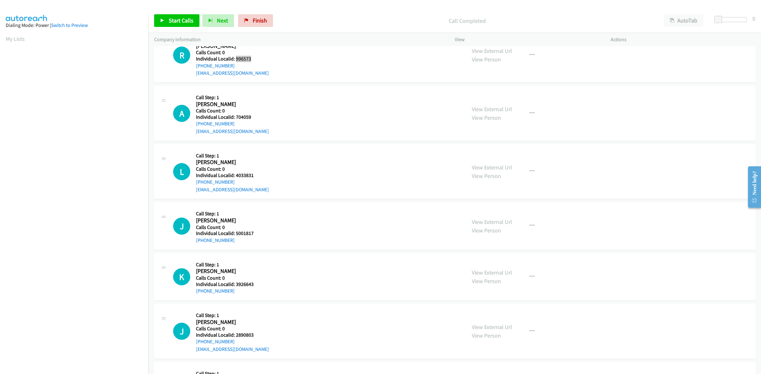
scroll to position [495, 0]
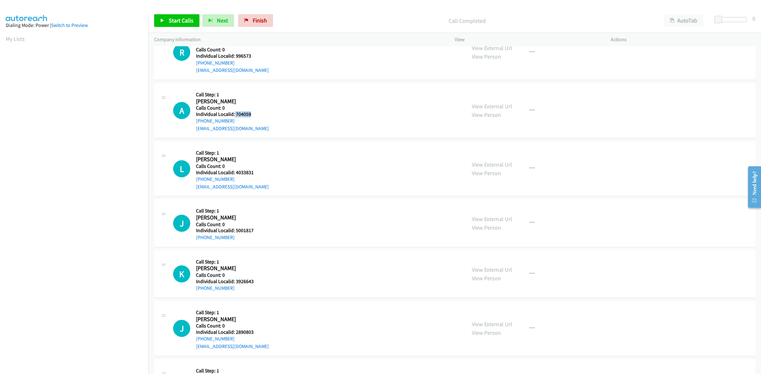
drag, startPoint x: 249, startPoint y: 115, endPoint x: 234, endPoint y: 114, distance: 14.9
click at [234, 114] on h5 "Individual Localid: 704059" at bounding box center [232, 114] width 73 height 6
copy h5 "704059"
click at [270, 100] on div "A Callback Scheduled Call Step: 1 Artie Bounos America/New_York Calls Count: 0 …" at bounding box center [316, 111] width 287 height 44
drag, startPoint x: 235, startPoint y: 120, endPoint x: 192, endPoint y: 123, distance: 43.8
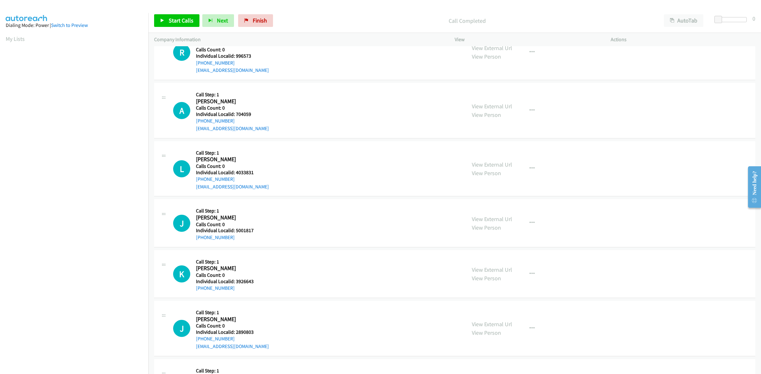
click at [192, 123] on div "A Callback Scheduled Call Step: 1 Artie Bounos America/New_York Calls Count: 0 …" at bounding box center [316, 111] width 287 height 44
copy link "+1 914-693-8475"
drag, startPoint x: 253, startPoint y: 116, endPoint x: 235, endPoint y: 113, distance: 18.0
click at [235, 113] on h5 "Individual Localid: 704059" at bounding box center [232, 114] width 73 height 6
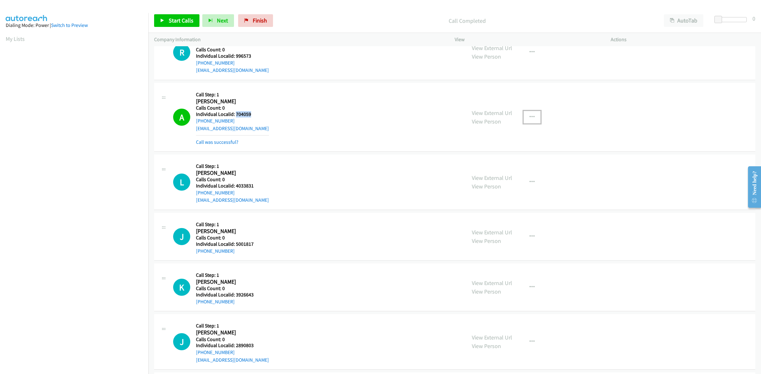
click at [529, 118] on icon "button" at bounding box center [531, 117] width 5 height 5
click at [490, 176] on link "Add to do not call list" at bounding box center [498, 171] width 84 height 13
click at [15, 37] on link "My Lists" at bounding box center [15, 38] width 19 height 7
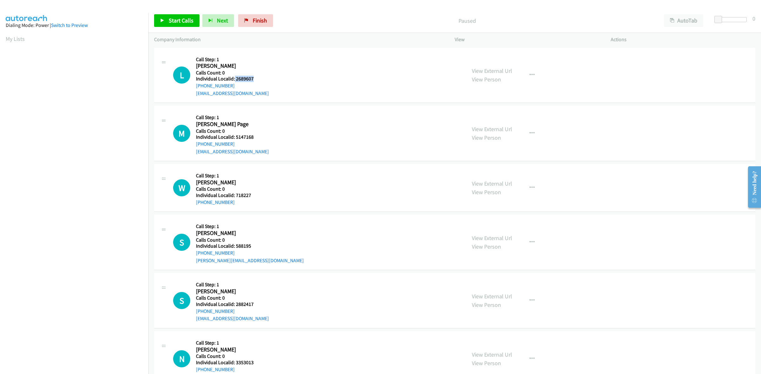
drag, startPoint x: 255, startPoint y: 80, endPoint x: 234, endPoint y: 81, distance: 21.3
click at [234, 81] on div "L Callback Scheduled Call Step: 1 [PERSON_NAME] America/[GEOGRAPHIC_DATA] Calls…" at bounding box center [316, 76] width 287 height 44
copy h5 "2689607"
click at [722, 20] on div at bounding box center [731, 19] width 29 height 5
click at [177, 22] on span "Start Calls" at bounding box center [181, 20] width 25 height 7
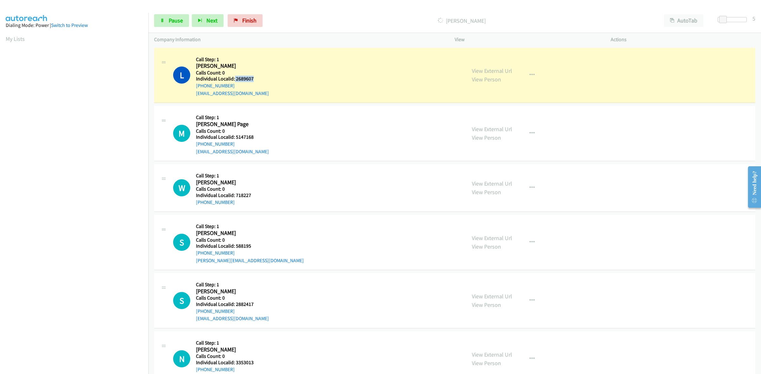
copy h5 "2689607"
drag, startPoint x: 255, startPoint y: 137, endPoint x: 235, endPoint y: 138, distance: 20.0
click at [235, 138] on h5 "Individual Localid: 5147168" at bounding box center [232, 137] width 73 height 6
copy h5 "5147168"
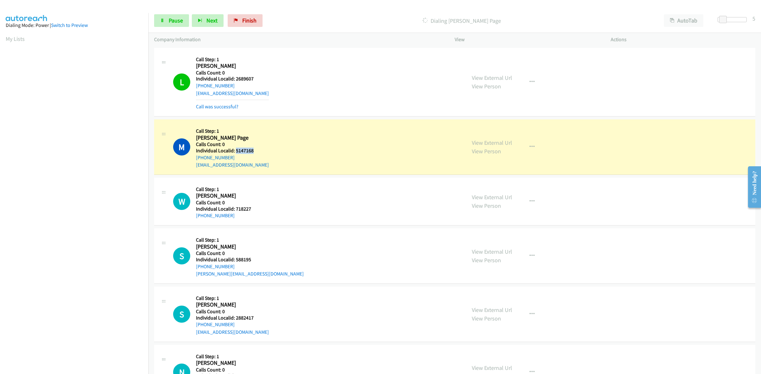
copy h5 "5147168"
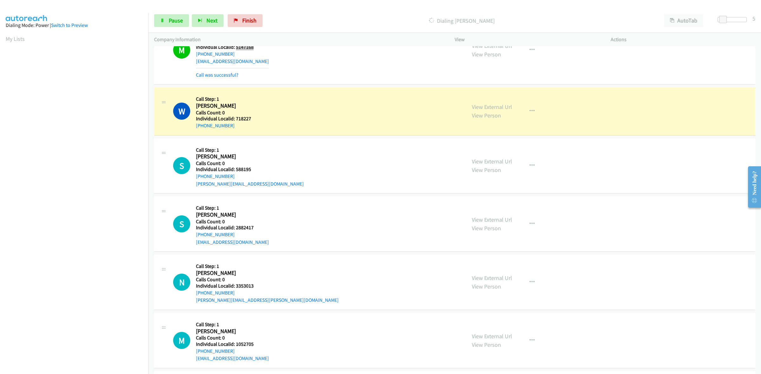
scroll to position [119, 0]
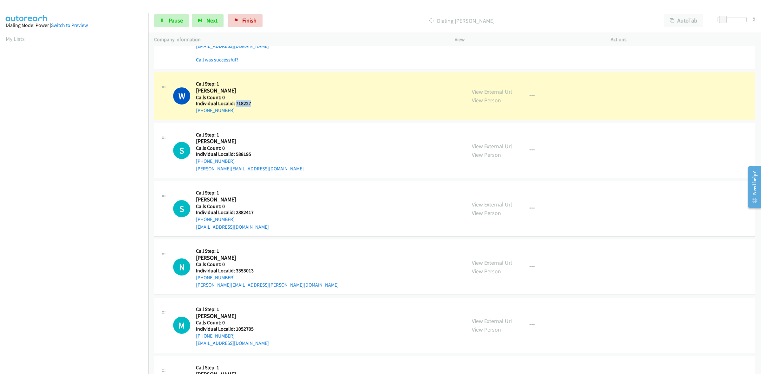
drag, startPoint x: 253, startPoint y: 104, endPoint x: 235, endPoint y: 103, distance: 18.4
click at [235, 103] on h5 "Individual Localid: 718227" at bounding box center [228, 103] width 64 height 6
copy h5 "718227"
drag, startPoint x: 251, startPoint y: 154, endPoint x: 235, endPoint y: 156, distance: 15.7
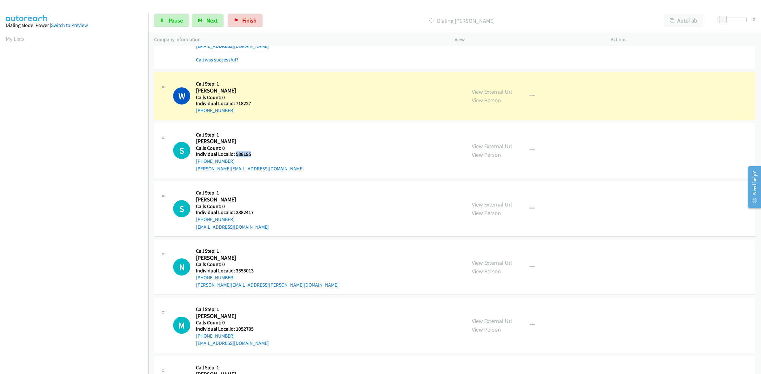
click at [235, 156] on h5 "Individual Localid: 588195" at bounding box center [250, 154] width 108 height 6
copy h5 "588195"
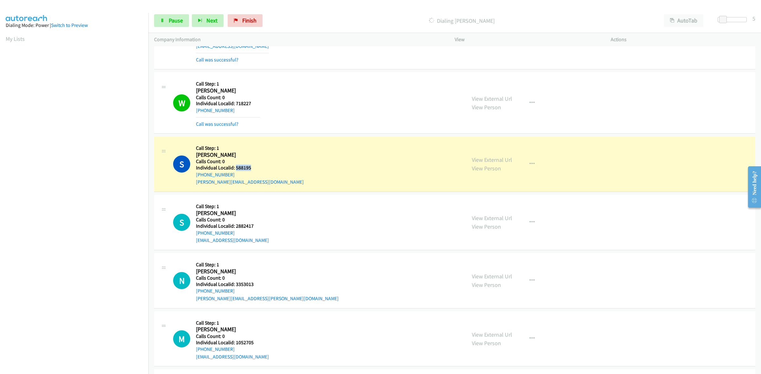
copy h5 "588195"
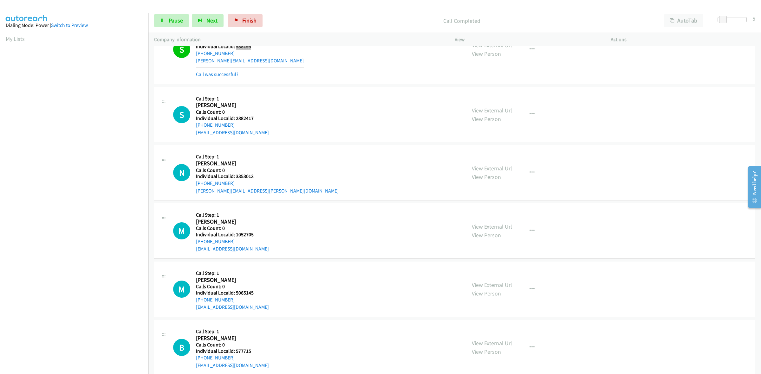
scroll to position [248, 0]
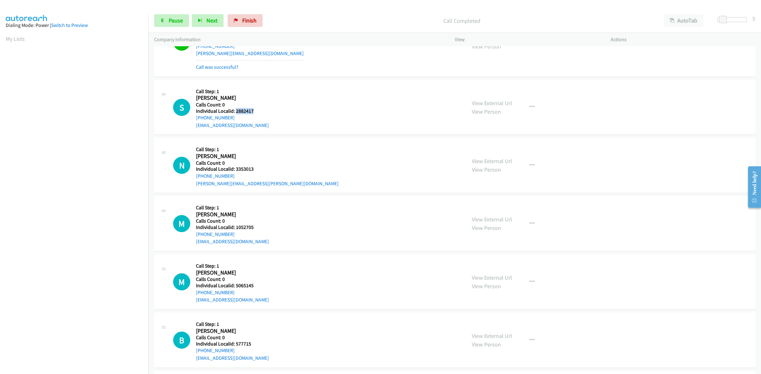
drag, startPoint x: 255, startPoint y: 110, endPoint x: 235, endPoint y: 111, distance: 20.0
click at [235, 111] on h5 "Individual Localid: 2882417" at bounding box center [232, 111] width 73 height 6
copy h5 "2882417"
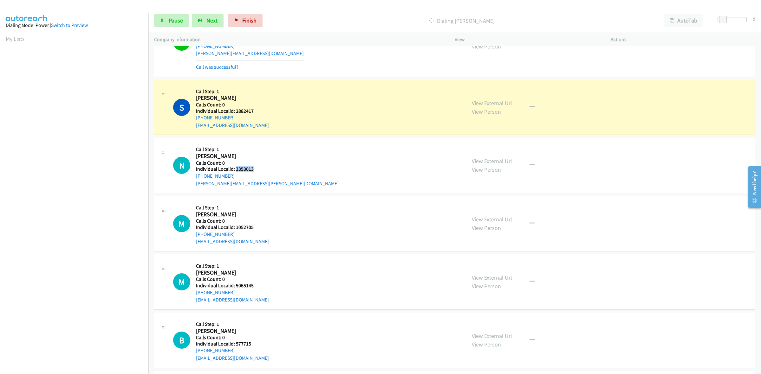
drag, startPoint x: 256, startPoint y: 168, endPoint x: 235, endPoint y: 168, distance: 21.2
click at [235, 168] on h5 "Individual Localid: 3353013" at bounding box center [267, 169] width 143 height 6
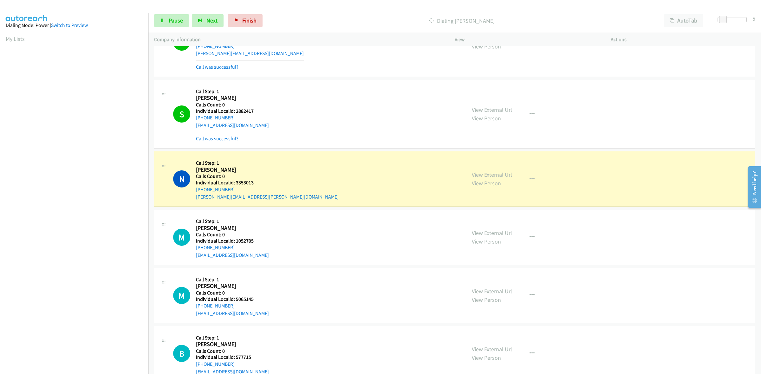
drag, startPoint x: 249, startPoint y: 179, endPoint x: 254, endPoint y: 173, distance: 7.9
click at [257, 169] on h2 "Nicholas Dunn" at bounding box center [228, 169] width 64 height 7
drag, startPoint x: 253, startPoint y: 181, endPoint x: 235, endPoint y: 182, distance: 17.2
click at [235, 182] on h5 "Individual Localid: 3353013" at bounding box center [267, 183] width 143 height 6
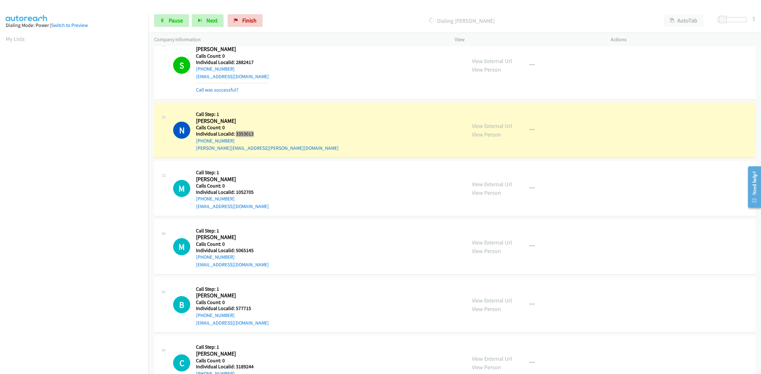
scroll to position [327, 0]
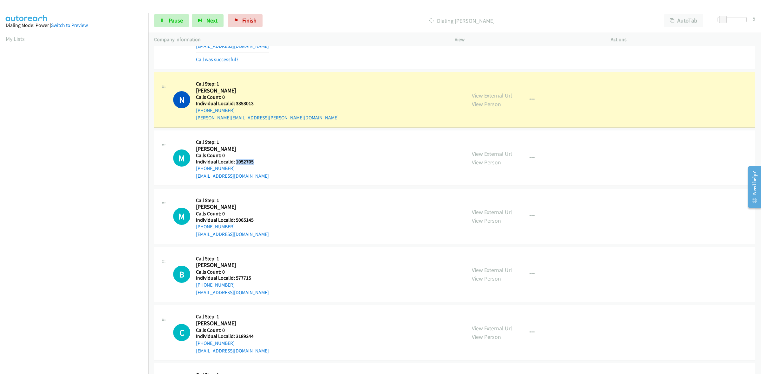
drag, startPoint x: 251, startPoint y: 162, endPoint x: 235, endPoint y: 163, distance: 16.2
click at [235, 163] on h5 "Individual Localid: 1052705" at bounding box center [232, 162] width 73 height 6
drag, startPoint x: 254, startPoint y: 220, endPoint x: 234, endPoint y: 220, distance: 20.0
click at [234, 220] on h5 "Individual Localid: 5065145" at bounding box center [232, 220] width 73 height 6
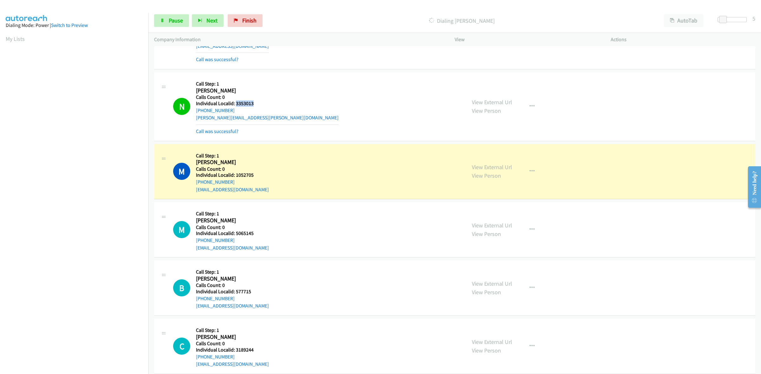
drag, startPoint x: 254, startPoint y: 104, endPoint x: 235, endPoint y: 103, distance: 18.7
click at [235, 103] on h5 "Individual Localid: 3353013" at bounding box center [267, 103] width 143 height 6
click at [532, 109] on button "button" at bounding box center [531, 106] width 17 height 13
click at [508, 163] on link "Add to do not call list" at bounding box center [498, 160] width 84 height 13
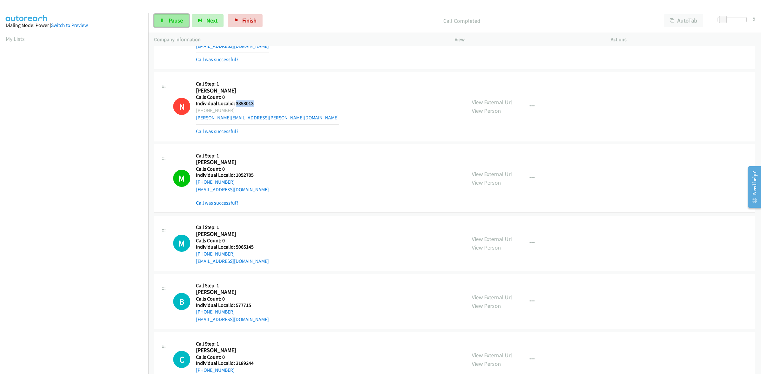
click at [163, 24] on link "Pause" at bounding box center [171, 20] width 35 height 13
drag, startPoint x: 252, startPoint y: 174, endPoint x: 235, endPoint y: 174, distance: 17.8
click at [235, 174] on h5 "Individual Localid: 1052705" at bounding box center [232, 175] width 73 height 6
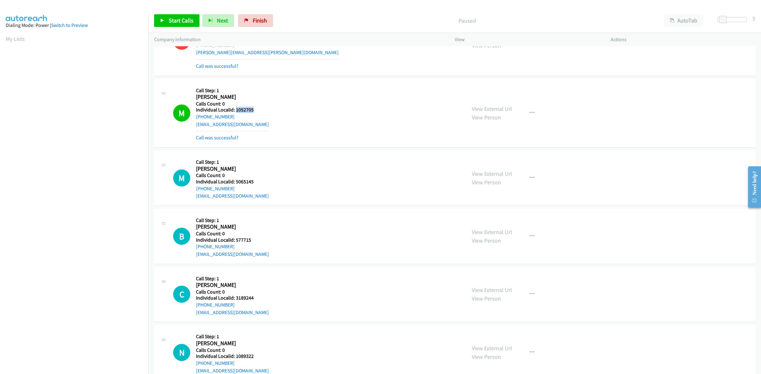
scroll to position [416, 0]
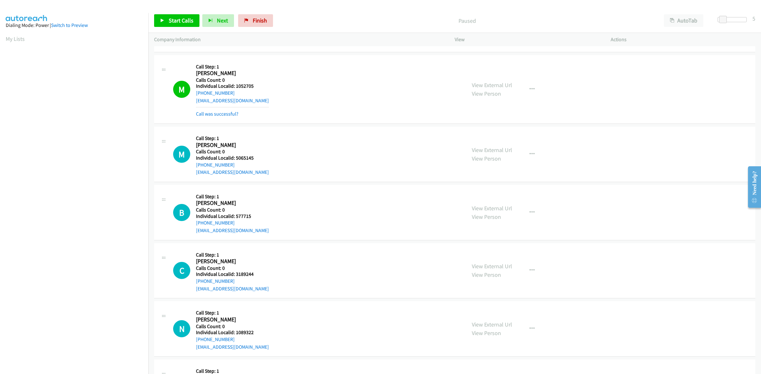
click at [255, 121] on div "M Callback Scheduled Call Step: 1 Marvin Powles America/Chicago Calls Count: 0 …" at bounding box center [454, 89] width 601 height 69
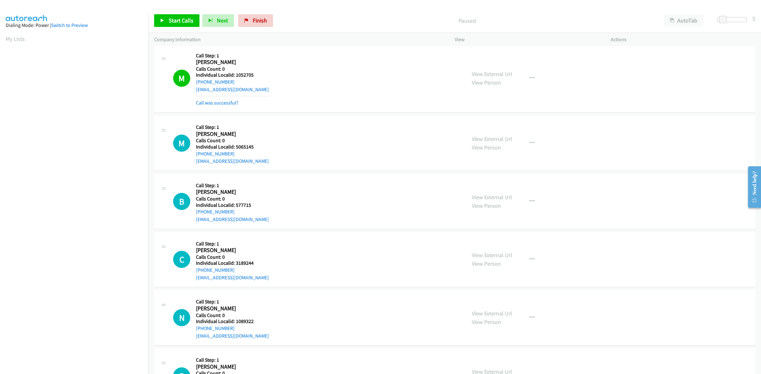
scroll to position [485, 0]
drag, startPoint x: 237, startPoint y: 97, endPoint x: 194, endPoint y: 97, distance: 43.4
click at [194, 97] on div "M Callback Scheduled Call Step: 1 Mike Patterson America/Chicago Calls Count: 0…" at bounding box center [316, 85] width 287 height 44
drag, startPoint x: 254, startPoint y: 89, endPoint x: 235, endPoint y: 91, distance: 19.1
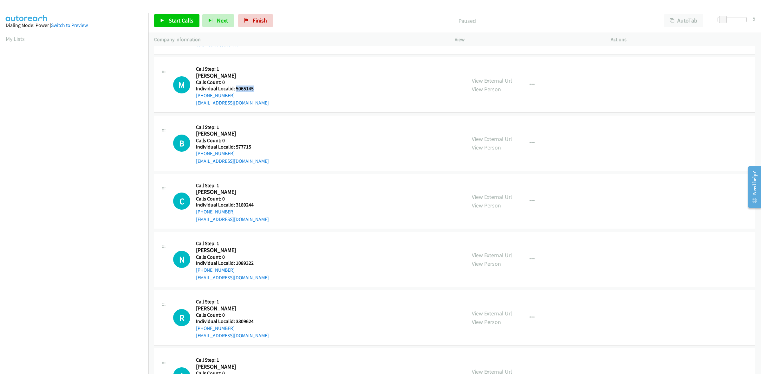
click at [235, 91] on h5 "Individual Localid: 5065145" at bounding box center [232, 89] width 73 height 6
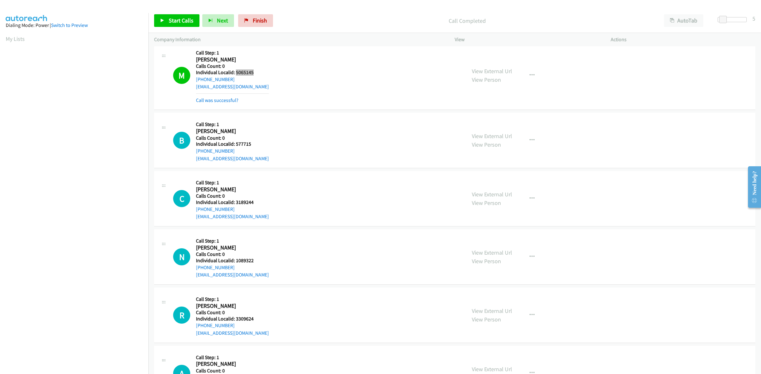
scroll to position [544, 0]
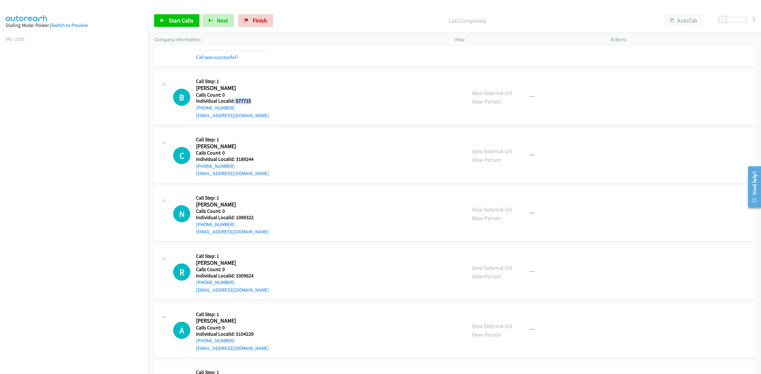
drag, startPoint x: 256, startPoint y: 101, endPoint x: 233, endPoint y: 101, distance: 22.5
click at [233, 101] on h5 "Individual Localid: 577715" at bounding box center [232, 101] width 73 height 6
click at [266, 87] on div "B Callback Scheduled Call Step: 1 Brock Morgan America/New_York Calls Count: 0 …" at bounding box center [316, 97] width 287 height 44
drag, startPoint x: 235, startPoint y: 107, endPoint x: 194, endPoint y: 108, distance: 41.9
click at [194, 108] on div "B Callback Scheduled Call Step: 1 Brock Morgan America/New_York Calls Count: 0 …" at bounding box center [316, 97] width 287 height 44
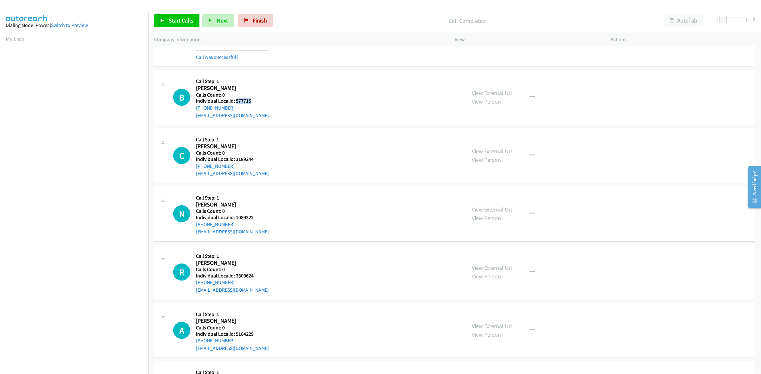
drag, startPoint x: 249, startPoint y: 102, endPoint x: 235, endPoint y: 103, distance: 14.6
click at [235, 103] on h5 "Individual Localid: 577715" at bounding box center [232, 101] width 73 height 6
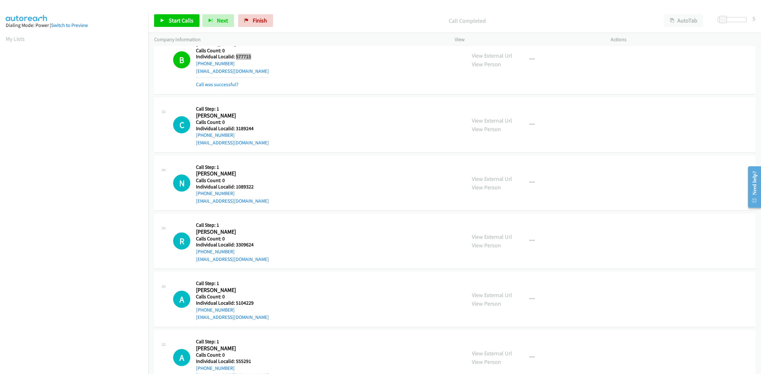
scroll to position [594, 0]
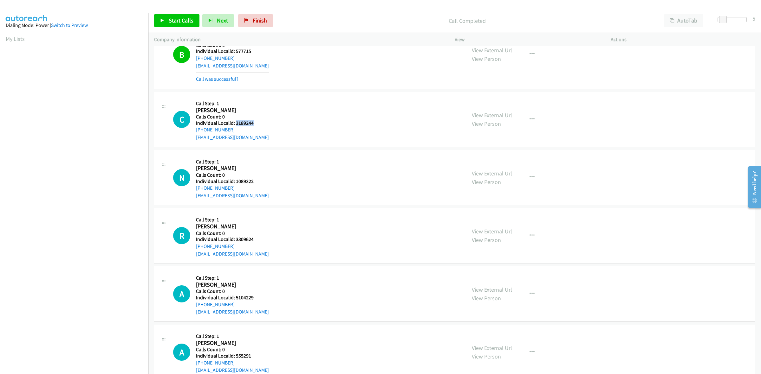
drag, startPoint x: 257, startPoint y: 126, endPoint x: 235, endPoint y: 123, distance: 22.6
click at [235, 123] on h5 "Individual Localid: 3189244" at bounding box center [232, 123] width 73 height 6
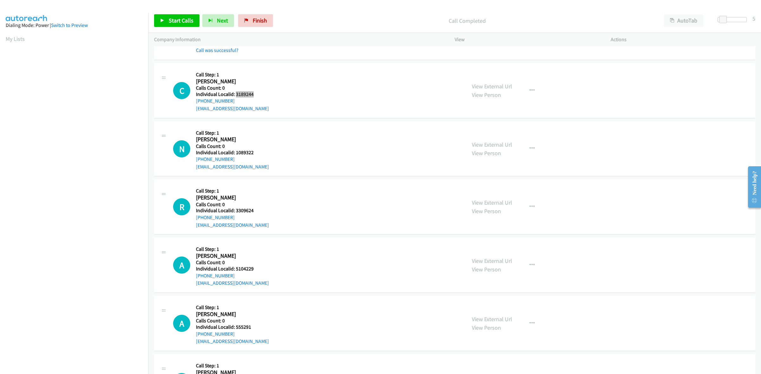
scroll to position [624, 0]
click at [249, 82] on h2 "Coleman Porter" at bounding box center [228, 80] width 64 height 7
drag, startPoint x: 233, startPoint y: 99, endPoint x: 193, endPoint y: 102, distance: 39.7
click at [193, 102] on div "C Callback Scheduled Call Step: 1 Coleman Porter America/Chicago Calls Count: 0…" at bounding box center [316, 90] width 287 height 44
drag, startPoint x: 255, startPoint y: 95, endPoint x: 235, endPoint y: 92, distance: 20.8
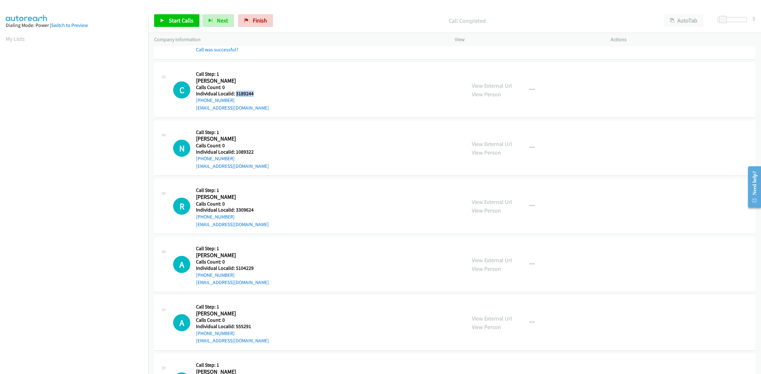
click at [235, 92] on h5 "Individual Localid: 3189244" at bounding box center [232, 94] width 73 height 6
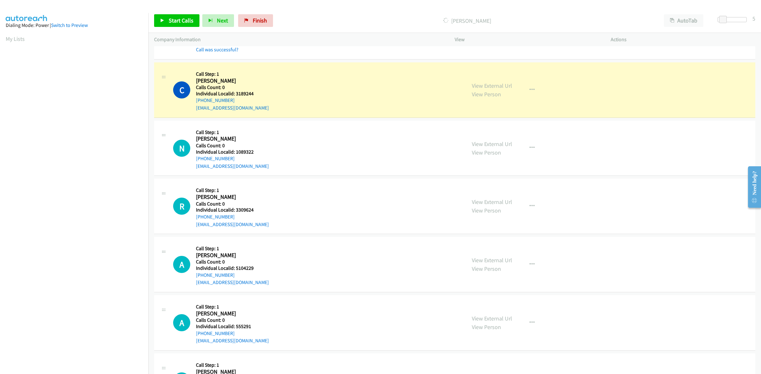
drag, startPoint x: 241, startPoint y: 91, endPoint x: 251, endPoint y: 91, distance: 9.2
click at [264, 80] on div "C Callback Scheduled Call Step: 1 Coleman Porter America/Chicago Calls Count: 0…" at bounding box center [316, 90] width 287 height 44
drag, startPoint x: 248, startPoint y: 92, endPoint x: 235, endPoint y: 94, distance: 12.2
click at [235, 94] on h5 "Individual Localid: 3189244" at bounding box center [232, 94] width 73 height 6
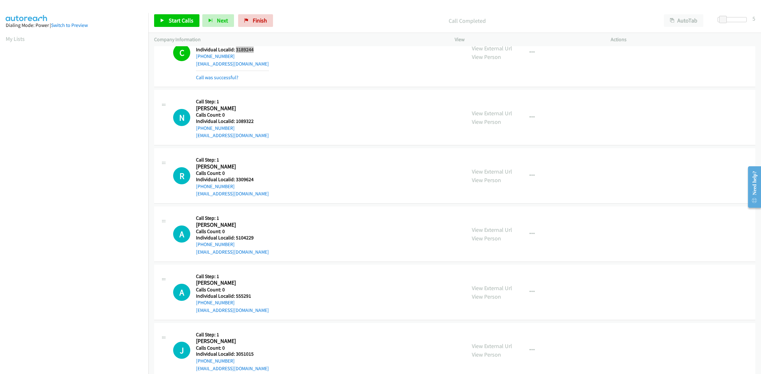
scroll to position [683, 0]
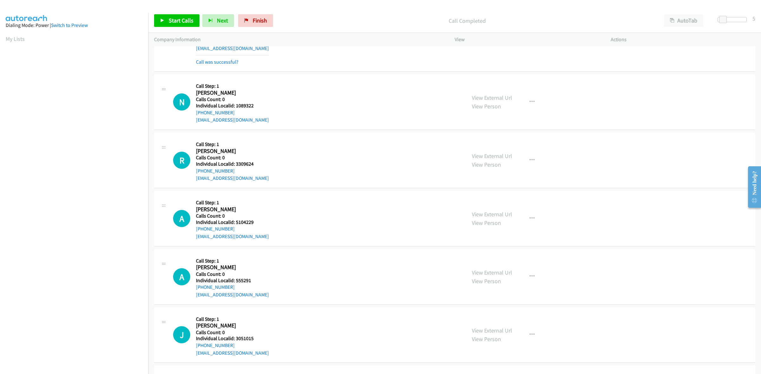
drag, startPoint x: 256, startPoint y: 110, endPoint x: 240, endPoint y: 106, distance: 16.5
click at [237, 107] on div "Callback Scheduled Call Step: 1 Neil Pratesi America/New_York Calls Count: 0 In…" at bounding box center [232, 102] width 73 height 44
click at [263, 103] on div "N Callback Scheduled Call Step: 1 Neil Pratesi America/New_York Calls Count: 0 …" at bounding box center [316, 102] width 287 height 44
drag, startPoint x: 257, startPoint y: 105, endPoint x: 235, endPoint y: 108, distance: 22.4
click at [235, 108] on h5 "Individual Localid: 1089322" at bounding box center [232, 106] width 73 height 6
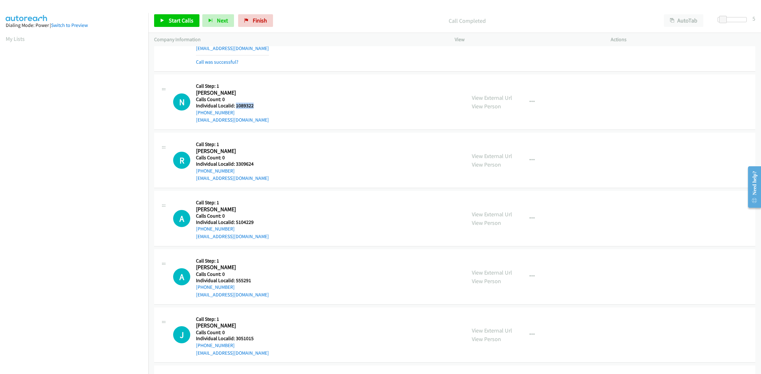
click at [274, 90] on div "N Callback Scheduled Call Step: 1 Neil Pratesi America/New_York Calls Count: 0 …" at bounding box center [316, 102] width 287 height 44
drag, startPoint x: 237, startPoint y: 113, endPoint x: 193, endPoint y: 116, distance: 44.2
click at [193, 116] on div "N Callback Scheduled Call Step: 1 Neil Pratesi America/New_York Calls Count: 0 …" at bounding box center [316, 102] width 287 height 44
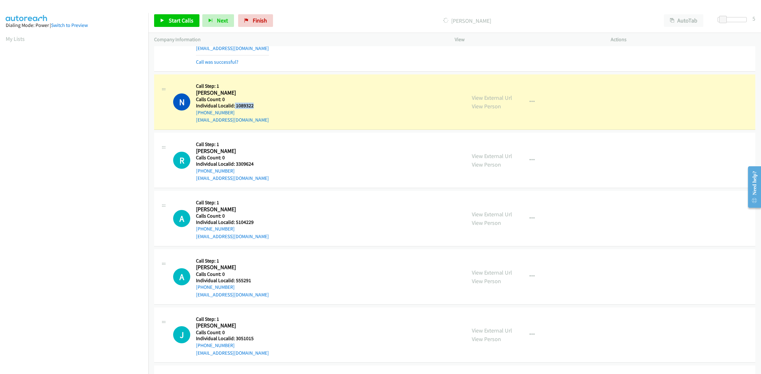
drag, startPoint x: 255, startPoint y: 109, endPoint x: 234, endPoint y: 106, distance: 21.7
click at [234, 106] on h5 "Individual Localid: 1089322" at bounding box center [232, 106] width 73 height 6
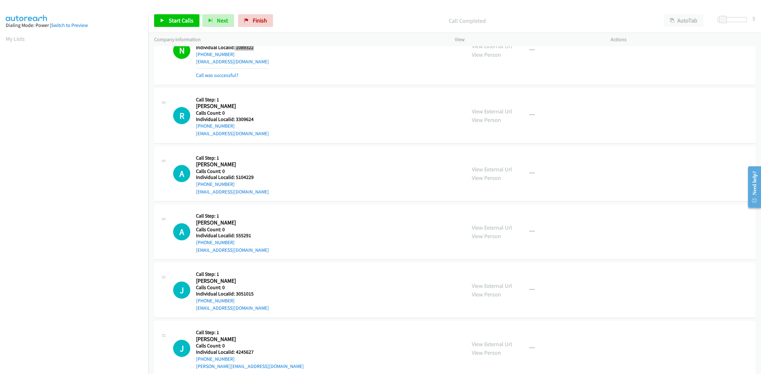
scroll to position [753, 0]
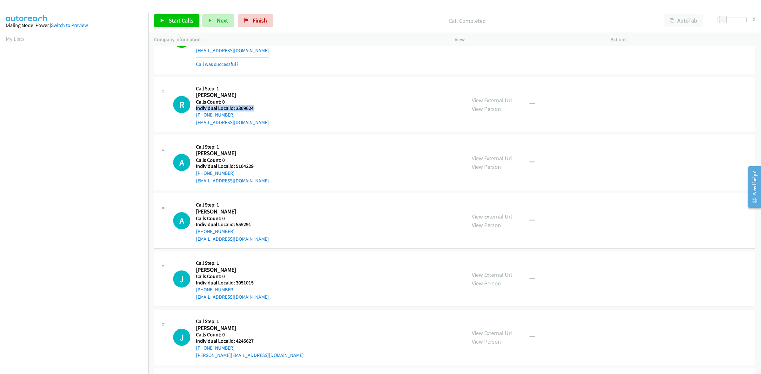
drag, startPoint x: 253, startPoint y: 106, endPoint x: 238, endPoint y: 106, distance: 14.9
click at [238, 106] on div "Callback Scheduled Call Step: 1 Reese Harvey America/Chicago Calls Count: 0 Ind…" at bounding box center [232, 105] width 73 height 44
click at [250, 104] on h5 "Calls Count: 0" at bounding box center [232, 102] width 73 height 6
drag, startPoint x: 257, startPoint y: 108, endPoint x: 235, endPoint y: 110, distance: 22.2
click at [235, 110] on h5 "Individual Localid: 3309624" at bounding box center [232, 108] width 73 height 6
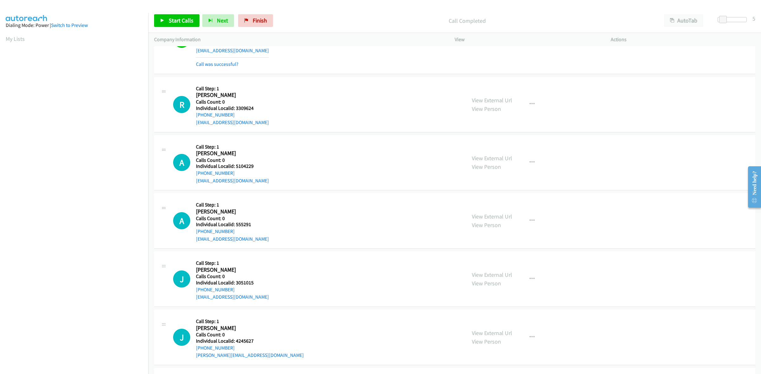
click at [292, 86] on div "R Callback Scheduled Call Step: 1 Reese Harvey America/Chicago Calls Count: 0 I…" at bounding box center [316, 105] width 287 height 44
drag, startPoint x: 235, startPoint y: 115, endPoint x: 195, endPoint y: 116, distance: 39.6
click at [195, 116] on div "R Callback Scheduled Call Step: 1 Reese Harvey America/Chicago Calls Count: 0 I…" at bounding box center [316, 105] width 287 height 44
drag, startPoint x: 255, startPoint y: 109, endPoint x: 235, endPoint y: 107, distance: 20.1
click at [235, 107] on h5 "Individual Localid: 3309624" at bounding box center [232, 108] width 73 height 6
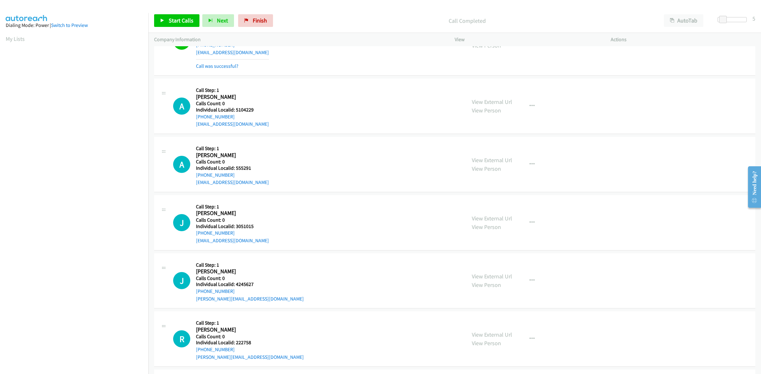
scroll to position [852, 0]
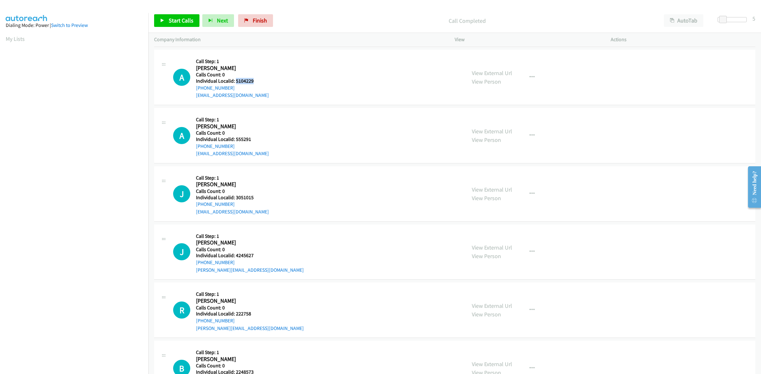
drag, startPoint x: 253, startPoint y: 81, endPoint x: 235, endPoint y: 81, distance: 18.1
click at [235, 81] on h5 "Individual Localid: 5104229" at bounding box center [232, 81] width 73 height 6
click at [258, 56] on div "Callback Scheduled Call Step: 1 Adam Rash Ii America/Chicago Calls Count: 0 Ind…" at bounding box center [232, 77] width 73 height 44
drag, startPoint x: 232, startPoint y: 86, endPoint x: 194, endPoint y: 90, distance: 38.6
click at [194, 90] on div "A Callback Scheduled Call Step: 1 Adam Rash Ii America/Chicago Calls Count: 0 I…" at bounding box center [316, 77] width 287 height 44
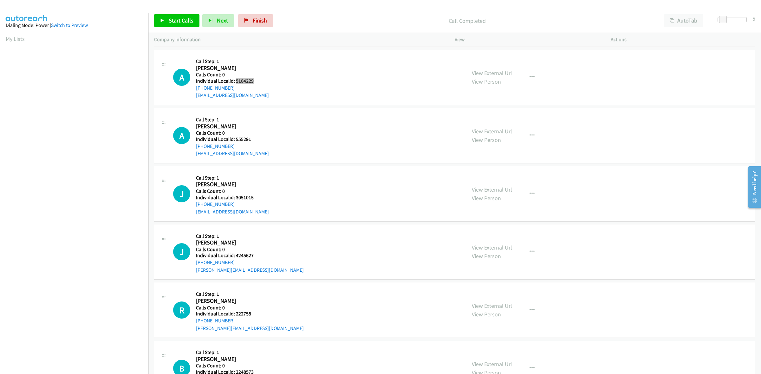
drag, startPoint x: 252, startPoint y: 80, endPoint x: 236, endPoint y: 83, distance: 16.5
click at [236, 83] on h5 "Individual Localid: 5104229" at bounding box center [232, 81] width 73 height 6
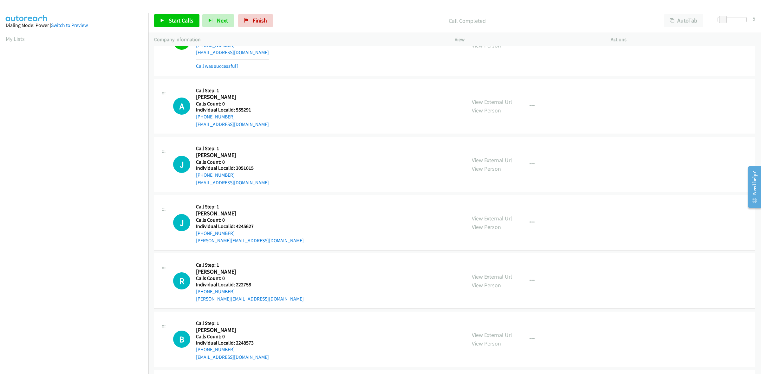
scroll to position [901, 0]
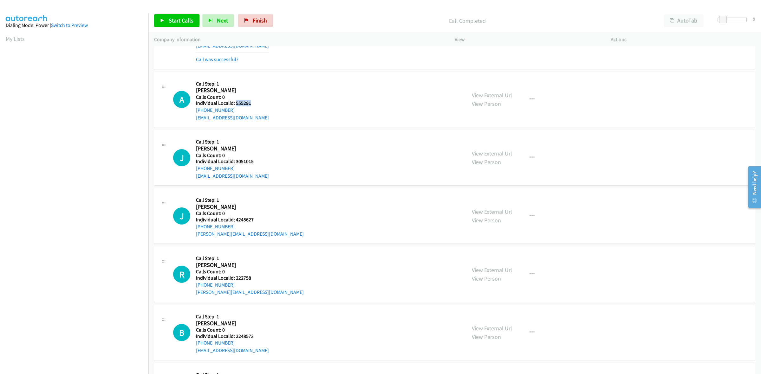
drag, startPoint x: 249, startPoint y: 105, endPoint x: 235, endPoint y: 106, distance: 14.3
click at [235, 106] on h5 "Individual Localid: 555291" at bounding box center [232, 103] width 73 height 6
drag, startPoint x: 246, startPoint y: 88, endPoint x: 235, endPoint y: 108, distance: 23.0
click at [246, 88] on h2 "Albert Burkiett" at bounding box center [228, 90] width 64 height 7
drag, startPoint x: 233, startPoint y: 113, endPoint x: 193, endPoint y: 113, distance: 40.2
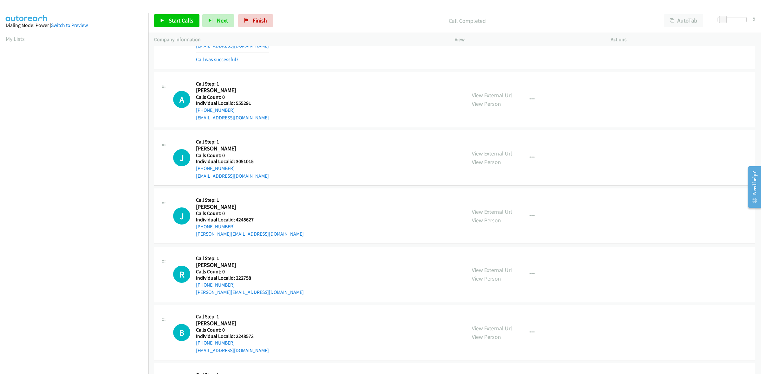
click at [193, 113] on div "A Callback Scheduled Call Step: 1 Albert Burkiett America/Chicago Calls Count: …" at bounding box center [316, 100] width 287 height 44
drag, startPoint x: 251, startPoint y: 105, endPoint x: 236, endPoint y: 105, distance: 14.9
click at [236, 105] on h5 "Individual Localid: 555291" at bounding box center [232, 103] width 73 height 6
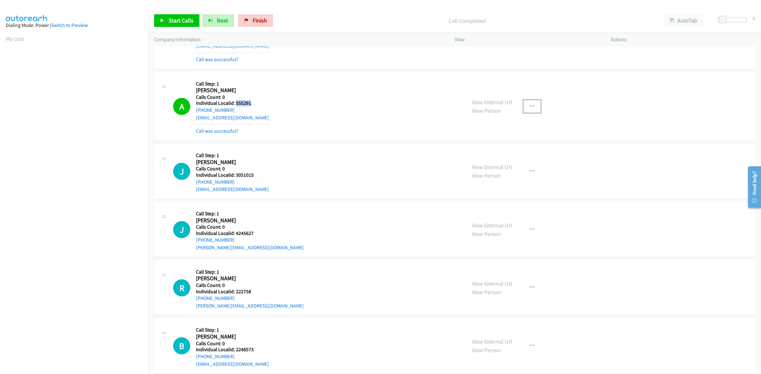
drag, startPoint x: 530, startPoint y: 110, endPoint x: 518, endPoint y: 118, distance: 14.2
click at [530, 110] on button "button" at bounding box center [531, 106] width 17 height 13
click at [492, 162] on link "Add to do not call list" at bounding box center [498, 160] width 84 height 13
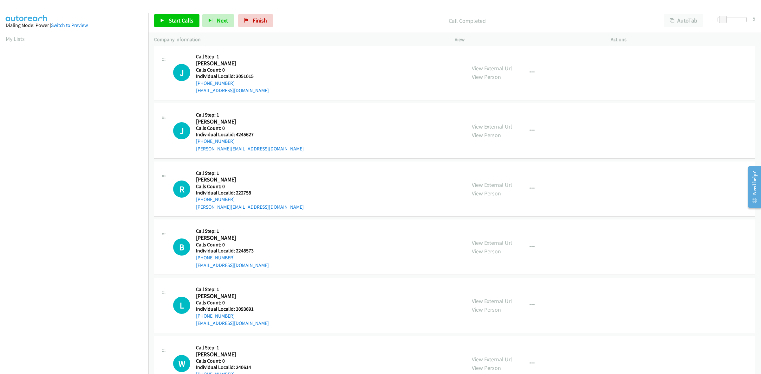
scroll to position [1000, 0]
drag, startPoint x: 256, startPoint y: 77, endPoint x: 236, endPoint y: 76, distance: 20.0
click at [236, 76] on h5 "Individual Localid: 3051015" at bounding box center [232, 76] width 73 height 6
drag, startPoint x: 241, startPoint y: 81, endPoint x: 194, endPoint y: 84, distance: 47.9
click at [194, 84] on div "J Callback Scheduled Call Step: 1 Jamie Brown America/Chicago Calls Count: 0 In…" at bounding box center [316, 72] width 287 height 44
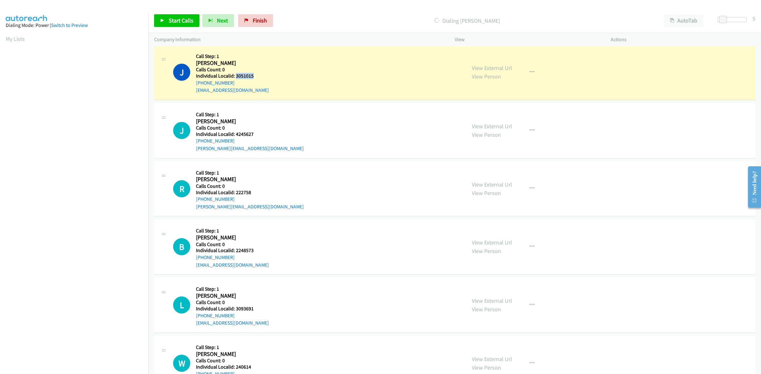
drag, startPoint x: 260, startPoint y: 78, endPoint x: 236, endPoint y: 78, distance: 24.1
click at [236, 78] on div "J Callback Scheduled Call Step: 1 Jamie Brown America/Chicago Calls Count: 0 In…" at bounding box center [316, 72] width 287 height 44
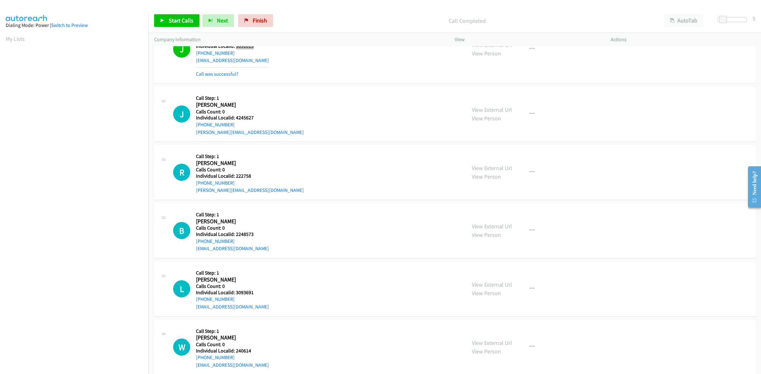
scroll to position [1040, 0]
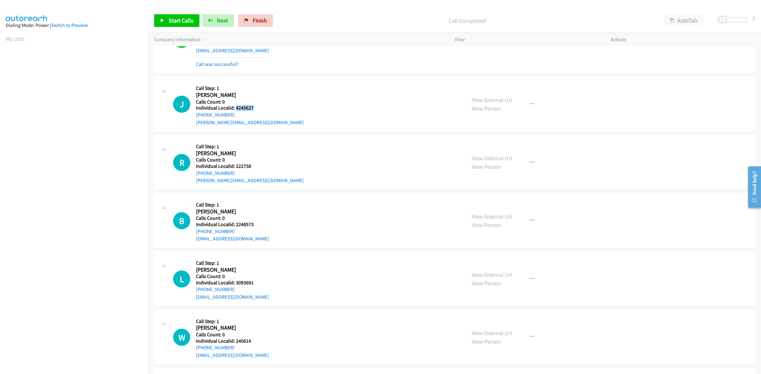
drag, startPoint x: 257, startPoint y: 109, endPoint x: 235, endPoint y: 107, distance: 21.6
click at [235, 107] on h5 "Individual Localid: 4245627" at bounding box center [250, 108] width 108 height 6
click at [242, 87] on h5 "Call Step: 1" at bounding box center [250, 88] width 108 height 6
drag, startPoint x: 235, startPoint y: 113, endPoint x: 189, endPoint y: 116, distance: 46.4
click at [189, 116] on div "J Callback Scheduled Call Step: 1 Jason Parsons America/Chicago Calls Count: 0 …" at bounding box center [316, 104] width 287 height 44
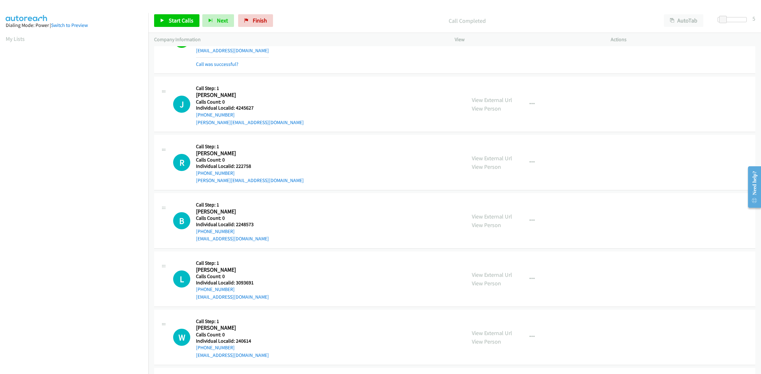
click at [254, 111] on h5 "Individual Localid: 4245627" at bounding box center [250, 108] width 108 height 6
drag, startPoint x: 230, startPoint y: 116, endPoint x: 196, endPoint y: 117, distance: 33.3
click at [196, 117] on div "+1 605-370-9776" at bounding box center [250, 115] width 108 height 8
drag, startPoint x: 255, startPoint y: 109, endPoint x: 236, endPoint y: 110, distance: 19.0
click at [236, 110] on h5 "Individual Localid: 4245627" at bounding box center [250, 108] width 108 height 6
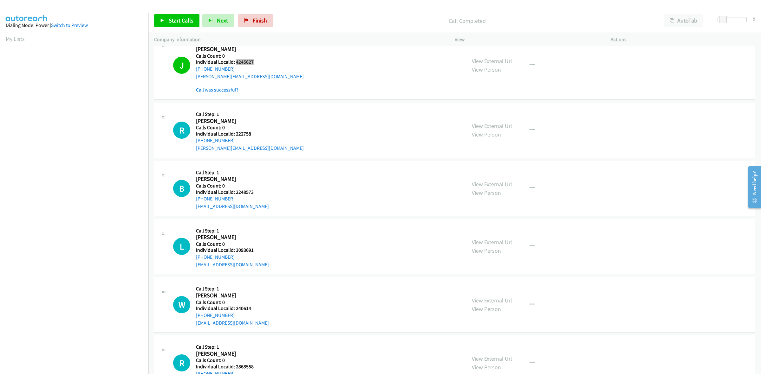
scroll to position [1099, 0]
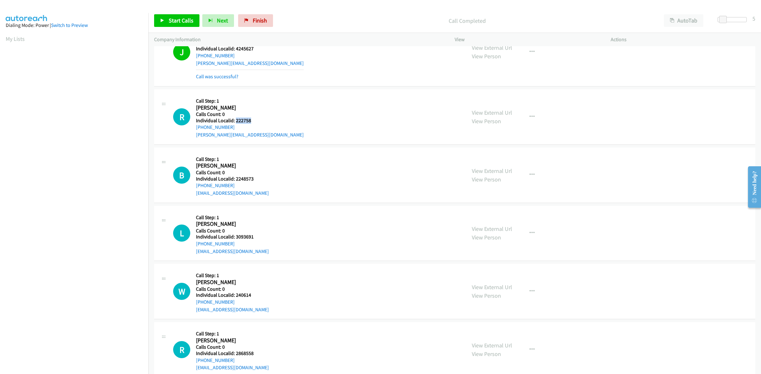
drag, startPoint x: 253, startPoint y: 121, endPoint x: 235, endPoint y: 121, distance: 17.8
click at [235, 121] on h5 "Individual Localid: 222758" at bounding box center [250, 121] width 108 height 6
click at [254, 91] on div "R Callback Scheduled Call Step: 1 Roger Ensminger America/Chicago Calls Count: …" at bounding box center [454, 116] width 601 height 55
drag, startPoint x: 233, startPoint y: 128, endPoint x: 194, endPoint y: 129, distance: 38.7
click at [194, 129] on div "R Callback Scheduled Call Step: 1 Roger Ensminger America/Chicago Calls Count: …" at bounding box center [316, 117] width 287 height 44
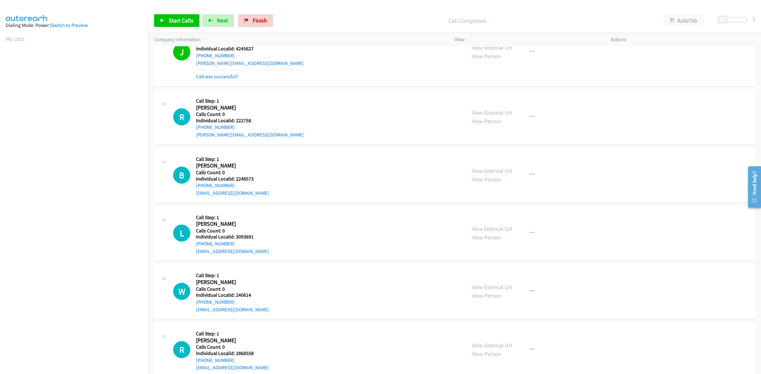
scroll to position [0, 1]
drag, startPoint x: 243, startPoint y: 121, endPoint x: 235, endPoint y: 121, distance: 7.6
click at [235, 121] on h5 "Individual Localid: 222758" at bounding box center [250, 121] width 108 height 6
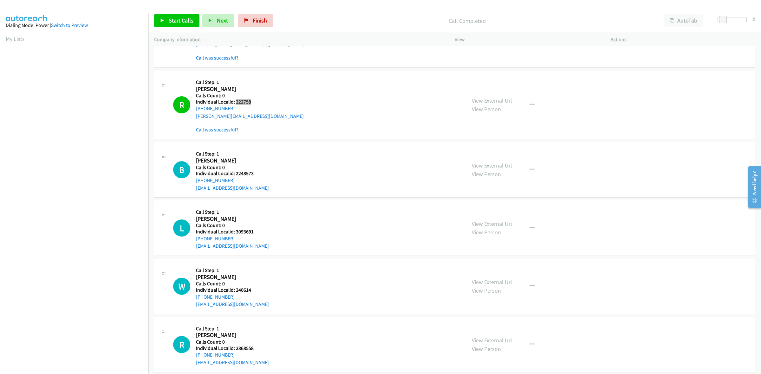
scroll to position [1178, 0]
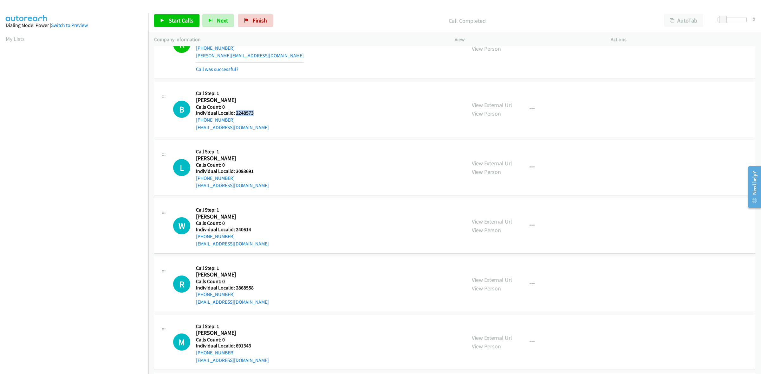
drag, startPoint x: 246, startPoint y: 113, endPoint x: 235, endPoint y: 113, distance: 11.1
click at [235, 113] on h5 "Individual Localid: 2248573" at bounding box center [232, 113] width 73 height 6
click at [272, 91] on div "B Callback Scheduled Call Step: 1 Brent Garner America/Chicago Calls Count: 0 I…" at bounding box center [316, 109] width 287 height 44
drag, startPoint x: 235, startPoint y: 119, endPoint x: 196, endPoint y: 124, distance: 39.3
click at [196, 124] on div "+1 870-926-0139" at bounding box center [232, 120] width 73 height 8
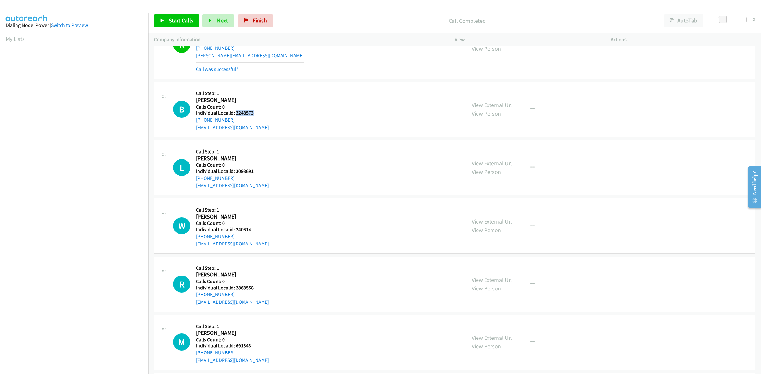
drag, startPoint x: 252, startPoint y: 114, endPoint x: 235, endPoint y: 114, distance: 16.5
click at [235, 114] on h5 "Individual Localid: 2248573" at bounding box center [232, 113] width 73 height 6
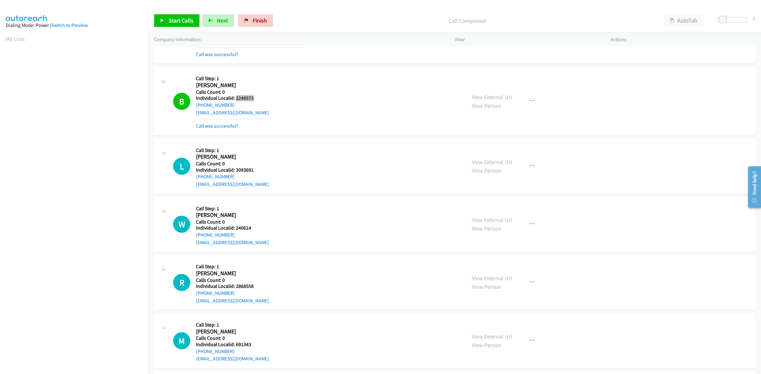
scroll to position [1268, 0]
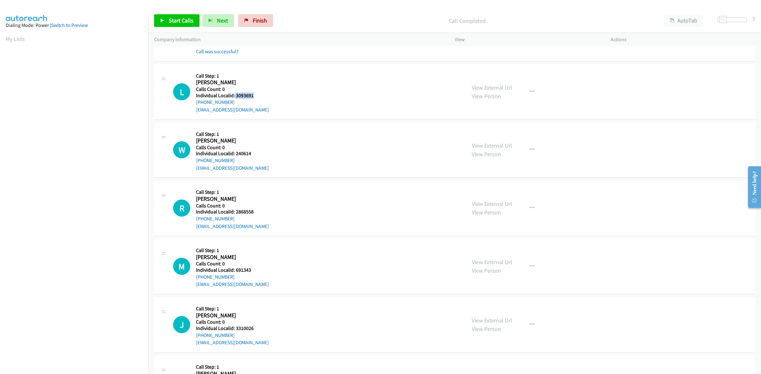
drag, startPoint x: 256, startPoint y: 97, endPoint x: 234, endPoint y: 99, distance: 22.0
click at [234, 99] on h5 "Individual Localid: 3093691" at bounding box center [232, 96] width 73 height 6
drag, startPoint x: 531, startPoint y: 94, endPoint x: 501, endPoint y: 146, distance: 59.8
click at [531, 94] on button "button" at bounding box center [531, 92] width 17 height 13
click at [494, 135] on link "Skip Call" at bounding box center [498, 133] width 84 height 13
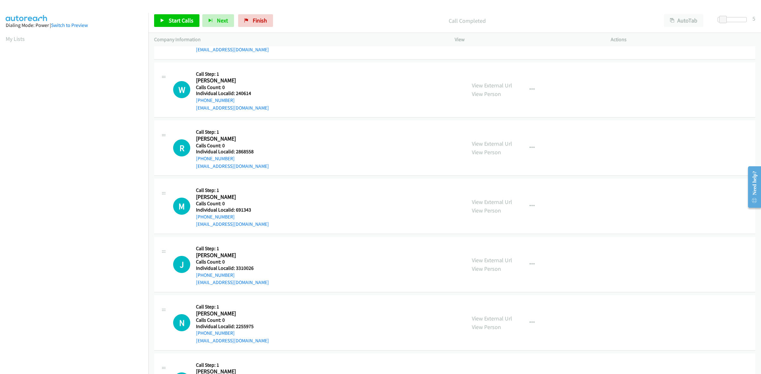
scroll to position [1337, 0]
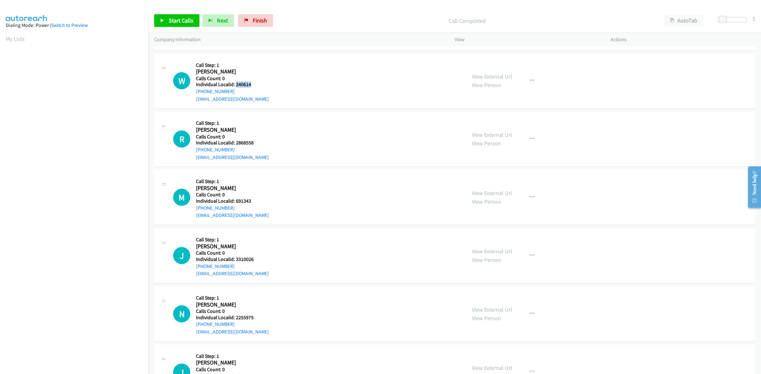
drag, startPoint x: 253, startPoint y: 86, endPoint x: 235, endPoint y: 87, distance: 17.8
click at [235, 87] on h5 "Individual Localid: 240614" at bounding box center [232, 84] width 73 height 6
click at [300, 75] on div "W Callback Scheduled Call Step: 1 Warren Rose America/New_York Calls Count: 0 I…" at bounding box center [316, 81] width 287 height 44
drag, startPoint x: 235, startPoint y: 91, endPoint x: 194, endPoint y: 94, distance: 41.6
click at [194, 94] on div "W Callback Scheduled Call Step: 1 Warren Rose America/New_York Calls Count: 0 I…" at bounding box center [316, 81] width 287 height 44
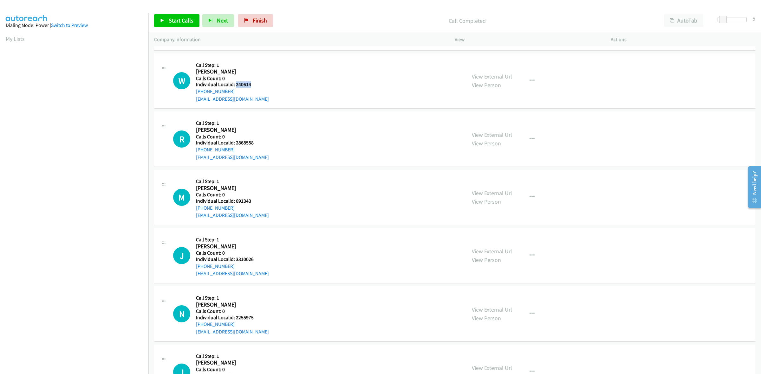
drag, startPoint x: 253, startPoint y: 84, endPoint x: 235, endPoint y: 85, distance: 17.4
click at [235, 85] on h5 "Individual Localid: 240614" at bounding box center [232, 84] width 73 height 6
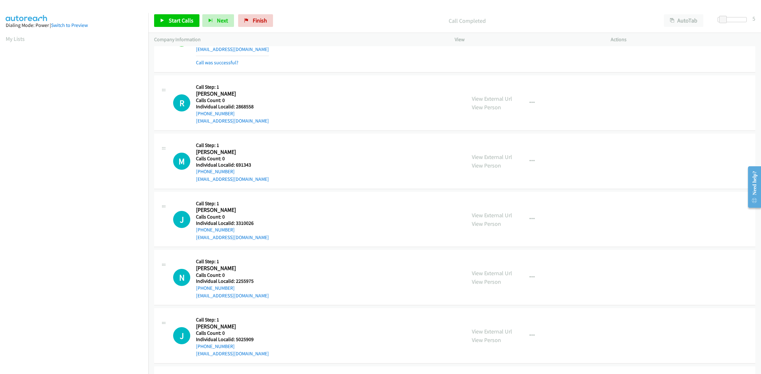
scroll to position [1396, 0]
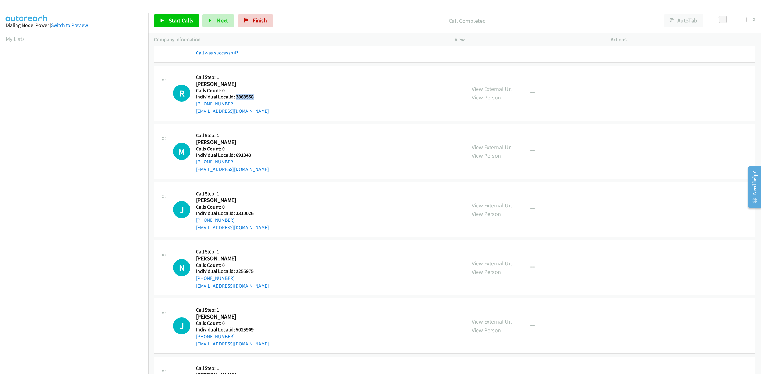
drag, startPoint x: 254, startPoint y: 99, endPoint x: 235, endPoint y: 99, distance: 19.0
click at [235, 99] on h5 "Individual Localid: 2868558" at bounding box center [232, 97] width 73 height 6
drag, startPoint x: 297, startPoint y: 62, endPoint x: 262, endPoint y: 91, distance: 44.4
click at [296, 62] on div "W Callback Scheduled Call Step: 1 Warren Rose America/New_York Calls Count: 0 I…" at bounding box center [454, 28] width 601 height 69
drag, startPoint x: 234, startPoint y: 106, endPoint x: 196, endPoint y: 105, distance: 38.1
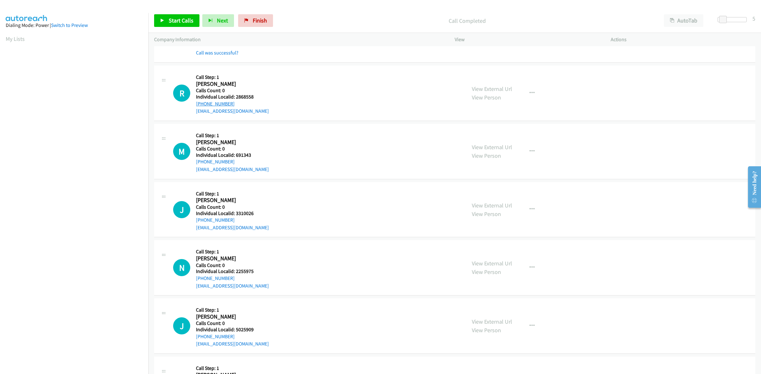
click at [196, 105] on div "+1 201-201-8410" at bounding box center [232, 104] width 73 height 8
drag, startPoint x: 253, startPoint y: 98, endPoint x: 235, endPoint y: 98, distance: 17.7
click at [235, 98] on h5 "Individual Localid: 2868558" at bounding box center [232, 97] width 73 height 6
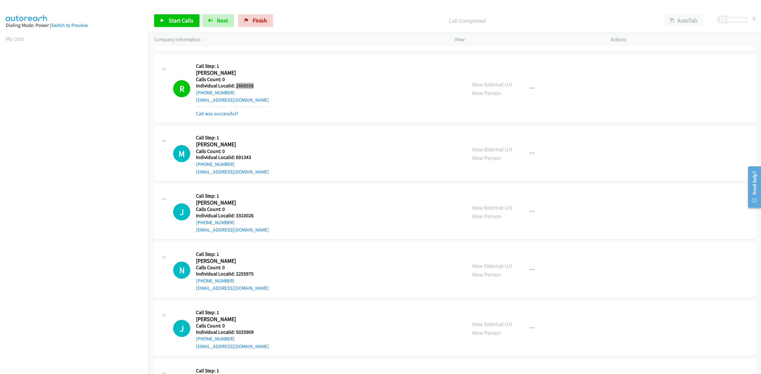
scroll to position [1456, 0]
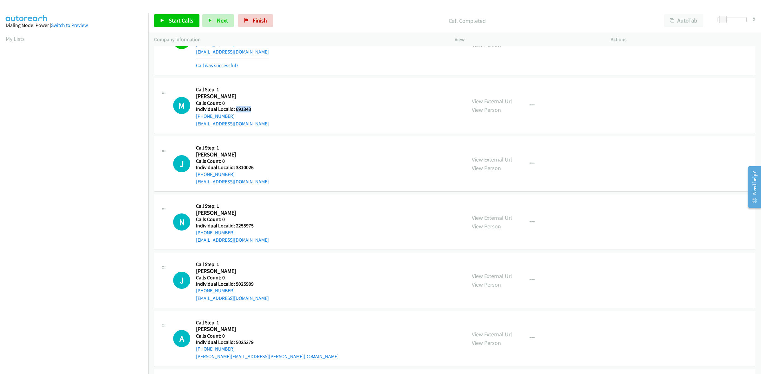
drag, startPoint x: 253, startPoint y: 109, endPoint x: 235, endPoint y: 111, distance: 17.2
click at [235, 111] on h5 "Individual Localid: 691343" at bounding box center [232, 109] width 73 height 6
click at [251, 102] on h5 "Calls Count: 0" at bounding box center [232, 103] width 73 height 6
drag, startPoint x: 232, startPoint y: 118, endPoint x: 194, endPoint y: 119, distance: 38.4
click at [194, 119] on div "M Callback Scheduled Call Step: 1 Mark Greenwald America/New_York Calls Count: …" at bounding box center [316, 106] width 287 height 44
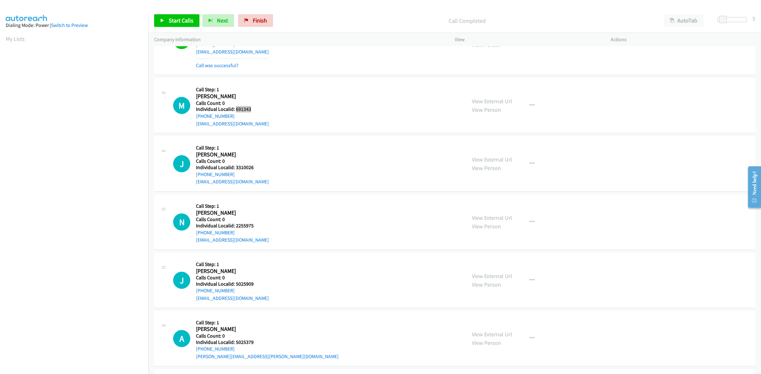
drag, startPoint x: 254, startPoint y: 113, endPoint x: 235, endPoint y: 110, distance: 19.8
click at [235, 110] on h5 "Individual Localid: 691343" at bounding box center [232, 109] width 73 height 6
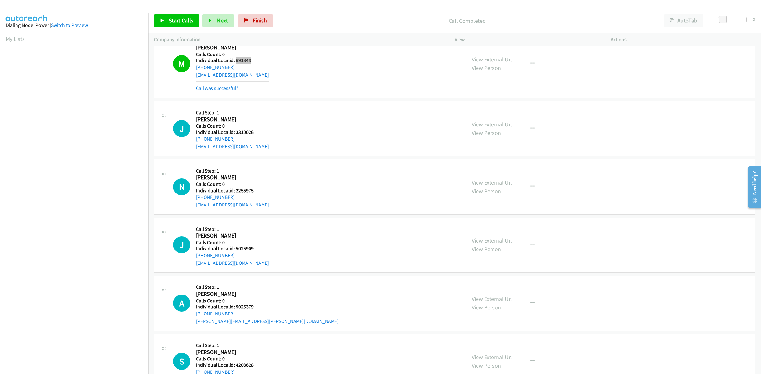
scroll to position [1505, 0]
drag, startPoint x: 247, startPoint y: 133, endPoint x: 235, endPoint y: 133, distance: 12.7
click at [235, 133] on h5 "Individual Localid: 3310026" at bounding box center [232, 131] width 73 height 6
drag, startPoint x: 236, startPoint y: 141, endPoint x: 196, endPoint y: 143, distance: 40.9
click at [196, 142] on div "+1 404-409-5386" at bounding box center [232, 138] width 73 height 8
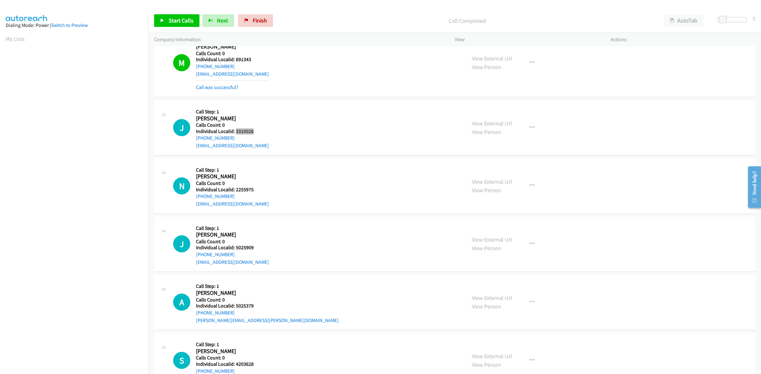
drag, startPoint x: 256, startPoint y: 133, endPoint x: 235, endPoint y: 132, distance: 20.6
click at [235, 132] on h5 "Individual Localid: 3310026" at bounding box center [232, 131] width 73 height 6
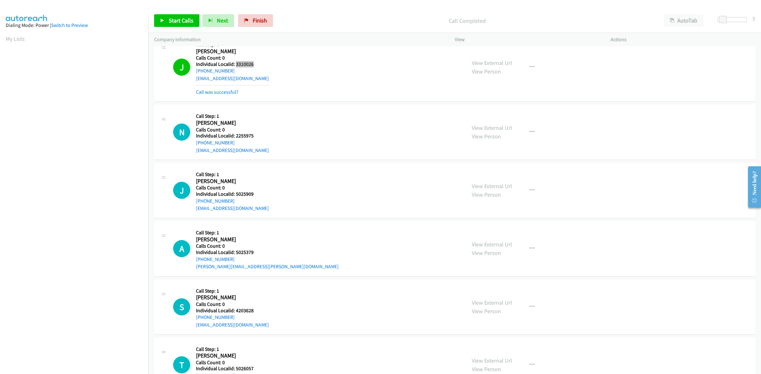
scroll to position [1594, 0]
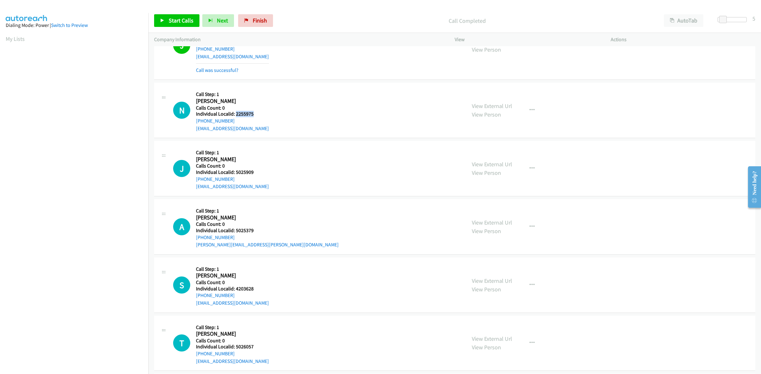
drag, startPoint x: 255, startPoint y: 117, endPoint x: 235, endPoint y: 119, distance: 20.4
click at [235, 117] on h5 "Individual Localid: 2255975" at bounding box center [232, 114] width 73 height 6
click at [252, 97] on h5 "Call Step: 1" at bounding box center [232, 94] width 73 height 6
drag, startPoint x: 231, startPoint y: 123, endPoint x: 193, endPoint y: 127, distance: 37.6
click at [193, 127] on div "N Callback Scheduled Call Step: 1 Nicholas Blaney America/New_York Calls Count:…" at bounding box center [316, 110] width 287 height 44
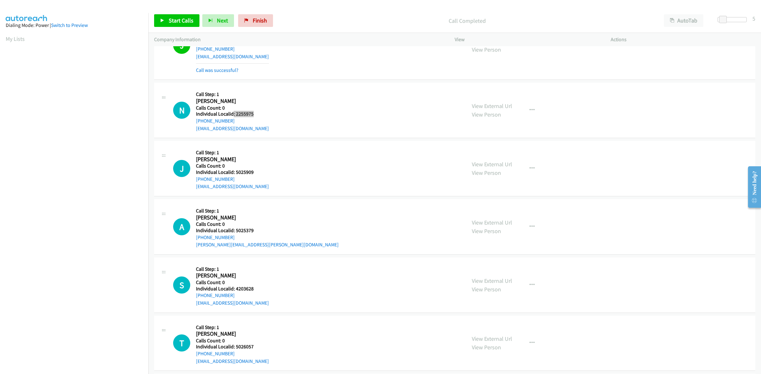
drag, startPoint x: 246, startPoint y: 115, endPoint x: 233, endPoint y: 115, distance: 12.7
click at [233, 115] on h5 "Individual Localid: 2255975" at bounding box center [232, 114] width 73 height 6
click at [265, 115] on div "N Callback Scheduled Call Step: 1 Nicholas Blaney America/New_York Calls Count:…" at bounding box center [316, 110] width 287 height 44
drag, startPoint x: 255, startPoint y: 116, endPoint x: 236, endPoint y: 118, distance: 19.1
click at [236, 117] on h5 "Individual Localid: 2255975" at bounding box center [232, 114] width 73 height 6
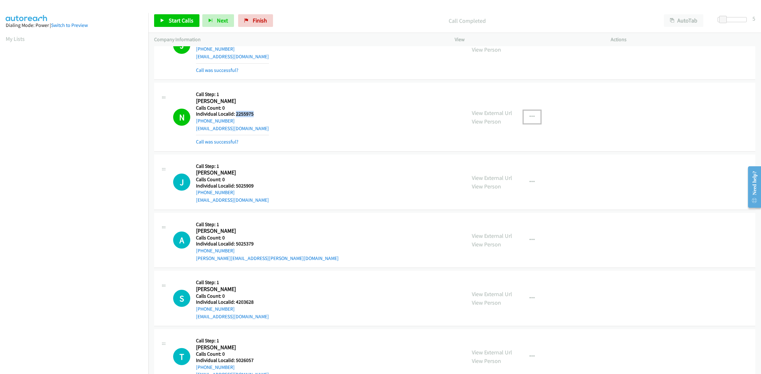
click at [529, 119] on icon "button" at bounding box center [531, 116] width 5 height 5
click at [501, 173] on link "Add to do not call list" at bounding box center [498, 171] width 84 height 13
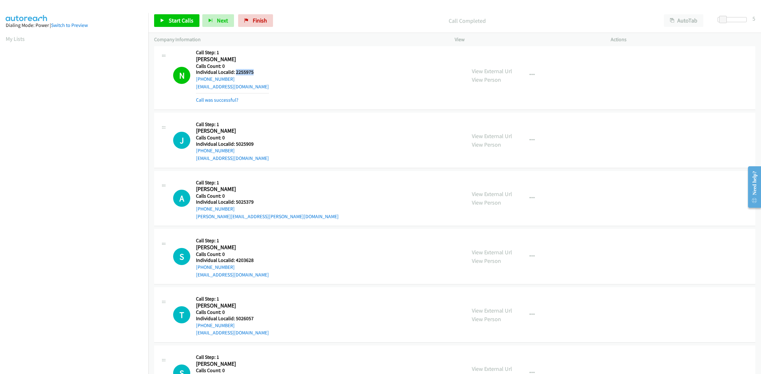
scroll to position [1664, 0]
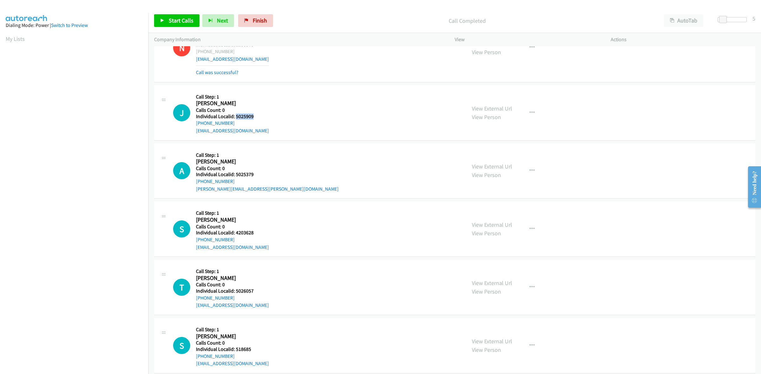
drag, startPoint x: 255, startPoint y: 117, endPoint x: 236, endPoint y: 118, distance: 19.4
click at [236, 118] on h5 "Individual Localid: 5025909" at bounding box center [232, 116] width 73 height 6
click at [259, 104] on h2 "Jason Langley" at bounding box center [228, 103] width 64 height 7
drag, startPoint x: 234, startPoint y: 123, endPoint x: 197, endPoint y: 127, distance: 37.4
click at [197, 127] on div "+1 848-469-0810" at bounding box center [232, 123] width 73 height 8
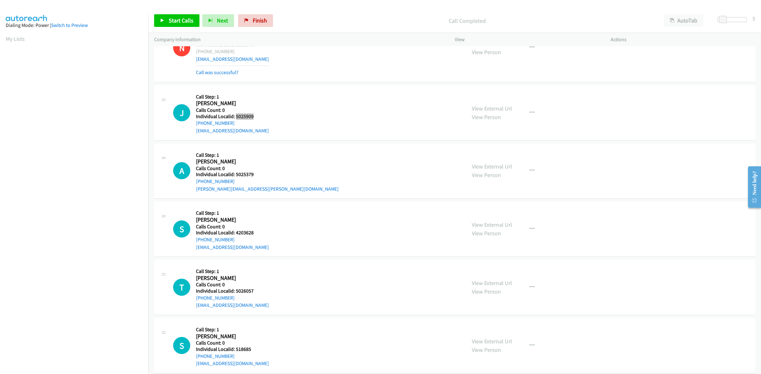
drag, startPoint x: 252, startPoint y: 119, endPoint x: 236, endPoint y: 120, distance: 15.8
click at [236, 120] on h5 "Individual Localid: 5025909" at bounding box center [232, 116] width 73 height 6
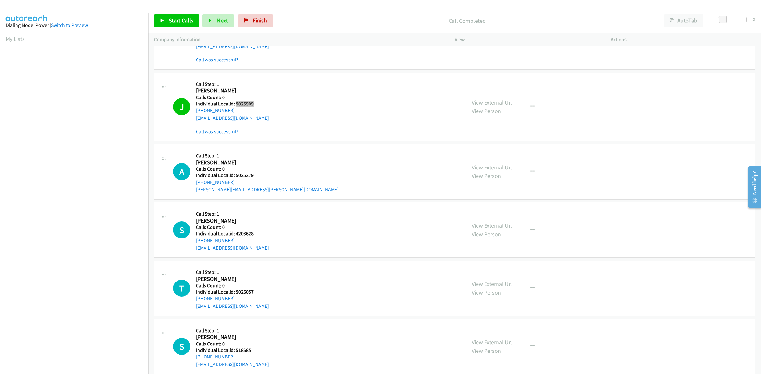
scroll to position [1723, 0]
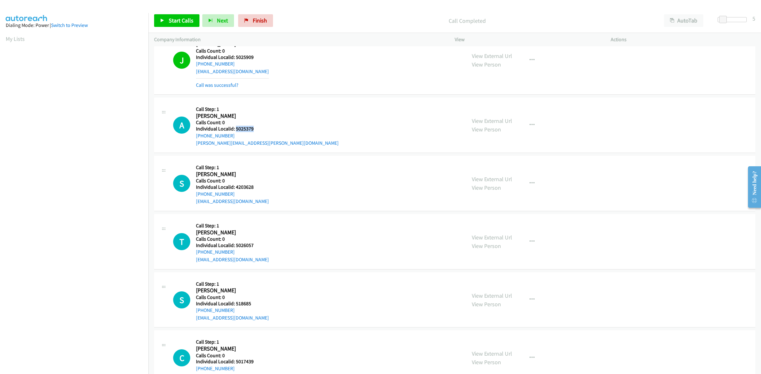
drag, startPoint x: 249, startPoint y: 131, endPoint x: 235, endPoint y: 131, distance: 13.3
click at [235, 131] on h5 "Individual Localid: 5025379" at bounding box center [267, 129] width 143 height 6
drag, startPoint x: 271, startPoint y: 116, endPoint x: 237, endPoint y: 132, distance: 37.9
click at [270, 116] on div "A Callback Scheduled Call Step: 1 Alex Tuinstra America/New_York Calls Count: 0…" at bounding box center [316, 125] width 287 height 44
click at [523, 127] on button "button" at bounding box center [531, 125] width 17 height 13
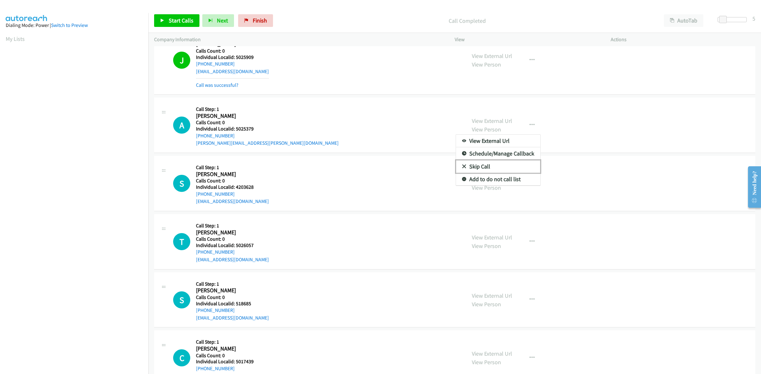
click at [476, 170] on link "Skip Call" at bounding box center [498, 166] width 84 height 13
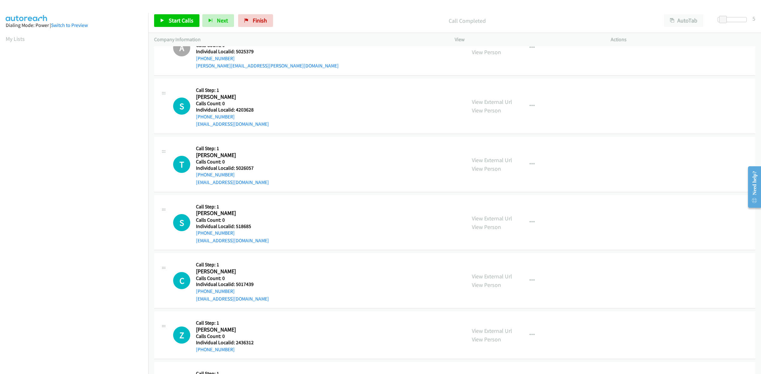
scroll to position [1812, 0]
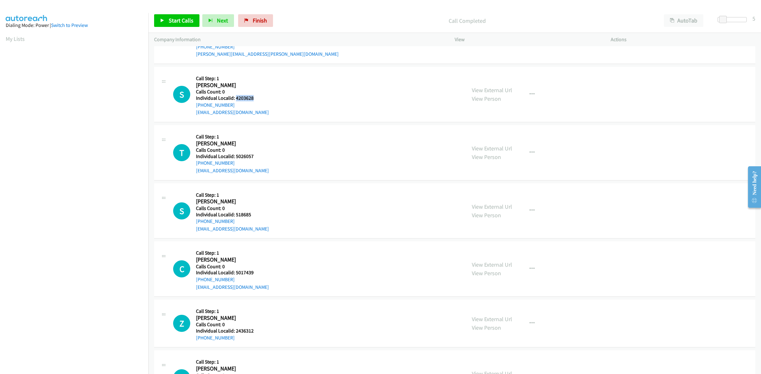
drag, startPoint x: 254, startPoint y: 98, endPoint x: 235, endPoint y: 100, distance: 18.5
click at [235, 100] on h5 "Individual Localid: 4203628" at bounding box center [232, 98] width 73 height 6
click at [254, 87] on h2 "Stephen Stalder" at bounding box center [228, 85] width 64 height 7
drag, startPoint x: 235, startPoint y: 108, endPoint x: 194, endPoint y: 109, distance: 40.6
click at [194, 109] on div "S Callback Scheduled Call Step: 1 Stephen Stalder America/Chicago Calls Count: …" at bounding box center [316, 95] width 287 height 44
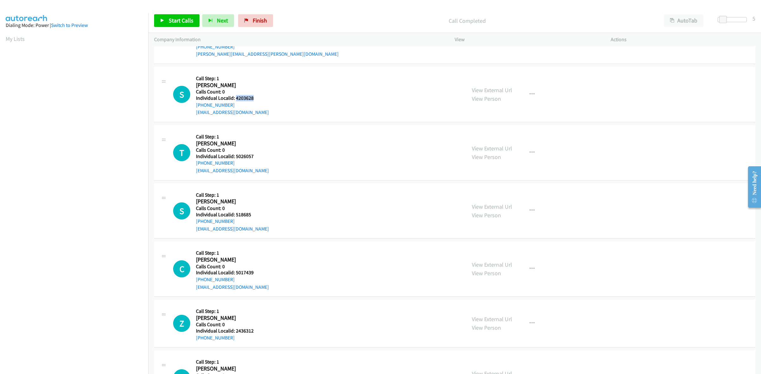
drag, startPoint x: 256, startPoint y: 100, endPoint x: 235, endPoint y: 100, distance: 20.6
click at [235, 100] on h5 "Individual Localid: 4203628" at bounding box center [232, 98] width 73 height 6
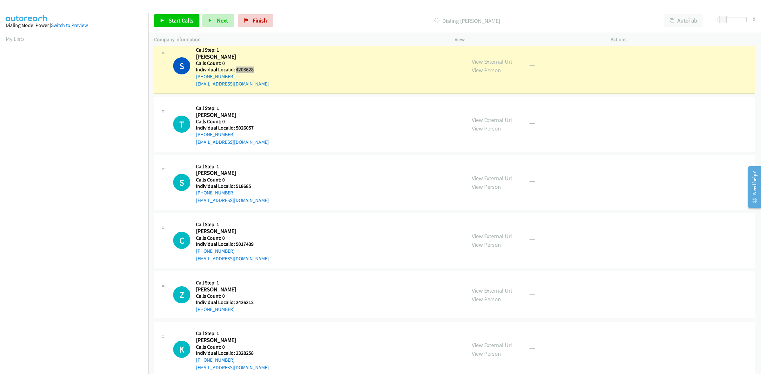
scroll to position [1842, 0]
drag, startPoint x: 255, startPoint y: 128, endPoint x: 235, endPoint y: 127, distance: 20.3
click at [235, 127] on h5 "Individual Localid: 5026057" at bounding box center [232, 127] width 73 height 6
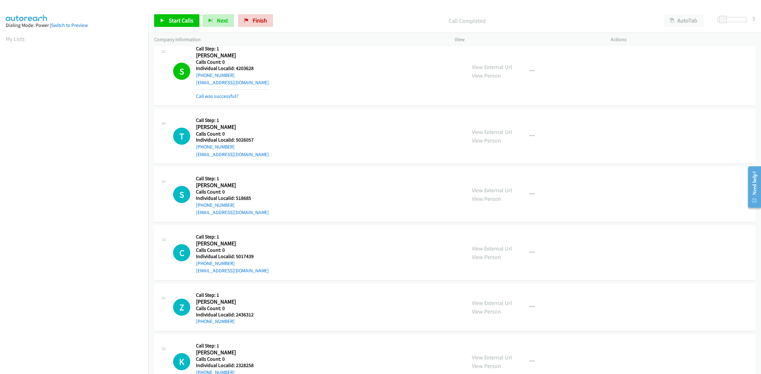
drag, startPoint x: 235, startPoint y: 108, endPoint x: 236, endPoint y: 130, distance: 21.9
click at [235, 107] on td "S Callback Scheduled Call Step: 1 Stephen Stalder America/Chicago Calls Count: …" at bounding box center [454, 72] width 612 height 72
drag, startPoint x: 235, startPoint y: 148, endPoint x: 194, endPoint y: 150, distance: 40.9
click at [194, 150] on div "T Callback Scheduled Call Step: 1 Timothy Lackey America/New_York Calls Count: …" at bounding box center [316, 136] width 287 height 44
drag, startPoint x: 245, startPoint y: 141, endPoint x: 236, endPoint y: 142, distance: 8.6
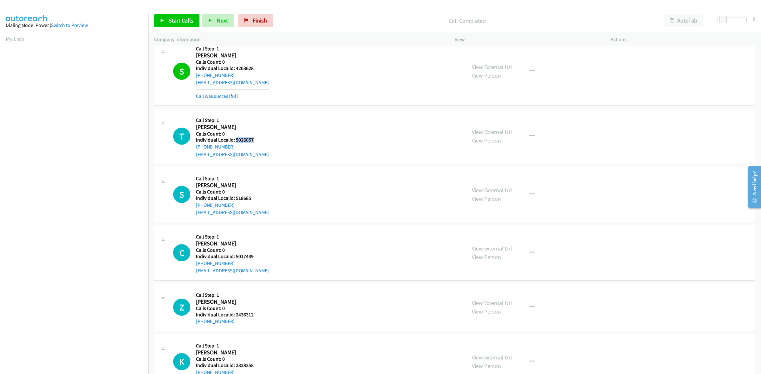
click at [236, 142] on h5 "Individual Localid: 5026057" at bounding box center [232, 140] width 73 height 6
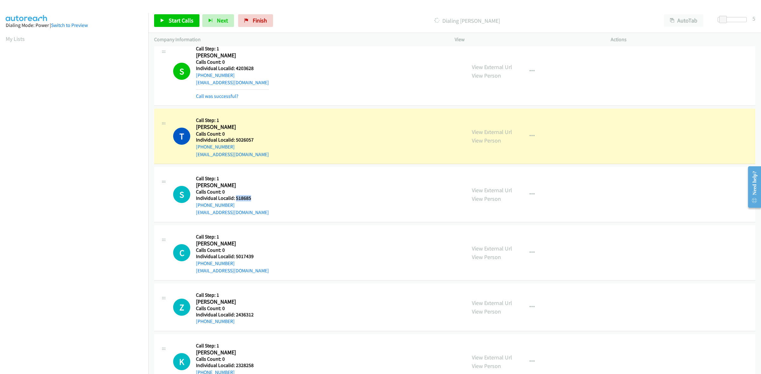
drag, startPoint x: 252, startPoint y: 201, endPoint x: 235, endPoint y: 200, distance: 17.1
click at [235, 200] on h5 "Individual Localid: 518685" at bounding box center [232, 198] width 73 height 6
drag, startPoint x: 236, startPoint y: 200, endPoint x: 251, endPoint y: 205, distance: 14.9
click at [251, 205] on div "+1 863-414-1151" at bounding box center [232, 206] width 73 height 8
drag, startPoint x: 254, startPoint y: 200, endPoint x: 235, endPoint y: 202, distance: 18.4
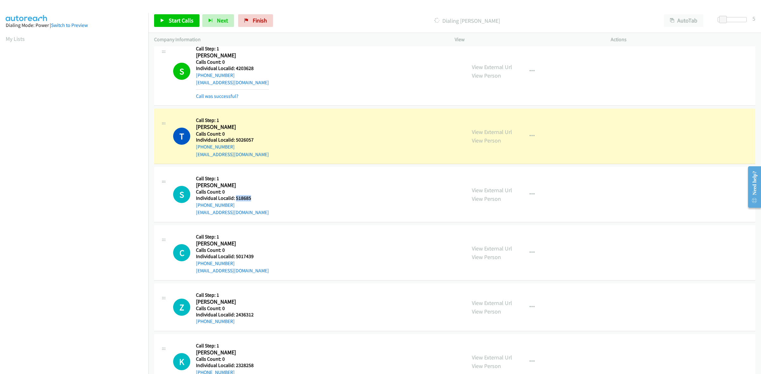
click at [235, 202] on h5 "Individual Localid: 518685" at bounding box center [232, 198] width 73 height 6
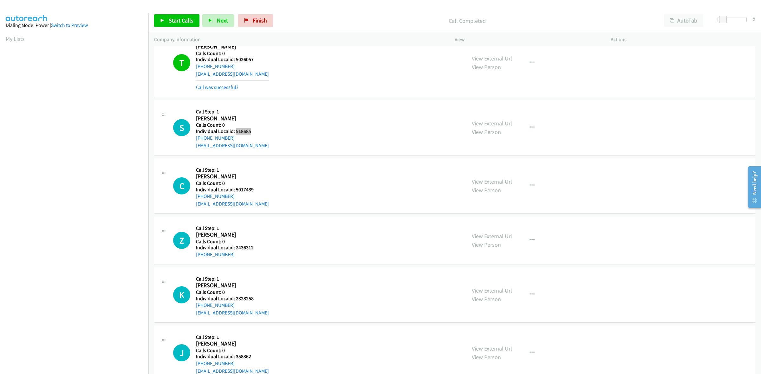
scroll to position [1931, 0]
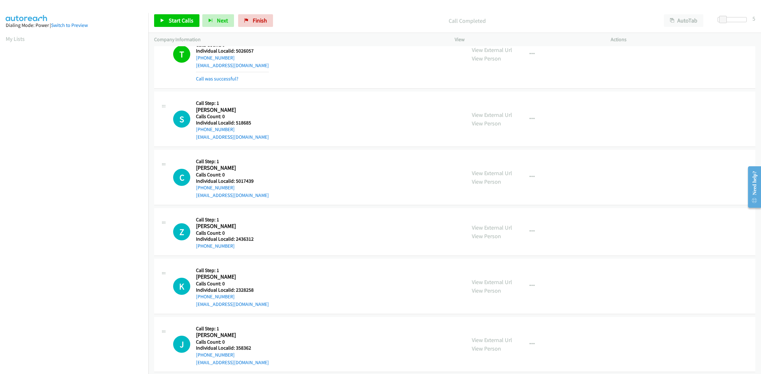
click at [236, 94] on div "S Callback Scheduled Call Step: 1 Steve New America/New_York Calls Count: 0 Ind…" at bounding box center [454, 119] width 601 height 55
drag, startPoint x: 238, startPoint y: 133, endPoint x: 194, endPoint y: 132, distance: 43.4
click at [194, 132] on div "S Callback Scheduled Call Step: 1 Steve New America/New_York Calls Count: 0 Ind…" at bounding box center [316, 119] width 287 height 44
drag, startPoint x: 254, startPoint y: 126, endPoint x: 236, endPoint y: 125, distance: 17.4
click at [236, 125] on h5 "Individual Localid: 518685" at bounding box center [232, 123] width 73 height 6
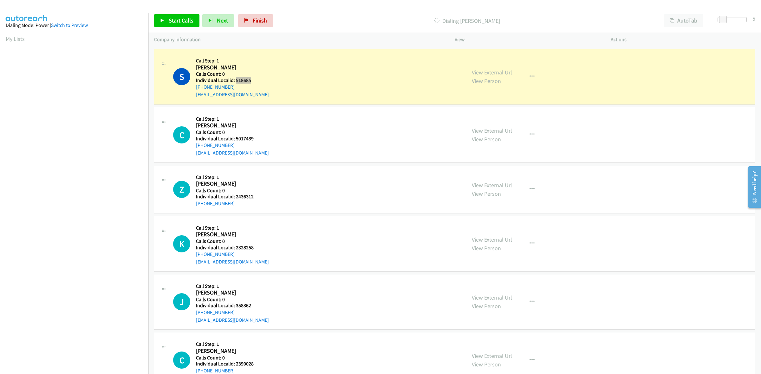
scroll to position [1981, 0]
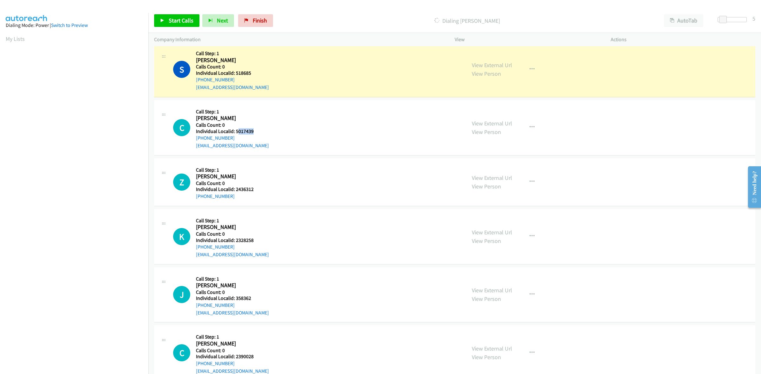
drag, startPoint x: 256, startPoint y: 133, endPoint x: 236, endPoint y: 135, distance: 19.4
click at [236, 135] on h5 "Individual Localid: 5017439" at bounding box center [232, 131] width 73 height 6
click at [255, 132] on h5 "Individual Localid: 5017439" at bounding box center [232, 131] width 73 height 6
drag, startPoint x: 254, startPoint y: 133, endPoint x: 234, endPoint y: 132, distance: 20.6
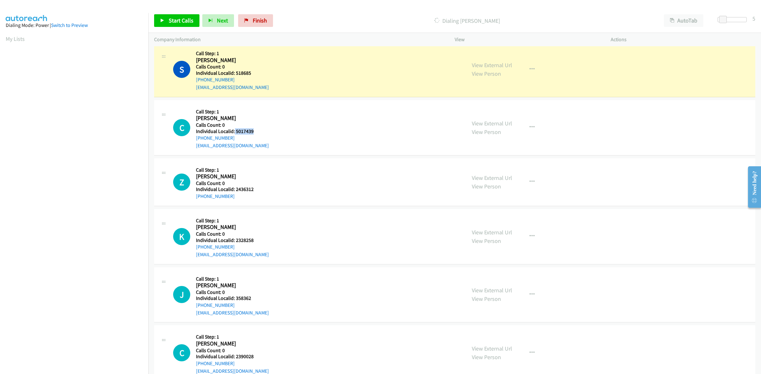
click at [234, 132] on h5 "Individual Localid: 5017439" at bounding box center [232, 131] width 73 height 6
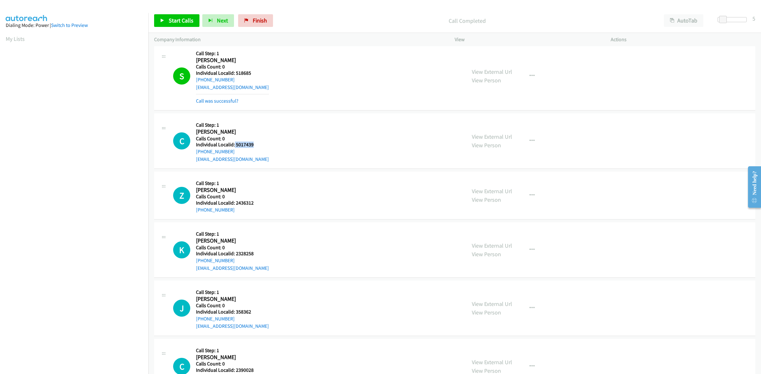
drag, startPoint x: 303, startPoint y: 147, endPoint x: 271, endPoint y: 143, distance: 32.3
click at [303, 147] on div "C Callback Scheduled Call Step: 1 Corbin Schwebach America/North_Dakota/Center …" at bounding box center [316, 141] width 287 height 44
drag, startPoint x: 235, startPoint y: 151, endPoint x: 195, endPoint y: 158, distance: 40.1
click at [195, 158] on div "C Callback Scheduled Call Step: 1 Corbin Schwebach America/North_Dakota/Center …" at bounding box center [316, 141] width 287 height 44
drag, startPoint x: 256, startPoint y: 145, endPoint x: 235, endPoint y: 148, distance: 21.5
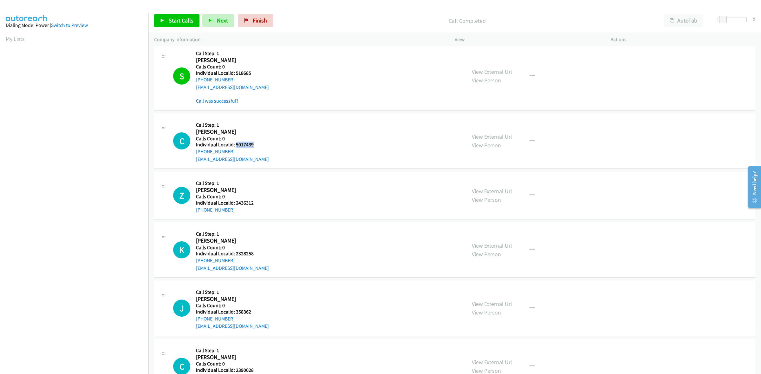
click at [235, 148] on h5 "Individual Localid: 5017439" at bounding box center [232, 145] width 73 height 6
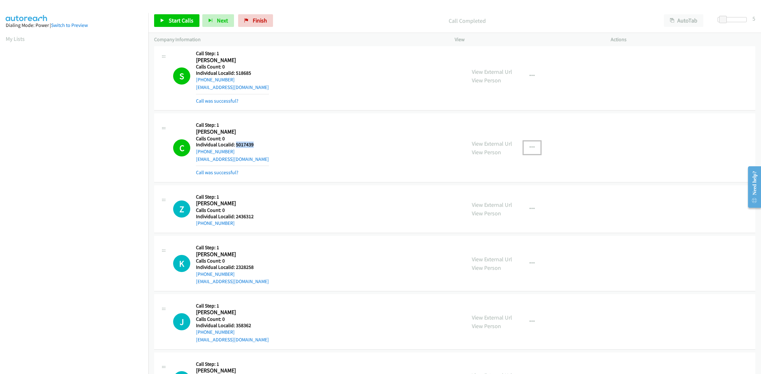
click at [525, 148] on button "button" at bounding box center [531, 147] width 17 height 13
click at [398, 157] on div at bounding box center [380, 187] width 761 height 374
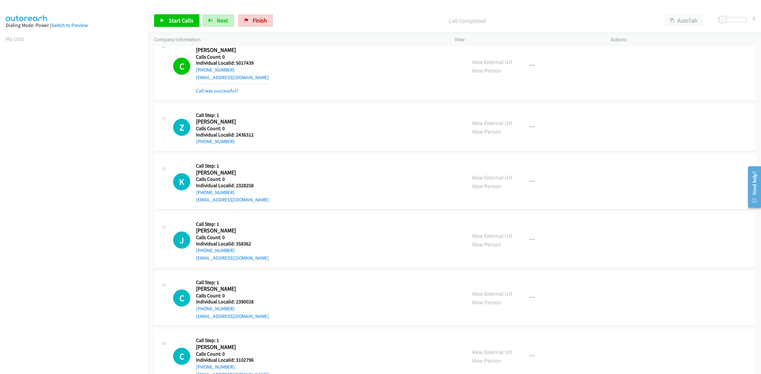
scroll to position [2070, 0]
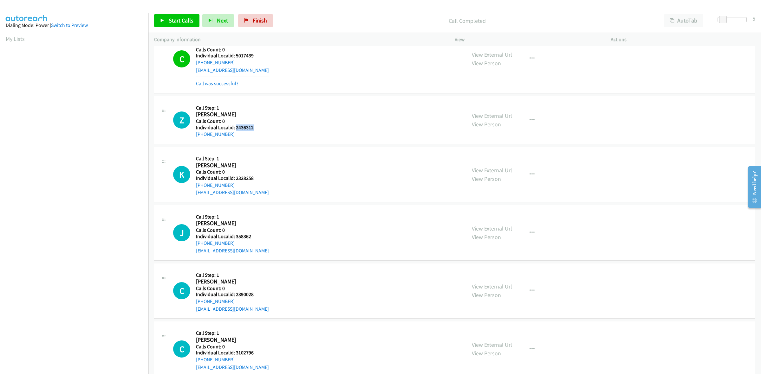
drag, startPoint x: 256, startPoint y: 132, endPoint x: 235, endPoint y: 132, distance: 20.6
click at [235, 132] on div "Z Callback Scheduled Call Step: 1 Zoie Mertz America/New_York Calls Count: 0 In…" at bounding box center [316, 120] width 287 height 36
drag, startPoint x: 251, startPoint y: 108, endPoint x: 234, endPoint y: 140, distance: 36.7
click at [251, 108] on h5 "Call Step: 1" at bounding box center [225, 108] width 58 height 6
drag, startPoint x: 236, startPoint y: 135, endPoint x: 186, endPoint y: 141, distance: 50.1
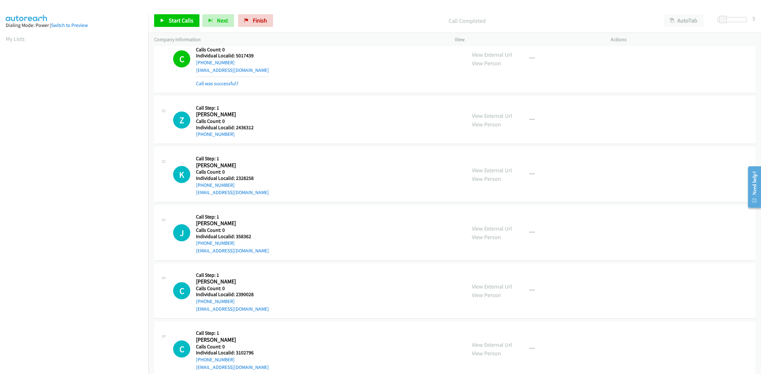
click at [186, 141] on div "Z Callback Scheduled Call Step: 1 Zoie Mertz America/New_York Calls Count: 0 In…" at bounding box center [454, 120] width 601 height 48
drag, startPoint x: 255, startPoint y: 131, endPoint x: 235, endPoint y: 129, distance: 19.7
click at [235, 129] on div "Z Callback Scheduled Call Step: 1 Zoie Mertz America/New_York Calls Count: 0 In…" at bounding box center [316, 120] width 287 height 36
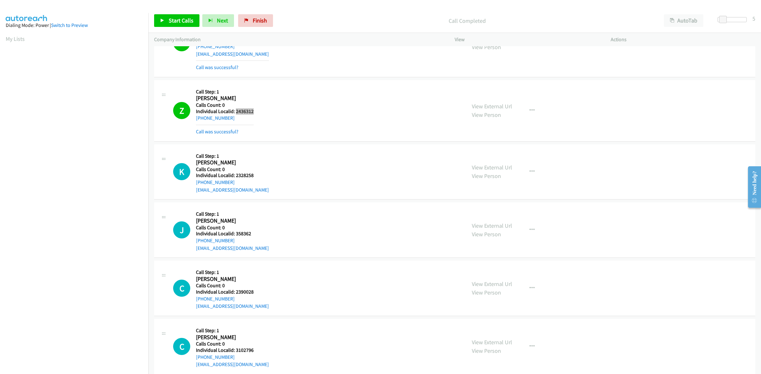
scroll to position [2129, 0]
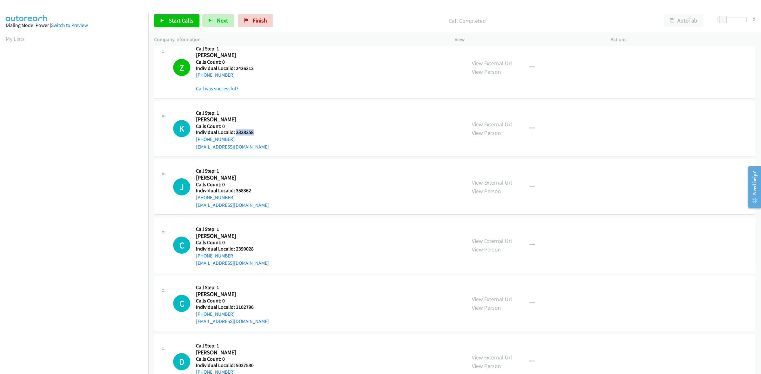
drag, startPoint x: 260, startPoint y: 137, endPoint x: 235, endPoint y: 135, distance: 25.4
click at [235, 135] on div "K Callback Scheduled Call Step: 1 Kyle Tocci America/New_York Calls Count: 0 In…" at bounding box center [316, 129] width 287 height 44
click at [260, 107] on div "K Callback Scheduled Call Step: 1 Kyle Tocci America/New_York Calls Count: 0 In…" at bounding box center [454, 128] width 601 height 55
drag, startPoint x: 232, startPoint y: 141, endPoint x: 191, endPoint y: 144, distance: 41.3
click at [191, 144] on div "K Callback Scheduled Call Step: 1 Kyle Tocci America/New_York Calls Count: 0 In…" at bounding box center [316, 129] width 287 height 44
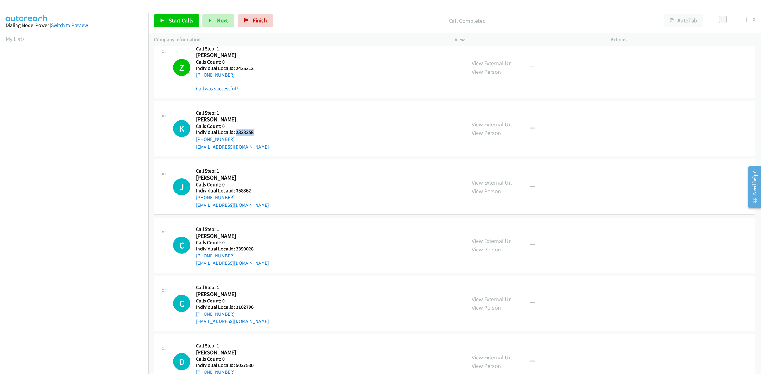
drag, startPoint x: 249, startPoint y: 136, endPoint x: 235, endPoint y: 137, distance: 14.9
click at [235, 137] on div "K Callback Scheduled Call Step: 1 Kyle Tocci America/New_York Calls Count: 0 In…" at bounding box center [316, 129] width 287 height 44
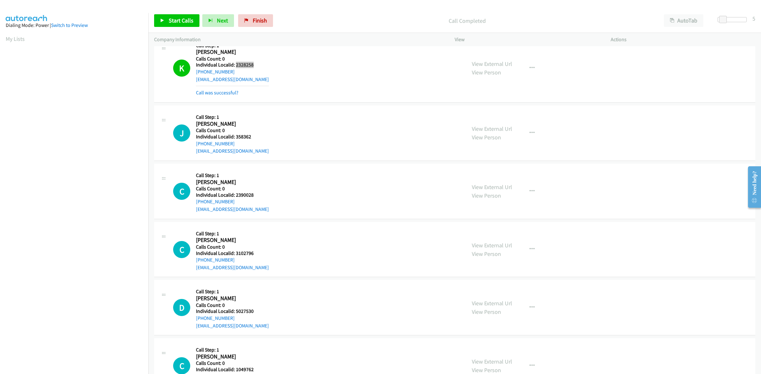
scroll to position [2208, 0]
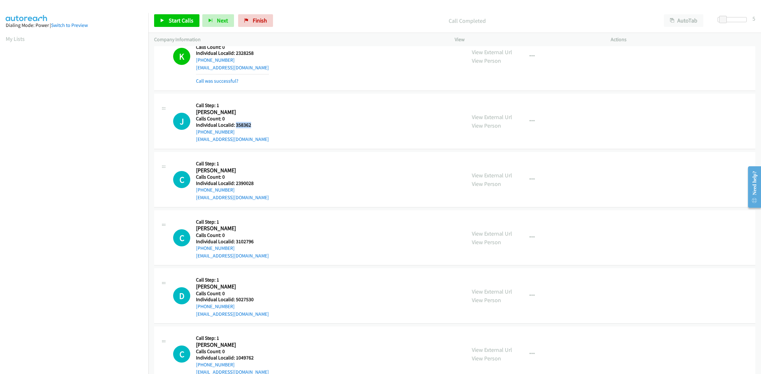
drag, startPoint x: 253, startPoint y: 127, endPoint x: 235, endPoint y: 128, distance: 17.5
click at [235, 128] on div "J Callback Scheduled Call Step: 1 Joe Gerges America/New_York Calls Count: 0 In…" at bounding box center [316, 122] width 287 height 44
click at [217, 104] on div "Callback Scheduled Call Step: 1 Joe Gerges America/New_York Calls Count: 0 Indi…" at bounding box center [232, 122] width 73 height 44
drag, startPoint x: 239, startPoint y: 135, endPoint x: 196, endPoint y: 137, distance: 43.5
click at [196, 136] on div "+1 570-439-1772" at bounding box center [232, 132] width 73 height 8
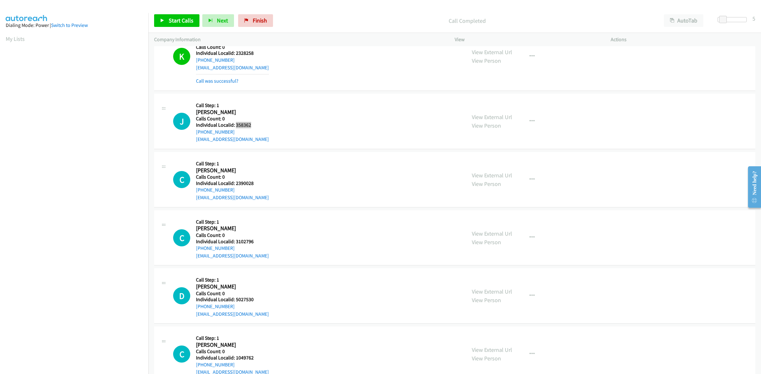
drag, startPoint x: 256, startPoint y: 129, endPoint x: 235, endPoint y: 129, distance: 20.6
click at [235, 129] on div "J Callback Scheduled Call Step: 1 Joe Gerges America/New_York Calls Count: 0 In…" at bounding box center [316, 122] width 287 height 44
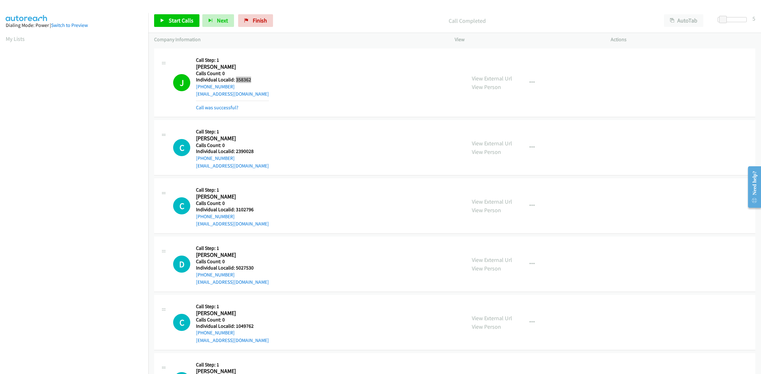
scroll to position [2288, 0]
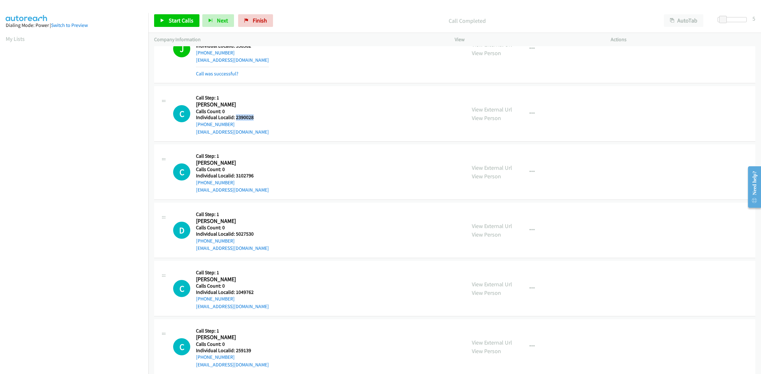
drag, startPoint x: 249, startPoint y: 119, endPoint x: 235, endPoint y: 121, distance: 14.4
click at [235, 121] on div "C Callback Scheduled Call Step: 1 Corey Charkowske America/New_York Calls Count…" at bounding box center [316, 114] width 287 height 44
click at [259, 106] on div "C Callback Scheduled Call Step: 1 Corey Charkowske America/New_York Calls Count…" at bounding box center [316, 114] width 287 height 44
drag, startPoint x: 232, startPoint y: 127, endPoint x: 195, endPoint y: 129, distance: 36.5
click at [195, 129] on div "C Callback Scheduled Call Step: 1 Corey Charkowske America/New_York Calls Count…" at bounding box center [316, 114] width 287 height 44
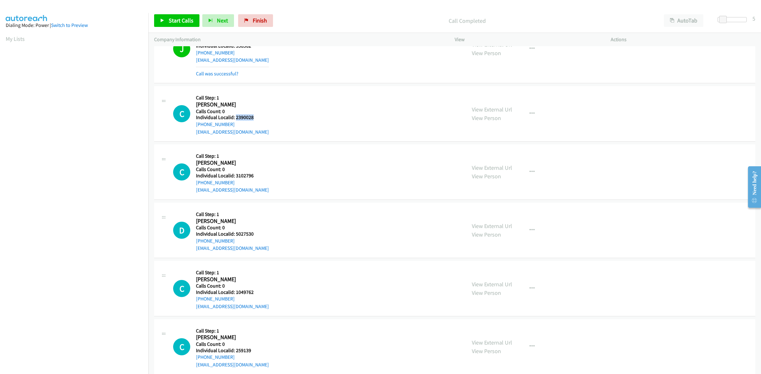
drag, startPoint x: 254, startPoint y: 120, endPoint x: 236, endPoint y: 120, distance: 17.4
click at [236, 120] on div "C Callback Scheduled Call Step: 1 Corey Charkowske America/New_York Calls Count…" at bounding box center [316, 114] width 287 height 44
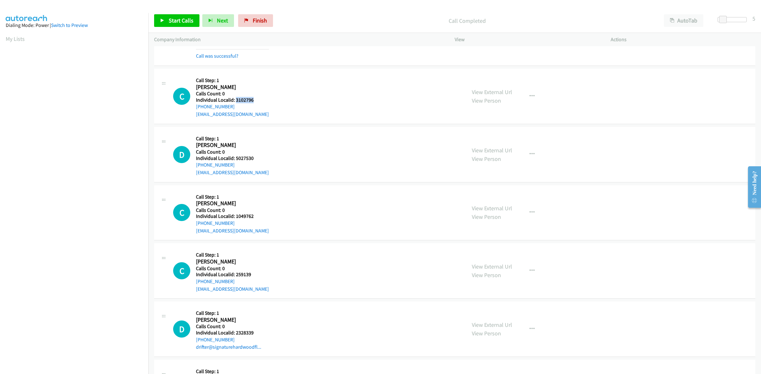
drag, startPoint x: 257, startPoint y: 102, endPoint x: 235, endPoint y: 104, distance: 22.2
click at [235, 104] on div "C Callback Scheduled Call Step: 1 Cayleigh Shermo America/Chicago Calls Count: …" at bounding box center [316, 96] width 287 height 44
click at [529, 94] on button "button" at bounding box center [531, 96] width 17 height 13
click at [505, 142] on link "Skip Call" at bounding box center [498, 137] width 84 height 13
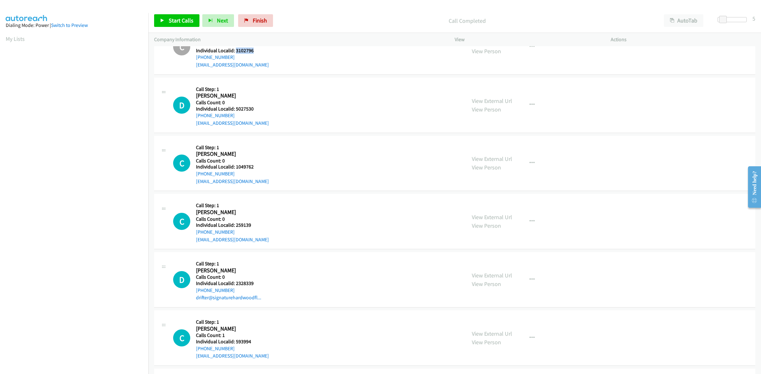
scroll to position [2446, 0]
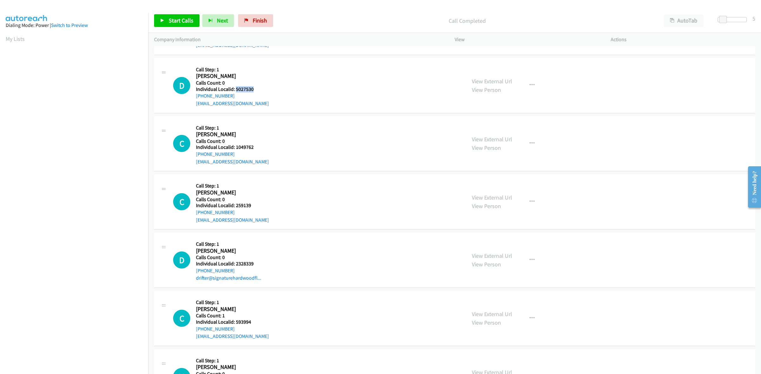
drag, startPoint x: 255, startPoint y: 91, endPoint x: 236, endPoint y: 92, distance: 19.4
click at [236, 92] on div "D Callback Scheduled Call Step: 1 Daxon Jones America/Denver Calls Count: 0 Ind…" at bounding box center [316, 86] width 287 height 44
click at [249, 73] on h5 "Call Step: 1" at bounding box center [232, 70] width 73 height 6
drag, startPoint x: 233, startPoint y: 100, endPoint x: 196, endPoint y: 102, distance: 37.1
click at [196, 100] on div "+1 435-590-9622" at bounding box center [232, 96] width 73 height 8
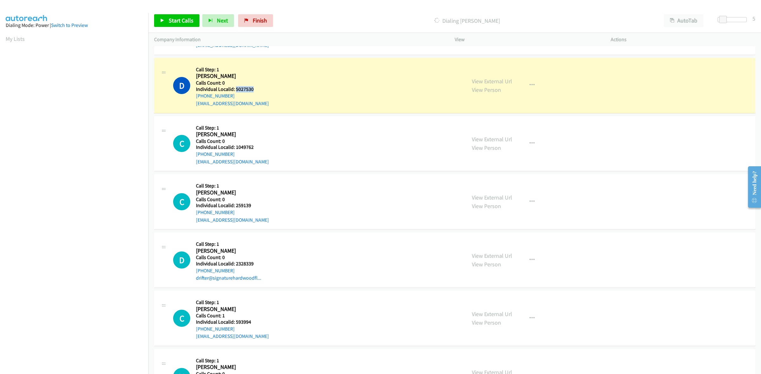
drag, startPoint x: 256, startPoint y: 92, endPoint x: 236, endPoint y: 90, distance: 19.8
click at [236, 90] on div "D Callback Scheduled Call Step: 1 Daxon Jones America/Denver Calls Count: 0 Ind…" at bounding box center [316, 86] width 287 height 44
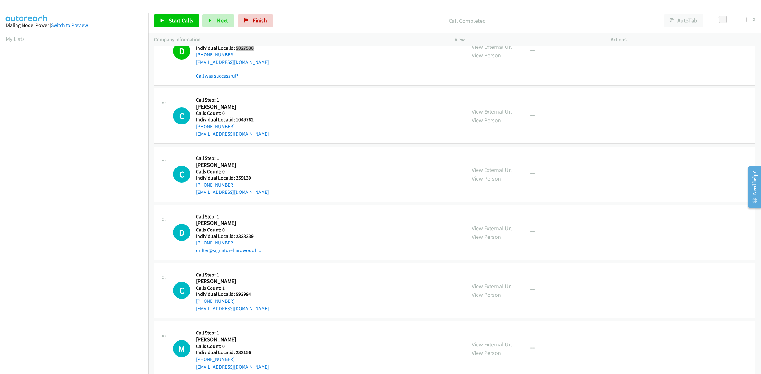
scroll to position [2496, 0]
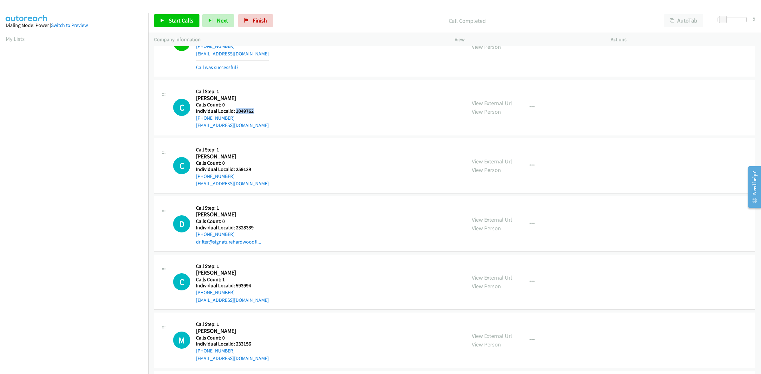
drag, startPoint x: 252, startPoint y: 113, endPoint x: 235, endPoint y: 114, distance: 16.5
click at [235, 114] on div "C Callback Scheduled Call Step: 1 Cosimo Cariolo America/New_York Calls Count: …" at bounding box center [316, 108] width 287 height 44
click at [238, 102] on h2 "Cosimo Cariolo" at bounding box center [232, 98] width 73 height 7
drag, startPoint x: 235, startPoint y: 120, endPoint x: 195, endPoint y: 121, distance: 40.3
click at [195, 121] on div "C Callback Scheduled Call Step: 1 Cosimo Cariolo America/New_York Calls Count: …" at bounding box center [316, 108] width 287 height 44
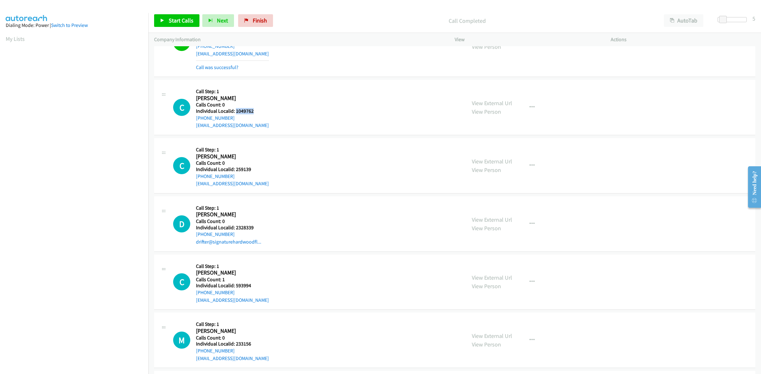
drag, startPoint x: 249, startPoint y: 115, endPoint x: 235, endPoint y: 116, distance: 14.0
click at [235, 116] on div "C Callback Scheduled Call Step: 1 Cosimo Cariolo America/New_York Calls Count: …" at bounding box center [316, 108] width 287 height 44
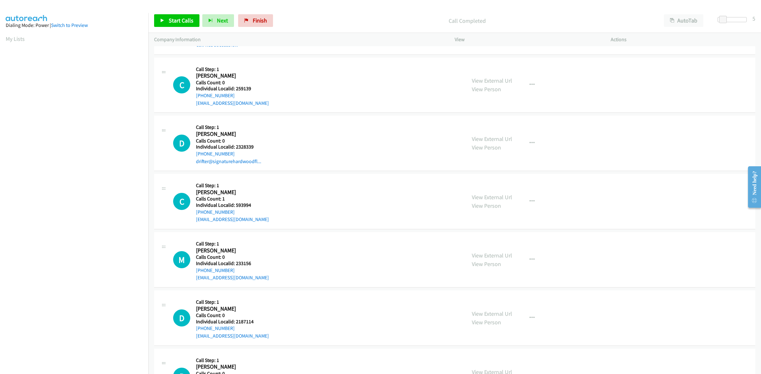
scroll to position [2595, 0]
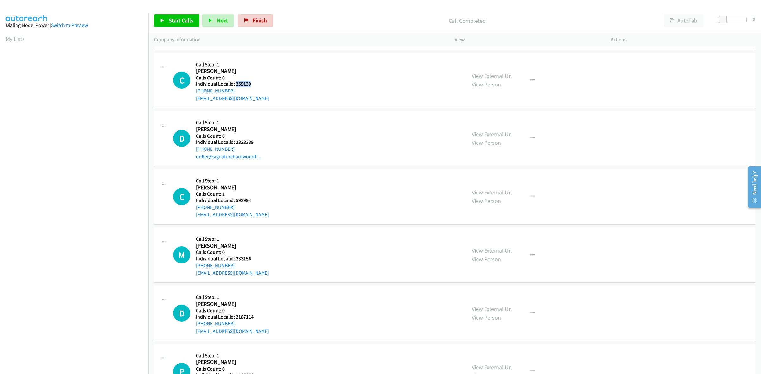
drag, startPoint x: 251, startPoint y: 86, endPoint x: 235, endPoint y: 87, distance: 15.2
click at [235, 87] on div "C Callback Scheduled Call Step: 1 Carl Moore America/New_York Calls Count: 0 In…" at bounding box center [316, 81] width 287 height 44
click at [261, 94] on div "C Callback Scheduled Call Step: 1 Carl Moore America/New_York Calls Count: 0 In…" at bounding box center [316, 81] width 287 height 44
click at [265, 75] on div "C Callback Scheduled Call Step: 1 Carl Moore America/New_York Calls Count: 0 In…" at bounding box center [316, 81] width 287 height 44
drag, startPoint x: 234, startPoint y: 92, endPoint x: 194, endPoint y: 97, distance: 39.9
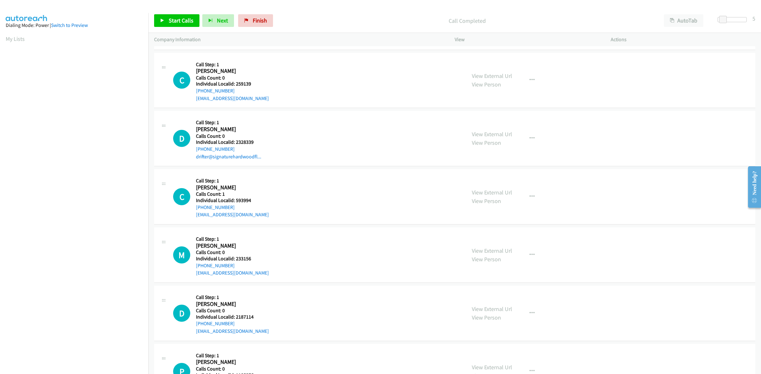
click at [194, 97] on div "C Callback Scheduled Call Step: 1 Carl Moore America/New_York Calls Count: 0 In…" at bounding box center [316, 81] width 287 height 44
drag, startPoint x: 254, startPoint y: 87, endPoint x: 235, endPoint y: 88, distance: 20.0
click at [235, 88] on div "C Callback Scheduled Call Step: 1 Carl Moore America/New_York Calls Count: 0 In…" at bounding box center [316, 81] width 287 height 44
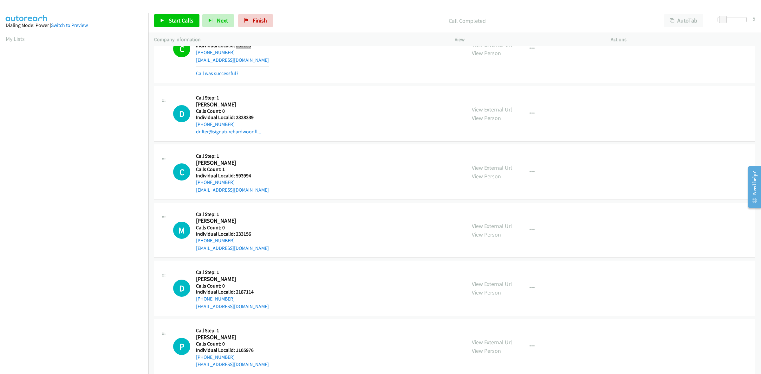
scroll to position [2644, 0]
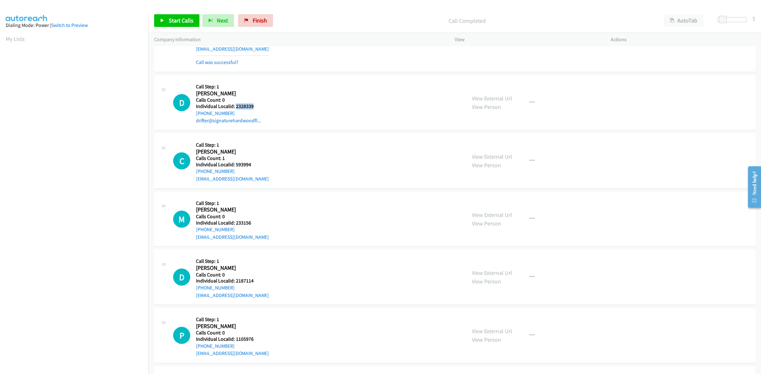
drag, startPoint x: 262, startPoint y: 109, endPoint x: 235, endPoint y: 110, distance: 27.3
click at [235, 110] on div "D Callback Scheduled Call Step: 1 Daniel Riter America/New_York Calls Count: 0 …" at bounding box center [316, 103] width 287 height 44
click at [239, 72] on div "C Callback Scheduled Call Step: 1 Carl Moore America/New_York Calls Count: 0 In…" at bounding box center [454, 37] width 601 height 69
drag, startPoint x: 221, startPoint y: 114, endPoint x: 192, endPoint y: 117, distance: 28.3
click at [190, 118] on div "D Callback Scheduled Call Step: 1 Daniel Riter America/New_York Calls Count: 0 …" at bounding box center [316, 103] width 287 height 44
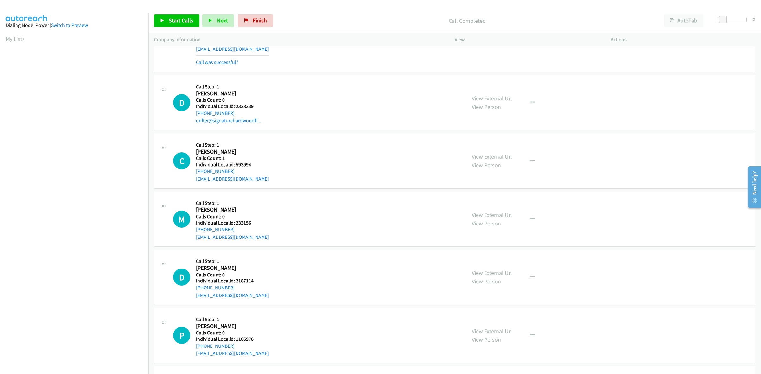
click at [278, 95] on div "D Callback Scheduled Call Step: 1 Daniel Riter America/New_York Calls Count: 0 …" at bounding box center [316, 103] width 287 height 44
drag, startPoint x: 234, startPoint y: 116, endPoint x: 194, endPoint y: 117, distance: 40.0
click at [194, 117] on div "D Callback Scheduled Call Step: 1 Daniel Riter America/New_York Calls Count: 0 …" at bounding box center [316, 103] width 287 height 44
drag, startPoint x: 262, startPoint y: 107, endPoint x: 235, endPoint y: 110, distance: 26.5
click at [235, 110] on div "D Callback Scheduled Call Step: 1 Daniel Riter America/New_York Calls Count: 0 …" at bounding box center [316, 103] width 287 height 44
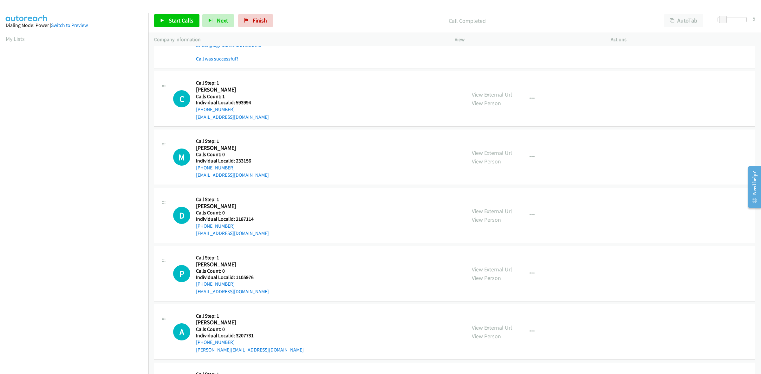
scroll to position [2734, 0]
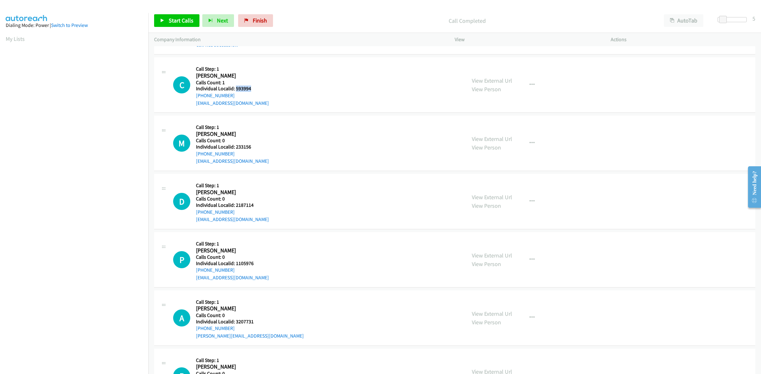
drag, startPoint x: 250, startPoint y: 92, endPoint x: 235, endPoint y: 91, distance: 15.3
click at [235, 91] on div "C Callback Scheduled Call Step: 1 Clifford Jones America/New_York Calls Count: …" at bounding box center [316, 85] width 287 height 44
click at [250, 75] on div "C Callback Scheduled Call Step: 1 Clifford Jones America/New_York Calls Count: …" at bounding box center [316, 85] width 287 height 44
drag, startPoint x: 232, startPoint y: 98, endPoint x: 193, endPoint y: 100, distance: 39.6
click at [193, 100] on div "C Callback Scheduled Call Step: 1 Clifford Jones America/New_York Calls Count: …" at bounding box center [316, 85] width 287 height 44
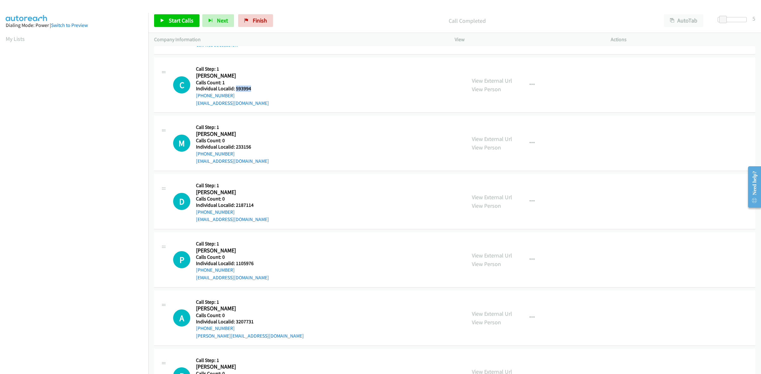
drag, startPoint x: 257, startPoint y: 91, endPoint x: 235, endPoint y: 92, distance: 22.2
click at [235, 92] on div "C Callback Scheduled Call Step: 1 Clifford Jones America/New_York Calls Count: …" at bounding box center [316, 85] width 287 height 44
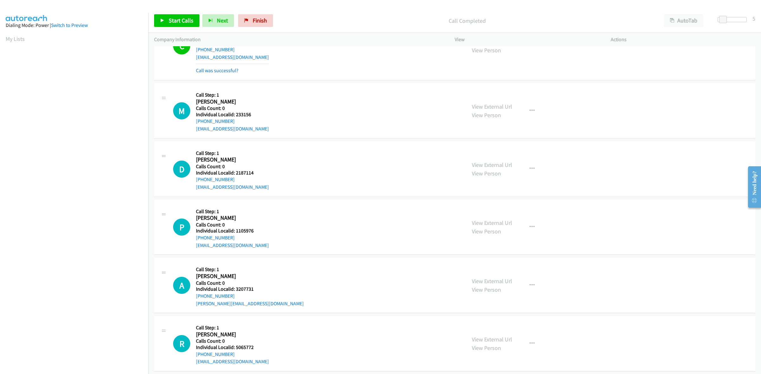
scroll to position [2783, 0]
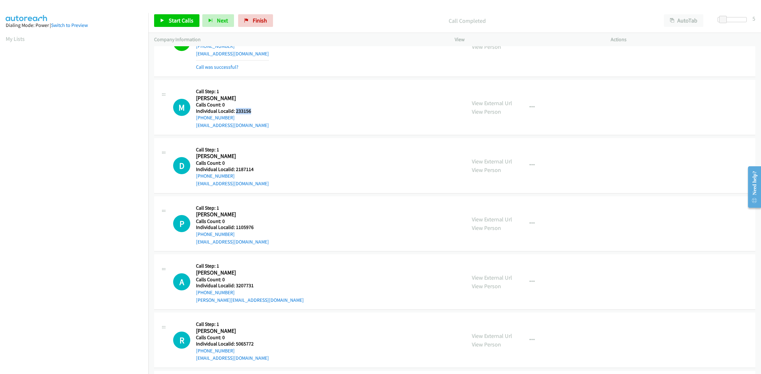
drag, startPoint x: 250, startPoint y: 114, endPoint x: 235, endPoint y: 114, distance: 15.2
click at [235, 114] on h5 "Individual Localid: 233156" at bounding box center [232, 111] width 73 height 6
drag, startPoint x: 249, startPoint y: 97, endPoint x: 226, endPoint y: 126, distance: 37.7
click at [249, 95] on h5 "Call Step: 1" at bounding box center [232, 91] width 73 height 6
drag, startPoint x: 232, startPoint y: 122, endPoint x: 195, endPoint y: 124, distance: 36.5
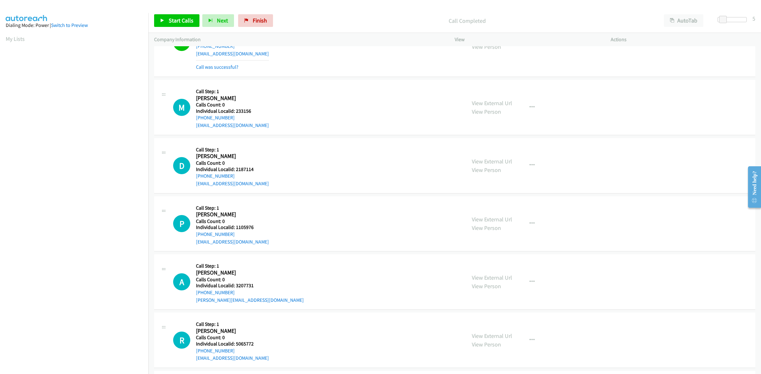
click at [195, 124] on div "M Callback Scheduled Call Step: 1 Matt Moore America/New_York Calls Count: 0 In…" at bounding box center [316, 108] width 287 height 44
drag, startPoint x: 254, startPoint y: 115, endPoint x: 235, endPoint y: 115, distance: 19.3
click at [235, 115] on div "M Callback Scheduled Call Step: 1 Matt Moore America/New_York Calls Count: 0 In…" at bounding box center [316, 108] width 287 height 44
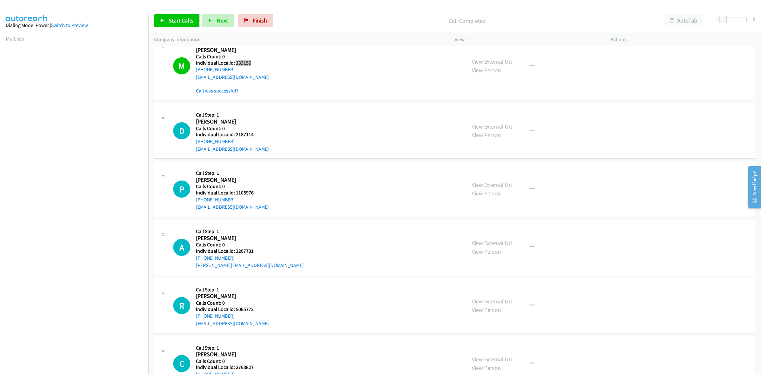
scroll to position [2842, 0]
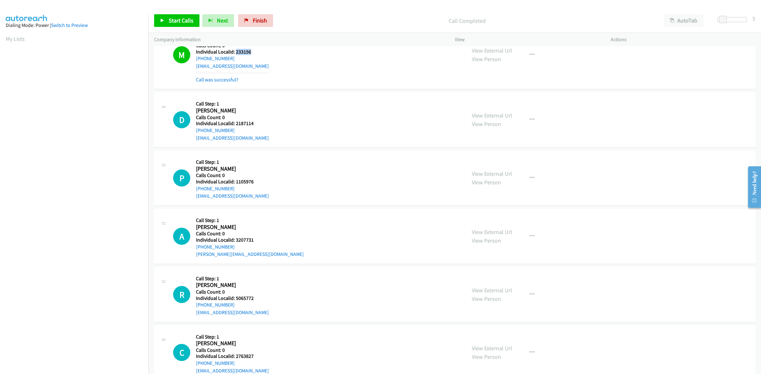
drag, startPoint x: 259, startPoint y: 131, endPoint x: 232, endPoint y: 129, distance: 27.7
click at [232, 129] on div "D Callback Scheduled Call Step: 1 David Redenius America/Chicago Calls Count: 0…" at bounding box center [316, 120] width 287 height 44
click at [259, 124] on div "D Callback Scheduled Call Step: 1 David Redenius America/Chicago Calls Count: 0…" at bounding box center [316, 120] width 287 height 44
drag, startPoint x: 254, startPoint y: 126, endPoint x: 234, endPoint y: 128, distance: 20.4
click at [234, 128] on div "D Callback Scheduled Call Step: 1 David Redenius America/Chicago Calls Count: 0…" at bounding box center [316, 120] width 287 height 44
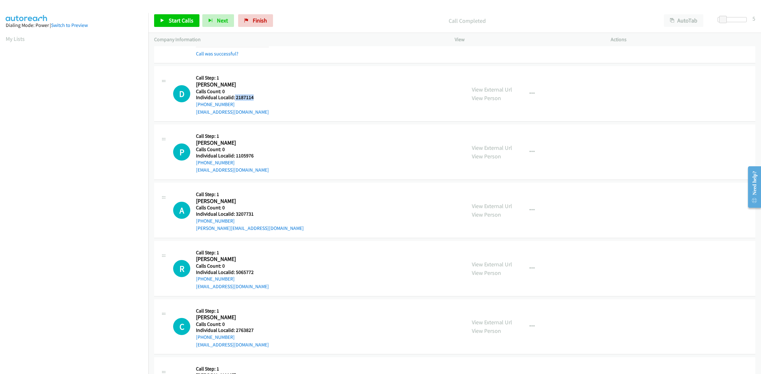
scroll to position [2872, 0]
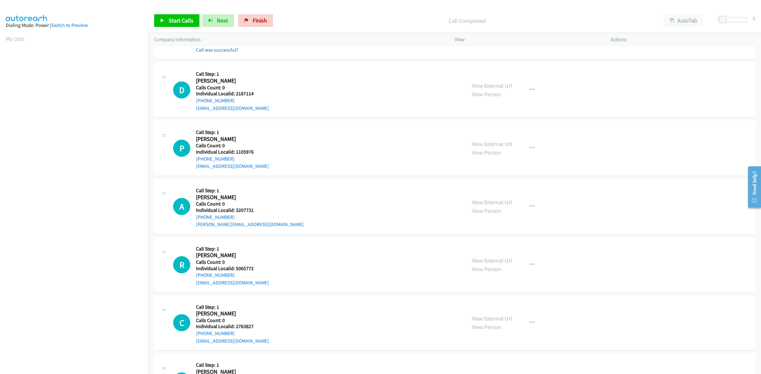
click at [275, 87] on div "D Callback Scheduled Call Step: 1 David Redenius America/Chicago Calls Count: 0…" at bounding box center [316, 90] width 287 height 44
drag, startPoint x: 235, startPoint y: 105, endPoint x: 202, endPoint y: 105, distance: 33.3
click at [194, 106] on div "D Callback Scheduled Call Step: 1 David Redenius America/Chicago Calls Count: 0…" at bounding box center [316, 90] width 287 height 44
drag, startPoint x: 256, startPoint y: 97, endPoint x: 234, endPoint y: 99, distance: 22.2
click at [234, 99] on div "D Callback Scheduled Call Step: 1 David Redenius America/Chicago Calls Count: 0…" at bounding box center [316, 90] width 287 height 44
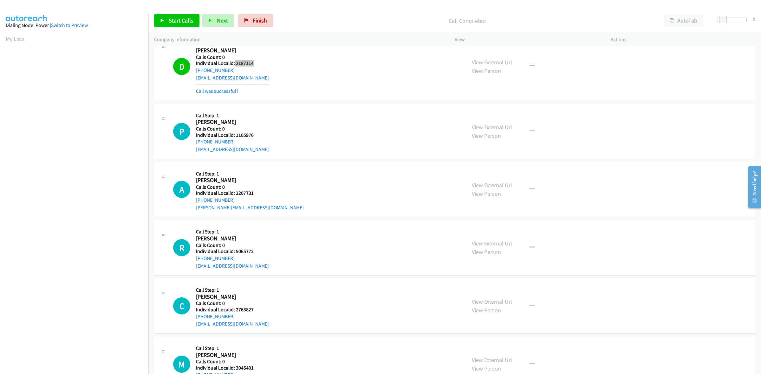
scroll to position [2912, 0]
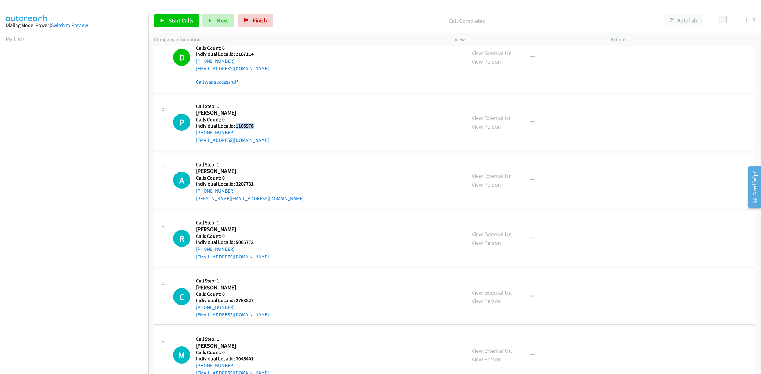
drag, startPoint x: 258, startPoint y: 129, endPoint x: 235, endPoint y: 130, distance: 23.2
click at [235, 130] on div "P Callback Scheduled Call Step: 1 Paul Fischer America/New_York Calls Count: 0 …" at bounding box center [316, 122] width 287 height 44
click at [533, 128] on button "button" at bounding box center [531, 122] width 17 height 13
click at [504, 167] on link "Skip Call" at bounding box center [498, 163] width 84 height 13
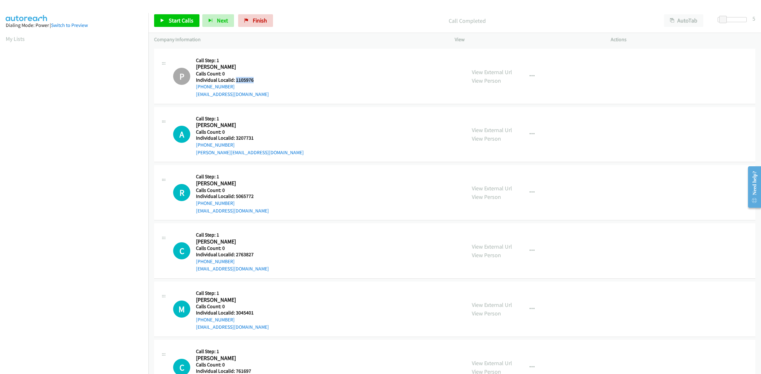
scroll to position [2971, 0]
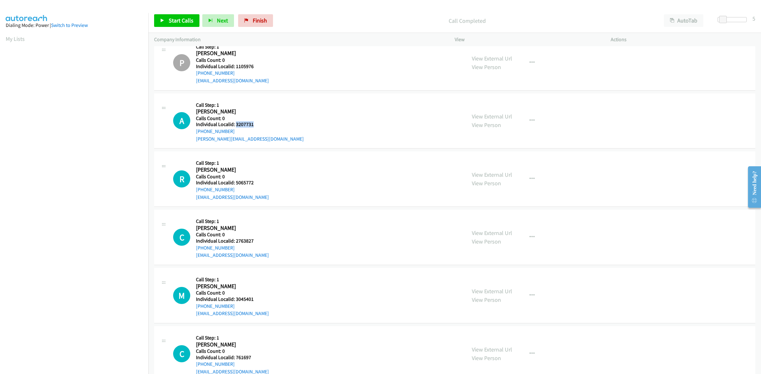
drag, startPoint x: 258, startPoint y: 131, endPoint x: 235, endPoint y: 130, distance: 22.8
click at [235, 130] on div "A Callback Scheduled Call Step: 1 Adam Barowy America/Chicago Calls Count: 0 In…" at bounding box center [316, 121] width 287 height 44
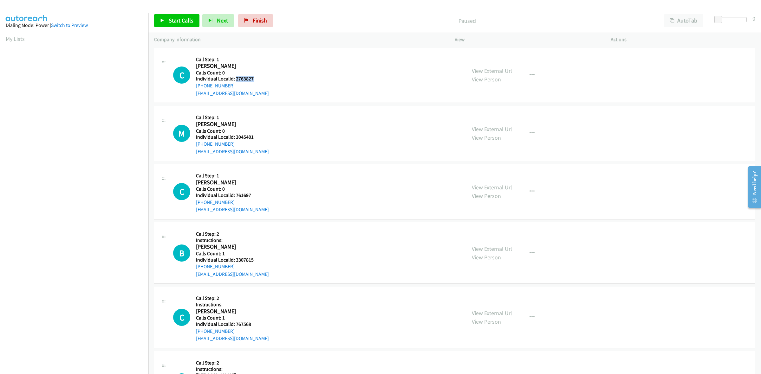
drag, startPoint x: 253, startPoint y: 77, endPoint x: 236, endPoint y: 77, distance: 16.5
click at [236, 77] on h5 "Individual Localid: 2763827" at bounding box center [232, 79] width 73 height 6
click at [284, 65] on div "C Callback Scheduled Call Step: 1 [PERSON_NAME] America/[GEOGRAPHIC_DATA] Calls…" at bounding box center [316, 76] width 287 height 44
drag, startPoint x: 247, startPoint y: 85, endPoint x: 196, endPoint y: 86, distance: 50.7
click at [196, 86] on div "[PHONE_NUMBER]" at bounding box center [232, 86] width 73 height 8
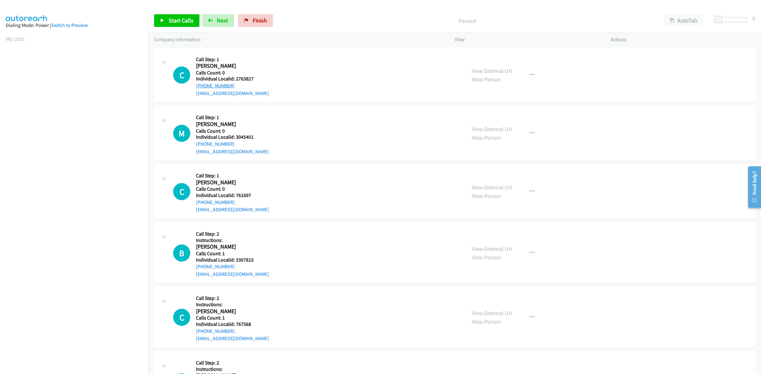
copy link "[PHONE_NUMBER]"
drag, startPoint x: 253, startPoint y: 79, endPoint x: 235, endPoint y: 78, distance: 18.1
click at [235, 78] on h5 "Individual Localid: 2763827" at bounding box center [232, 79] width 73 height 6
copy h5 "2763827"
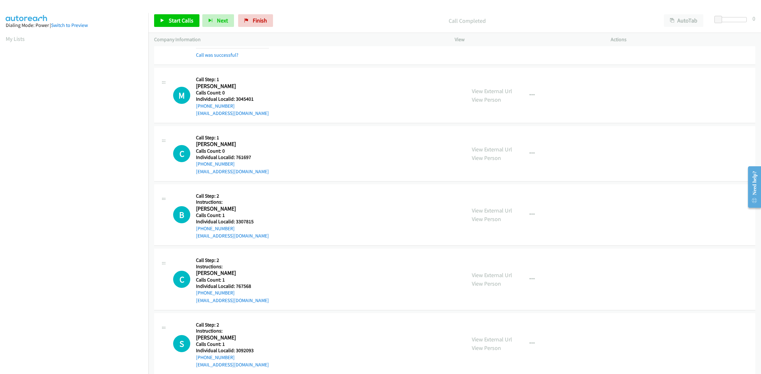
scroll to position [59, 0]
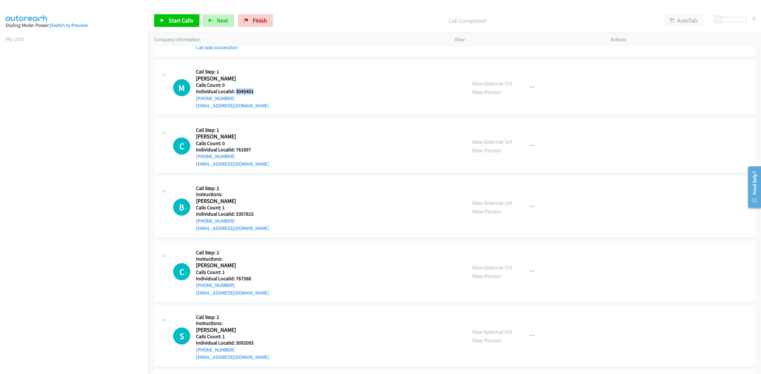
drag, startPoint x: 259, startPoint y: 93, endPoint x: 235, endPoint y: 93, distance: 23.5
click at [235, 93] on h5 "Individual Localid: 3045401" at bounding box center [232, 91] width 73 height 6
copy h5 "3045401"
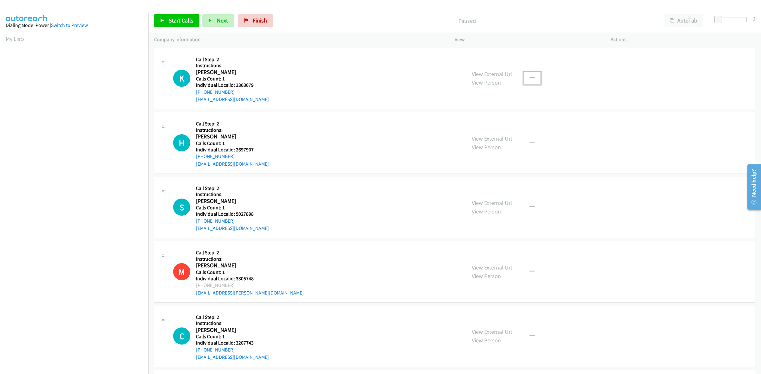
click at [529, 78] on icon "button" at bounding box center [531, 78] width 5 height 5
click at [510, 120] on link "Skip Call" at bounding box center [498, 119] width 84 height 13
click at [529, 140] on icon "button" at bounding box center [531, 142] width 5 height 5
click at [510, 180] on link "Skip Call" at bounding box center [498, 184] width 84 height 13
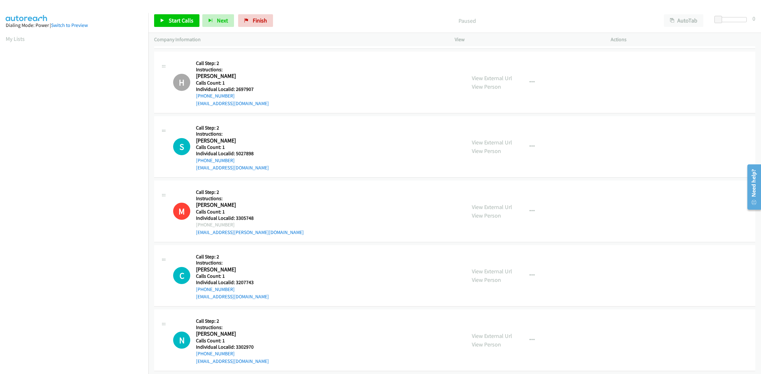
scroll to position [99, 0]
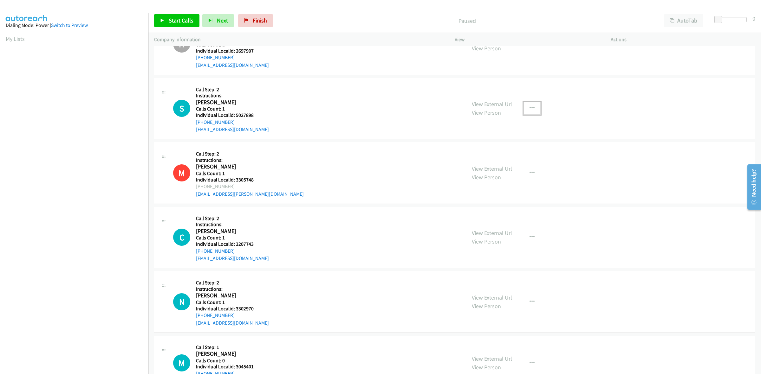
click at [531, 108] on button "button" at bounding box center [531, 108] width 17 height 13
click at [492, 150] on link "Skip Call" at bounding box center [498, 150] width 84 height 13
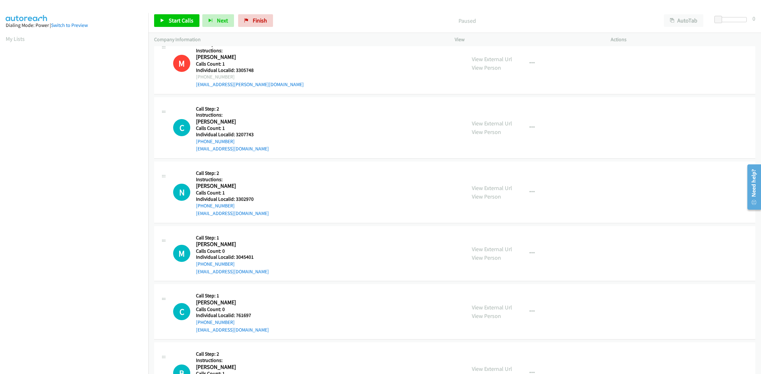
scroll to position [248, 0]
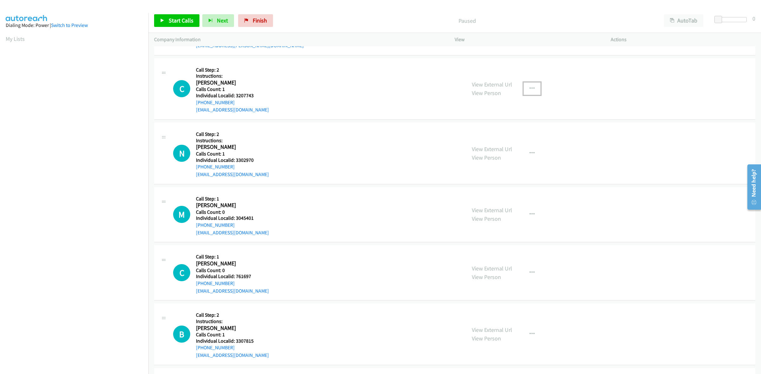
click at [527, 83] on button "button" at bounding box center [531, 88] width 17 height 13
click at [506, 127] on link "Skip Call" at bounding box center [498, 130] width 84 height 13
click at [525, 154] on button "button" at bounding box center [531, 153] width 17 height 13
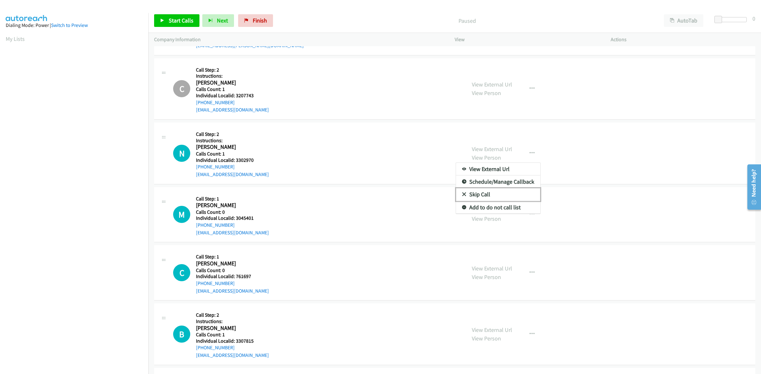
click at [507, 193] on link "Skip Call" at bounding box center [498, 194] width 84 height 13
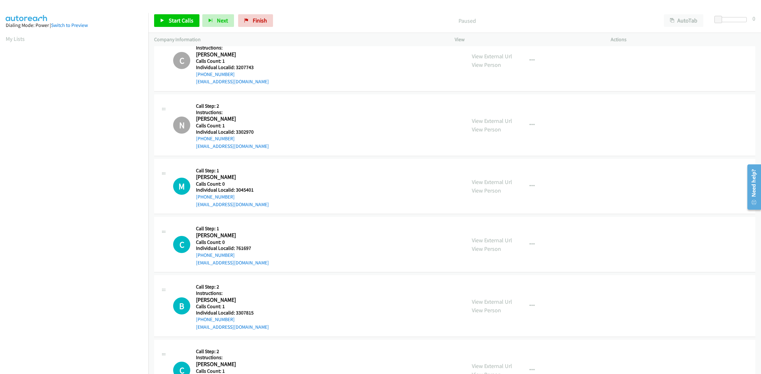
scroll to position [346, 0]
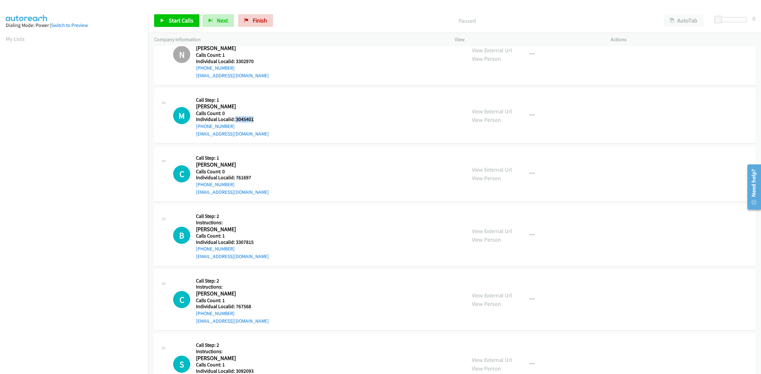
drag, startPoint x: 264, startPoint y: 118, endPoint x: 233, endPoint y: 119, distance: 30.8
click at [233, 119] on div "M Callback Scheduled Call Step: 1 [PERSON_NAME] America/[GEOGRAPHIC_DATA] Calls…" at bounding box center [316, 116] width 287 height 44
copy h5 "3045401"
drag, startPoint x: 263, startPoint y: 90, endPoint x: 243, endPoint y: 114, distance: 32.2
click at [263, 90] on div "M Callback Scheduled Call Step: 1 [PERSON_NAME] America/[GEOGRAPHIC_DATA] Calls…" at bounding box center [454, 115] width 601 height 55
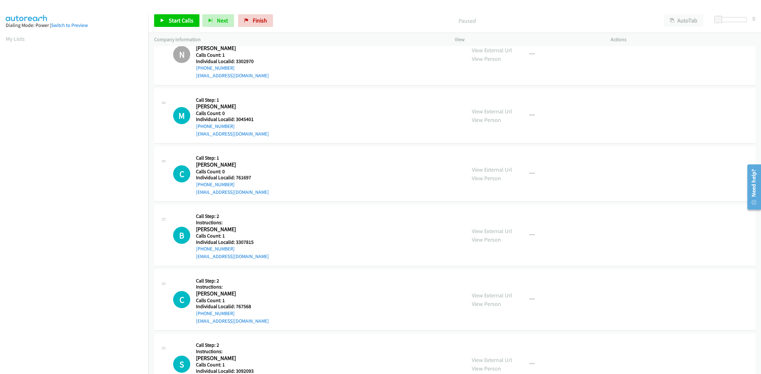
drag, startPoint x: 219, startPoint y: 124, endPoint x: 194, endPoint y: 128, distance: 24.8
click at [194, 128] on div "M Callback Scheduled Call Step: 1 [PERSON_NAME] America/[GEOGRAPHIC_DATA] Calls…" at bounding box center [316, 116] width 287 height 44
copy link "[PHONE_NUMBER]"
drag, startPoint x: 252, startPoint y: 117, endPoint x: 234, endPoint y: 121, distance: 18.4
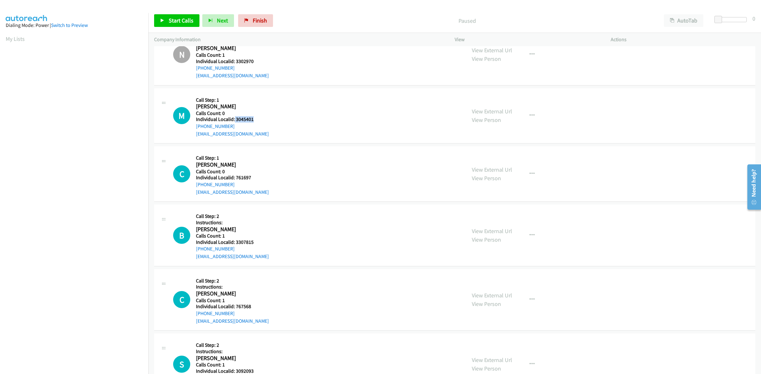
click at [234, 121] on h5 "Individual Localid: 3045401" at bounding box center [232, 119] width 73 height 6
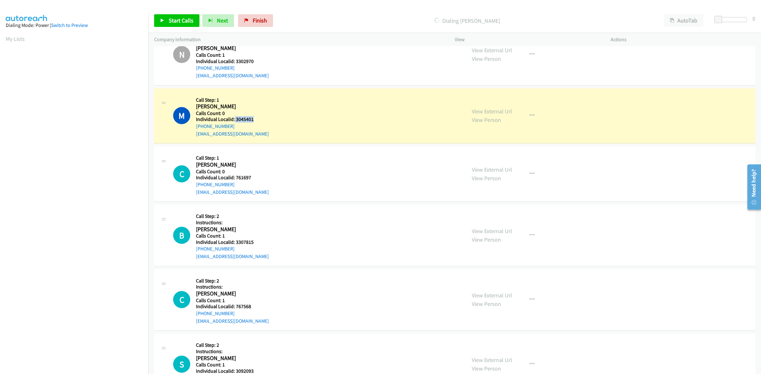
copy h5 "3045401"
